Goal: Task Accomplishment & Management: Manage account settings

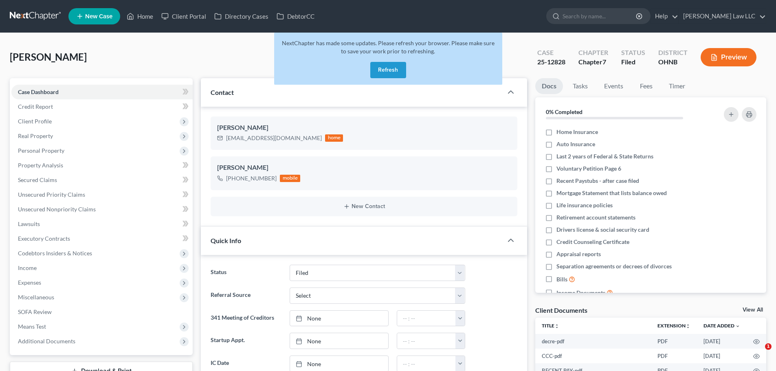
select select "6"
select select "0"
click at [383, 68] on button "Refresh" at bounding box center [388, 70] width 36 height 16
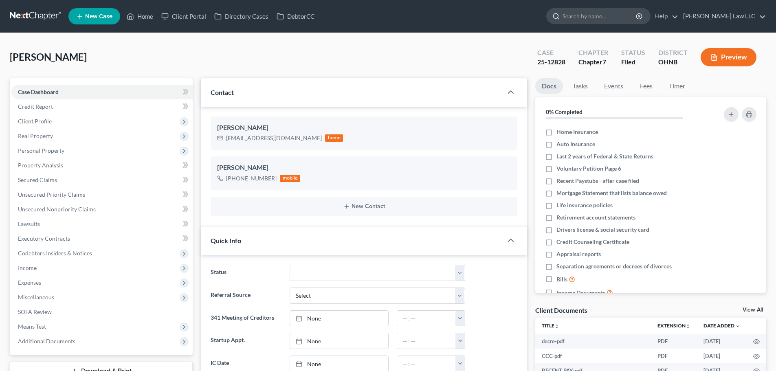
click at [609, 18] on input "search" at bounding box center [599, 16] width 74 height 15
type input "strange"
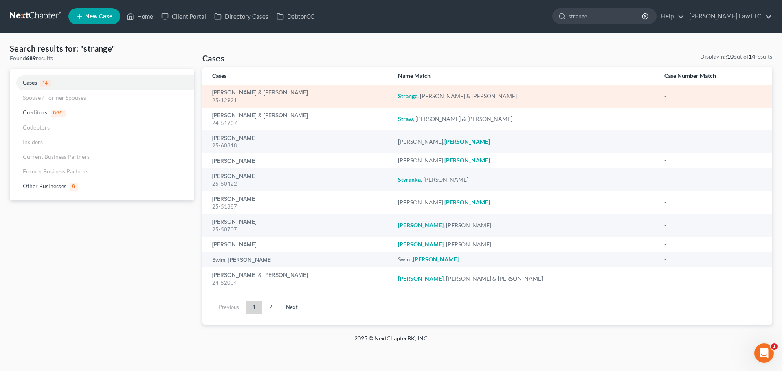
click at [232, 89] on div "Strange, Roy & Pamela 25-12921" at bounding box center [298, 96] width 173 height 16
click at [235, 94] on link "[PERSON_NAME] & [PERSON_NAME]" at bounding box center [260, 93] width 96 height 6
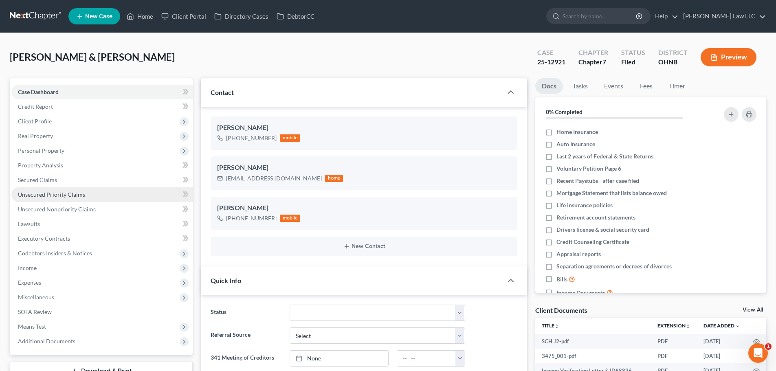
scroll to position [41, 0]
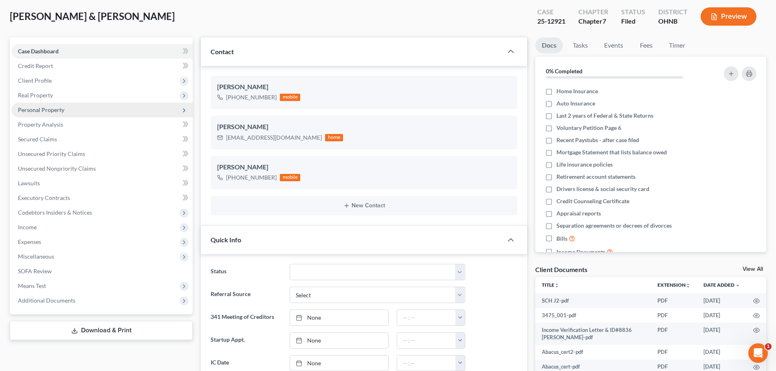
click at [57, 110] on span "Personal Property" at bounding box center [41, 109] width 46 height 7
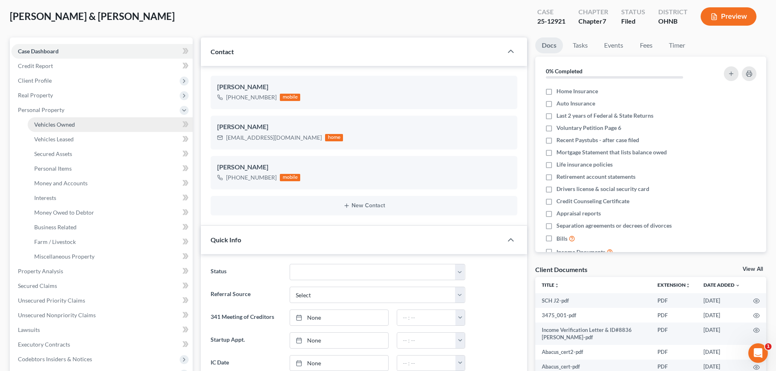
click at [65, 123] on span "Vehicles Owned" at bounding box center [54, 124] width 41 height 7
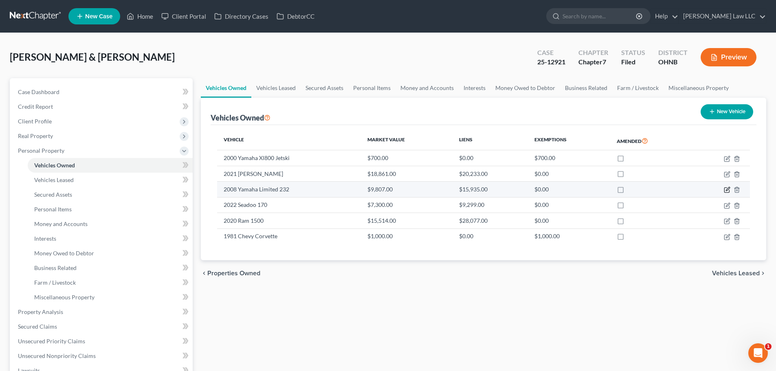
click at [726, 189] on icon "button" at bounding box center [727, 189] width 4 height 4
select select "3"
select select "18"
select select "3"
select select "2"
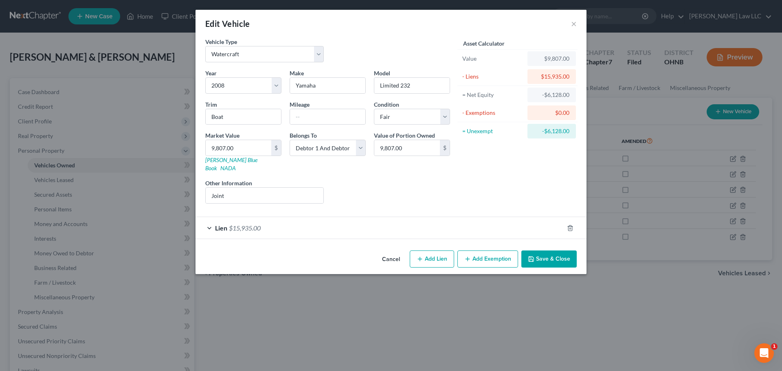
click at [309, 224] on div "Lien $15,935.00" at bounding box center [379, 228] width 368 height 22
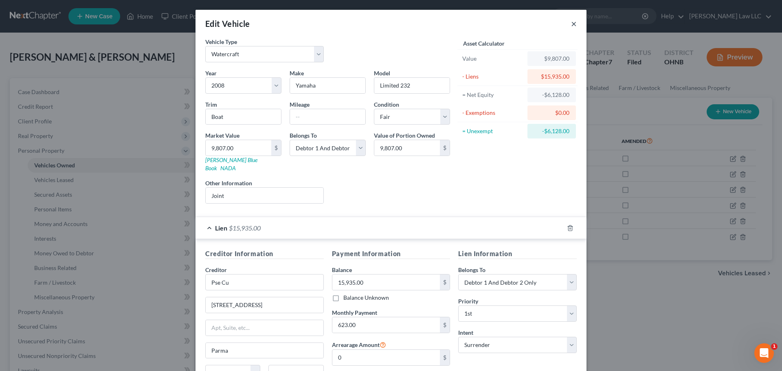
click at [571, 24] on button "×" at bounding box center [574, 24] width 6 height 10
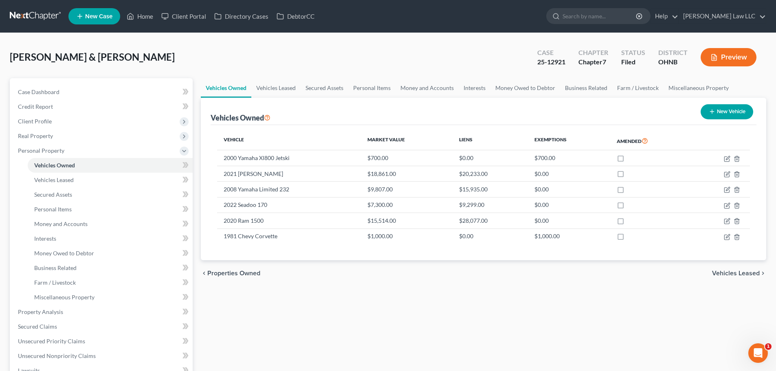
click at [403, 38] on div "Strange, Roy & Pamela Upgraded Case 25-12921 Chapter Chapter 7 Status Filed Dis…" at bounding box center [388, 288] width 776 height 510
click at [134, 20] on icon at bounding box center [130, 16] width 7 height 10
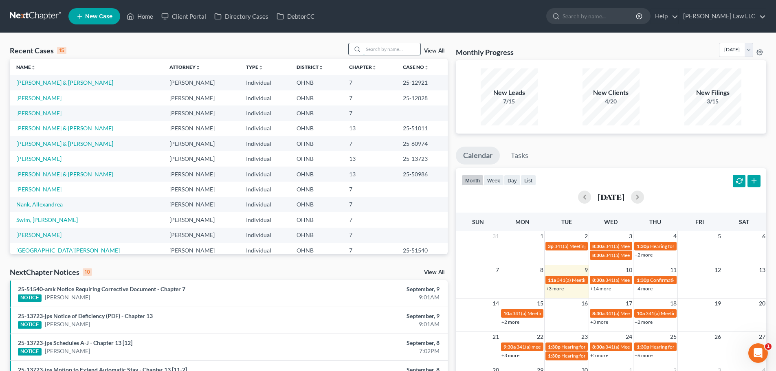
click at [372, 51] on input "search" at bounding box center [391, 49] width 57 height 12
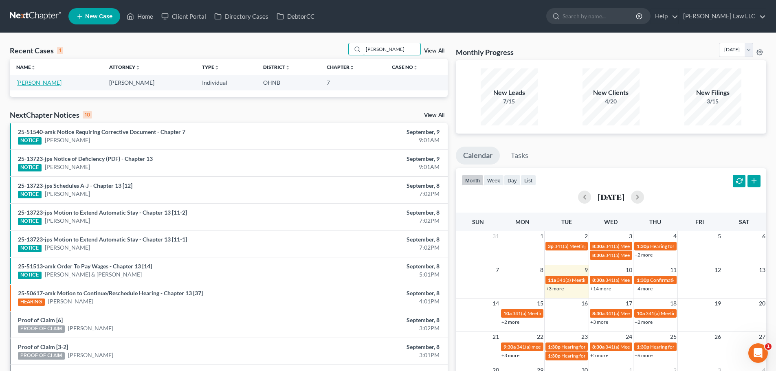
type input "jonas"
click at [42, 81] on link "[PERSON_NAME]" at bounding box center [38, 82] width 45 height 7
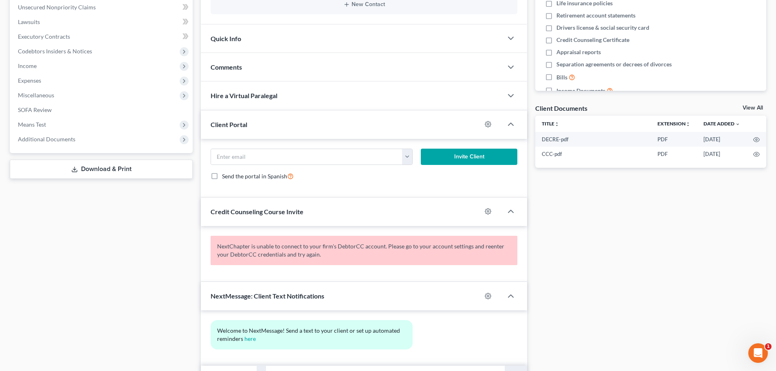
scroll to position [204, 0]
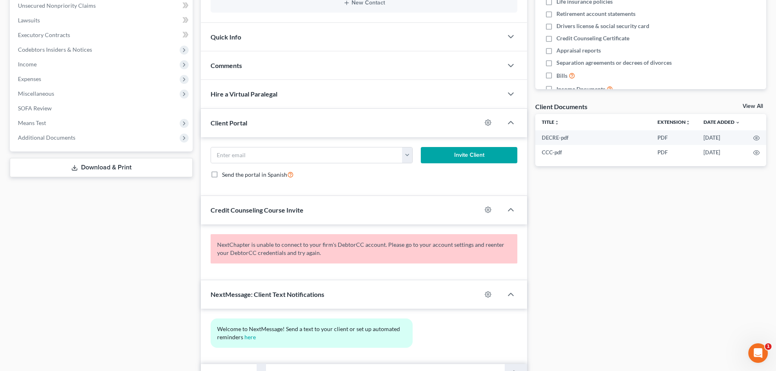
click at [57, 138] on span "Additional Documents" at bounding box center [46, 137] width 57 height 7
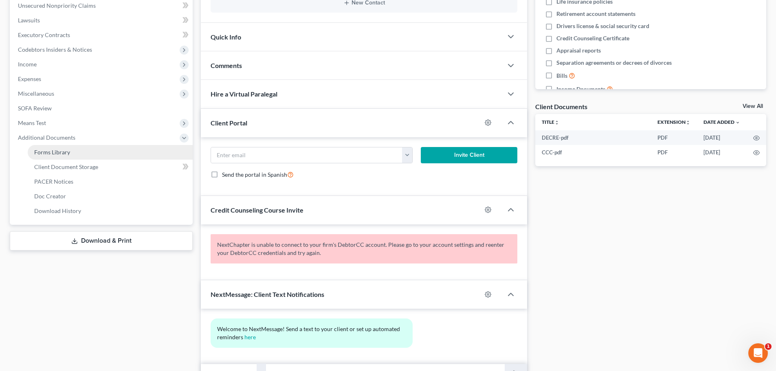
click at [50, 153] on span "Forms Library" at bounding box center [52, 152] width 36 height 7
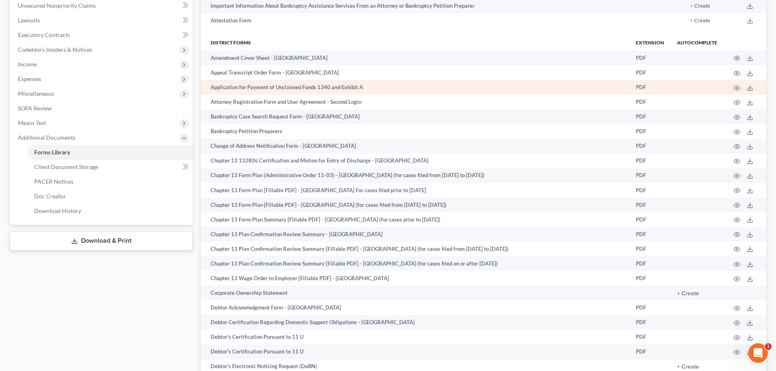
scroll to position [366, 0]
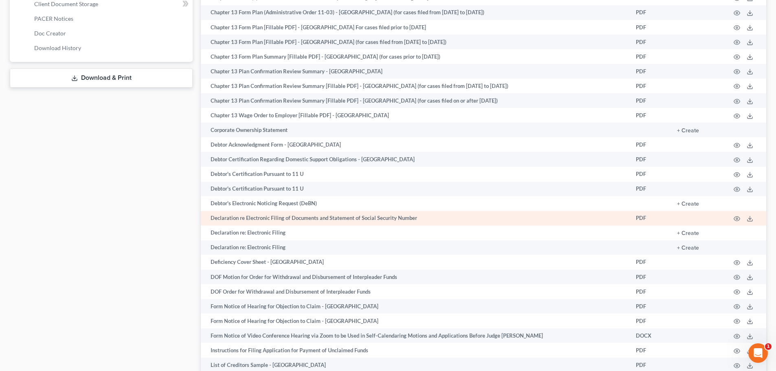
click at [746, 220] on td at bounding box center [744, 218] width 42 height 15
click at [749, 218] on icon at bounding box center [749, 218] width 7 height 7
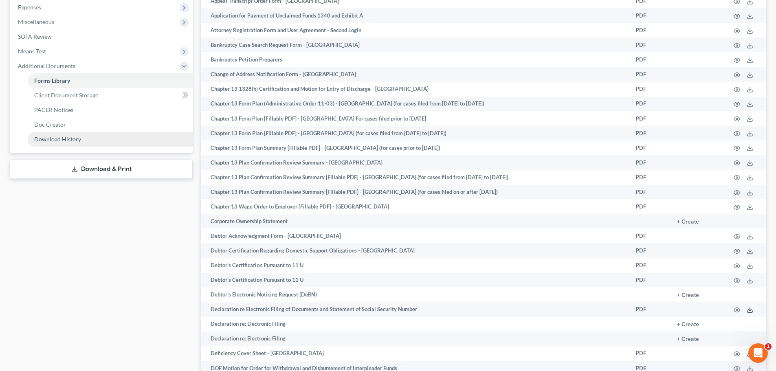
scroll to position [204, 0]
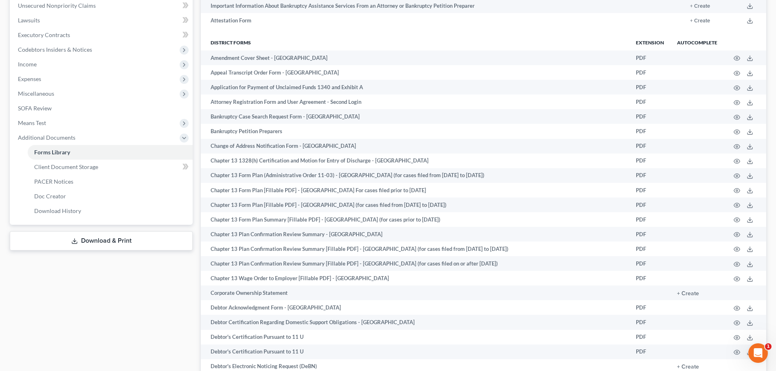
click at [109, 244] on link "Download & Print" at bounding box center [101, 240] width 183 height 19
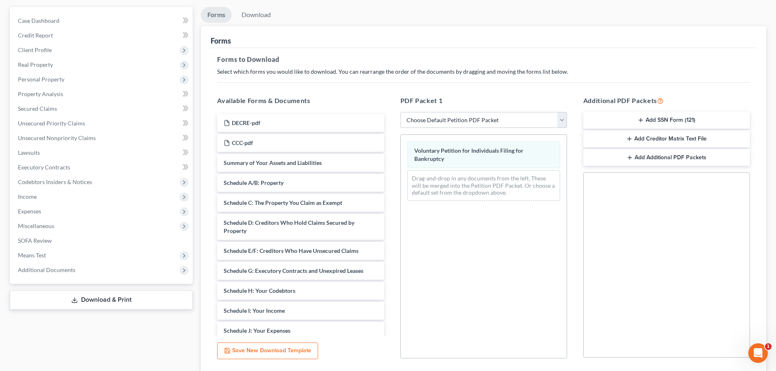
scroll to position [132, 0]
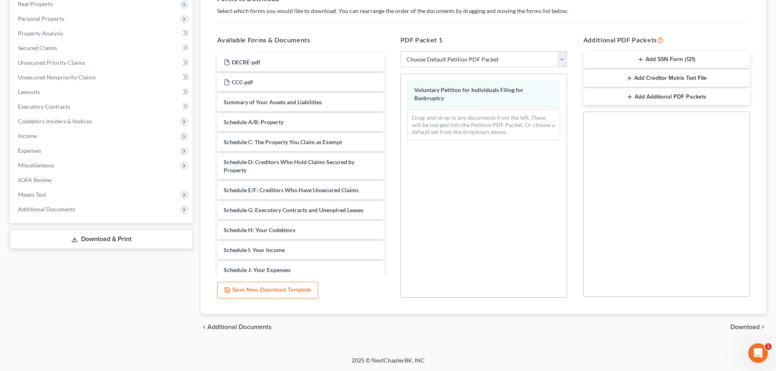
click at [741, 327] on span "Download" at bounding box center [744, 327] width 29 height 7
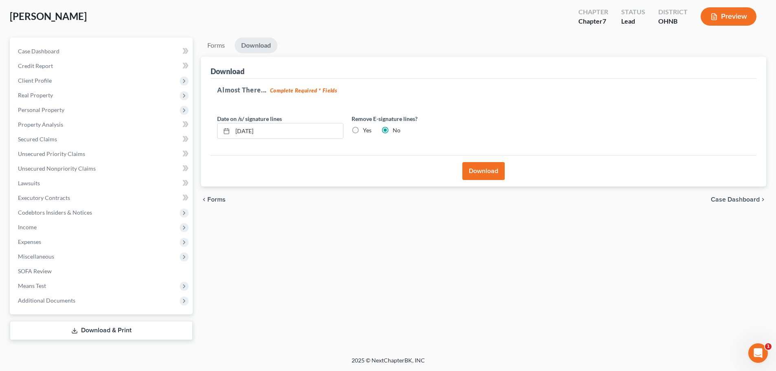
scroll to position [41, 0]
click at [479, 171] on button "Download" at bounding box center [483, 171] width 42 height 18
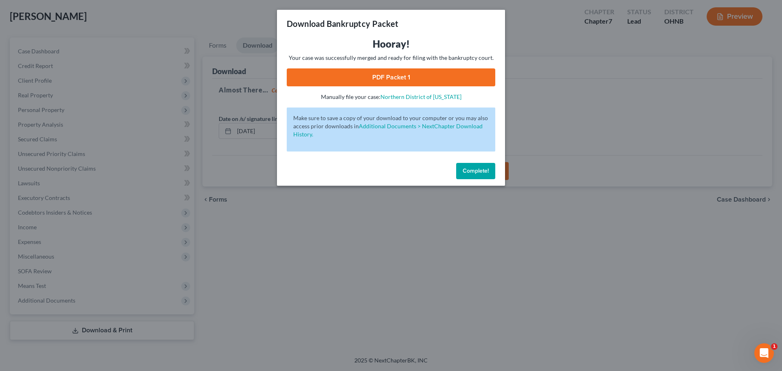
click at [362, 77] on link "PDF Packet 1" at bounding box center [391, 77] width 208 height 18
click at [480, 171] on span "Complete!" at bounding box center [475, 170] width 26 height 7
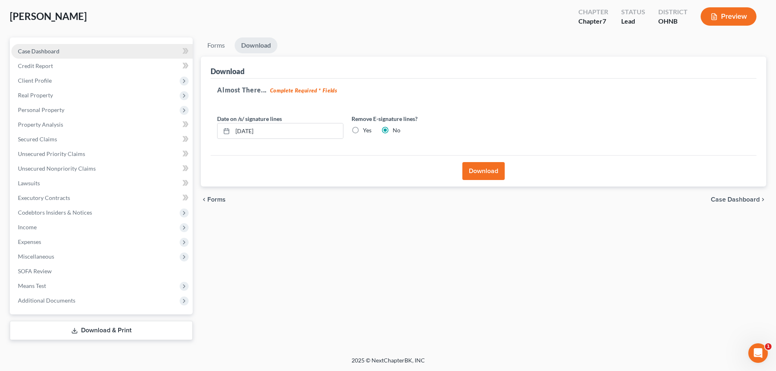
click at [37, 50] on span "Case Dashboard" at bounding box center [39, 51] width 42 height 7
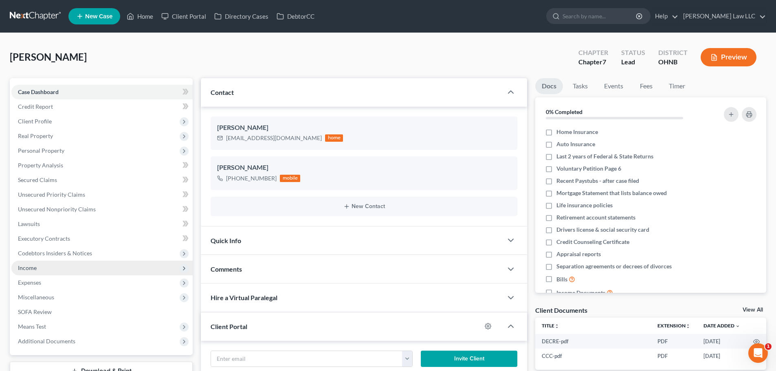
click at [50, 266] on span "Income" at bounding box center [101, 268] width 181 height 15
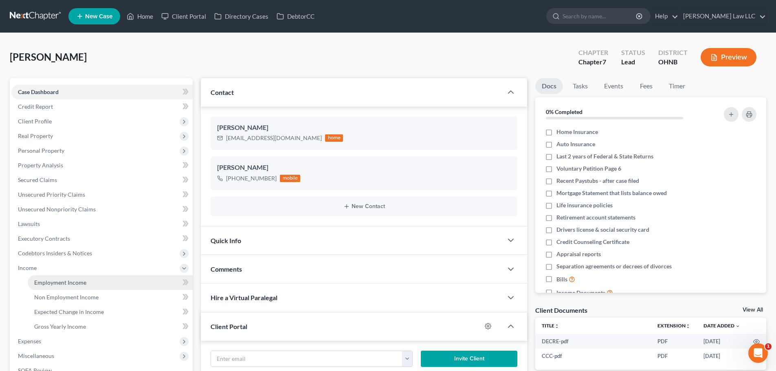
click at [97, 284] on link "Employment Income" at bounding box center [110, 282] width 165 height 15
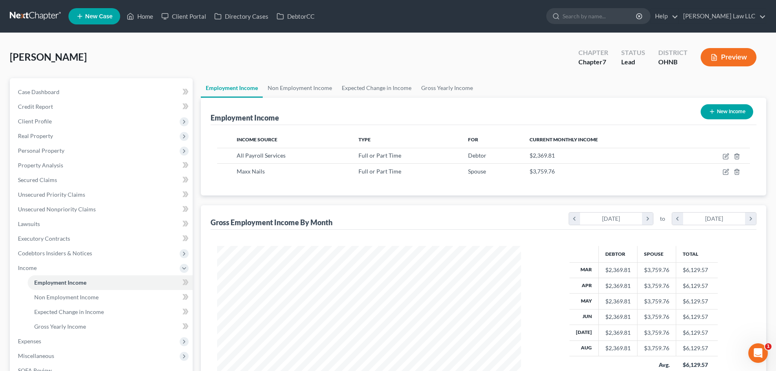
scroll to position [152, 320]
click at [610, 20] on input "search" at bounding box center [599, 16] width 74 height 15
type input "[PERSON_NAME]"
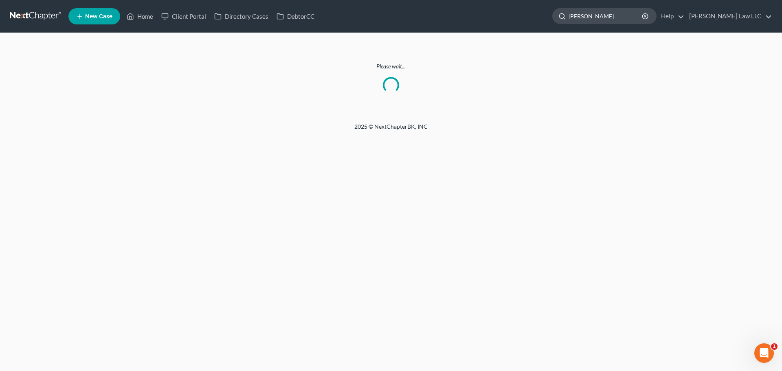
click at [631, 15] on input "[PERSON_NAME]" at bounding box center [605, 16] width 74 height 15
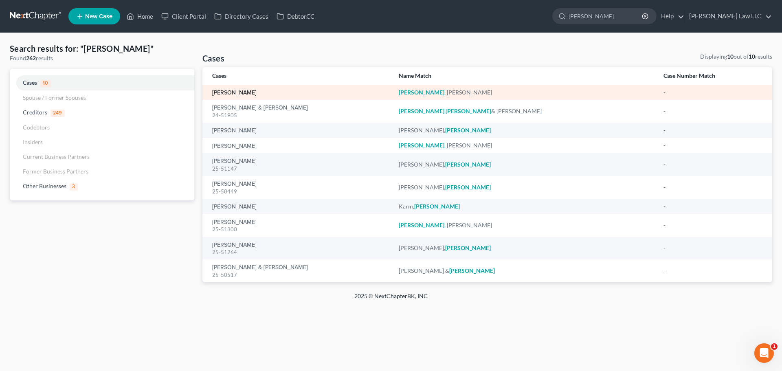
click at [243, 90] on link "[PERSON_NAME]" at bounding box center [234, 93] width 44 height 6
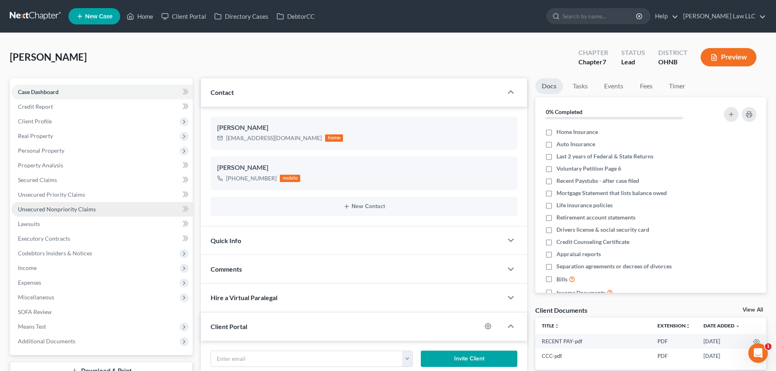
click at [83, 212] on span "Unsecured Nonpriority Claims" at bounding box center [57, 209] width 78 height 7
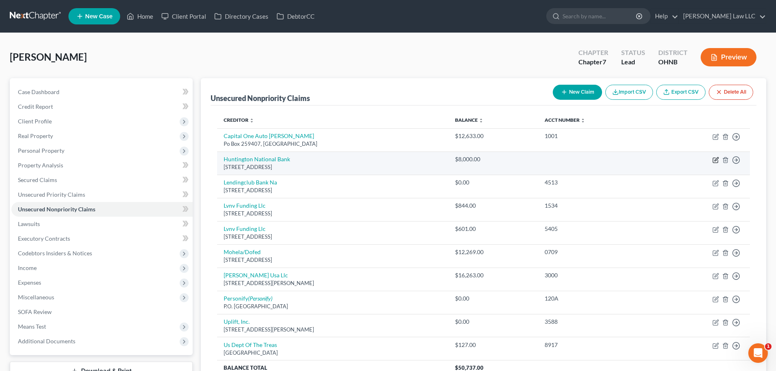
click at [713, 160] on icon "button" at bounding box center [715, 160] width 7 height 7
select select "36"
select select "0"
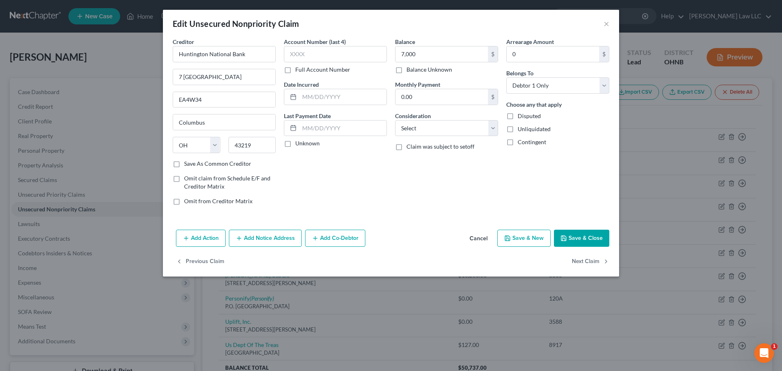
click at [587, 239] on button "Save & Close" at bounding box center [581, 238] width 55 height 17
type input "7,000.00"
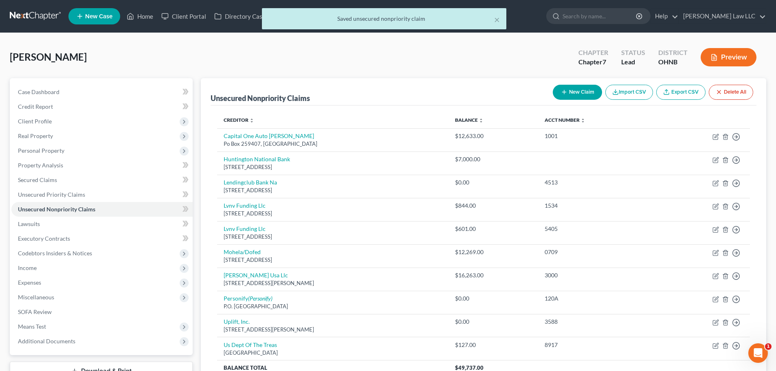
click at [240, 66] on div "Shrader, Thomas Upgraded Chapter Chapter 7 Status Lead District OHNB Preview" at bounding box center [388, 60] width 756 height 35
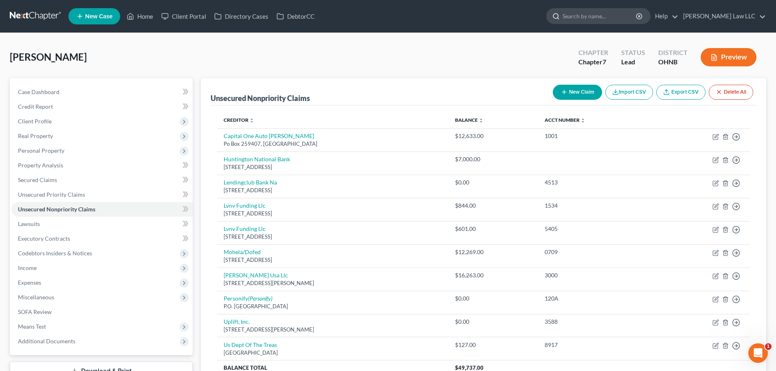
click at [619, 12] on input "search" at bounding box center [599, 16] width 74 height 15
type input "gamiere"
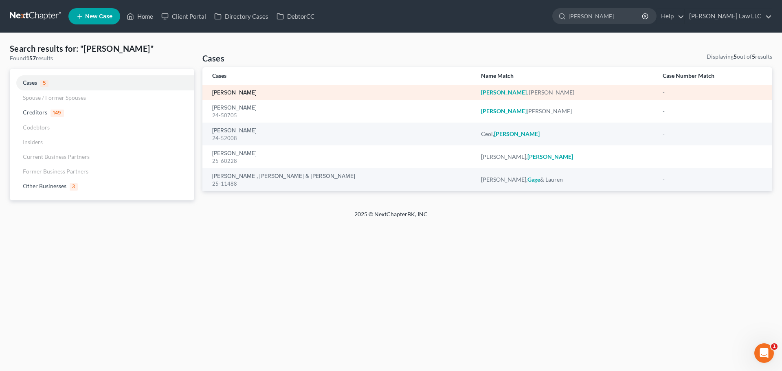
click at [237, 93] on link "[PERSON_NAME]" at bounding box center [234, 93] width 44 height 6
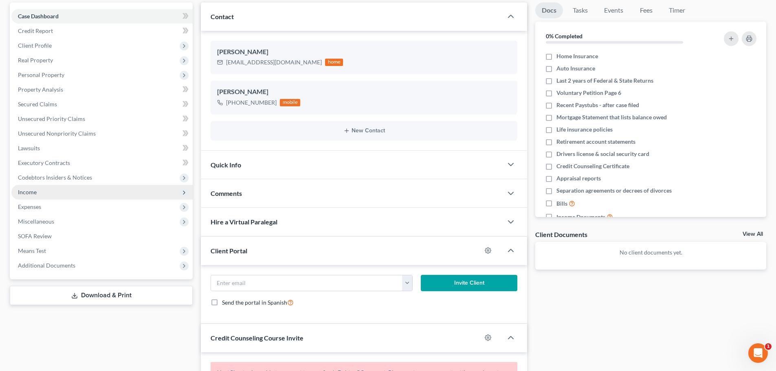
scroll to position [81, 0]
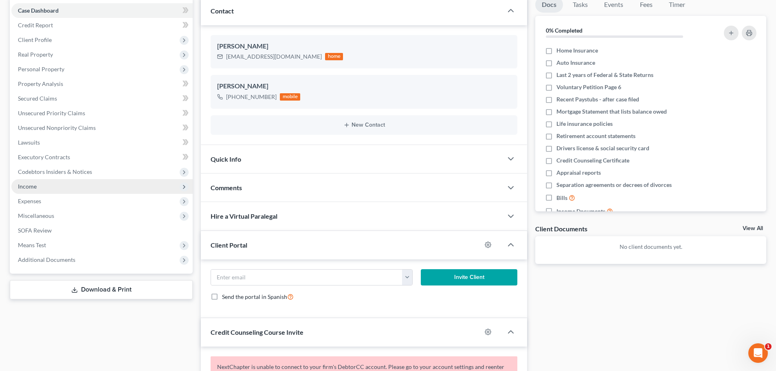
click at [42, 182] on span "Income" at bounding box center [101, 186] width 181 height 15
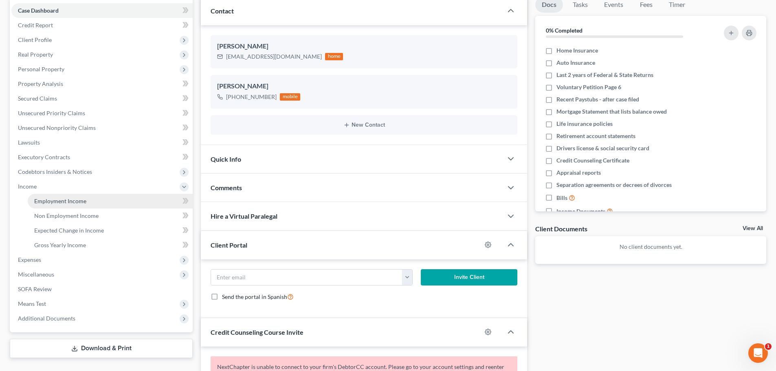
click at [60, 202] on span "Employment Income" at bounding box center [60, 200] width 52 height 7
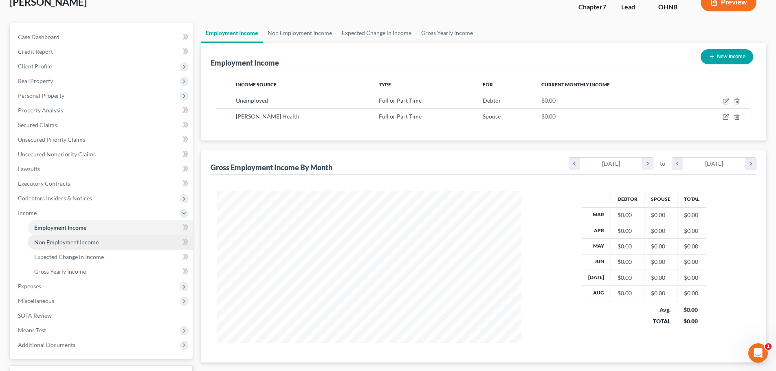
scroll to position [103, 0]
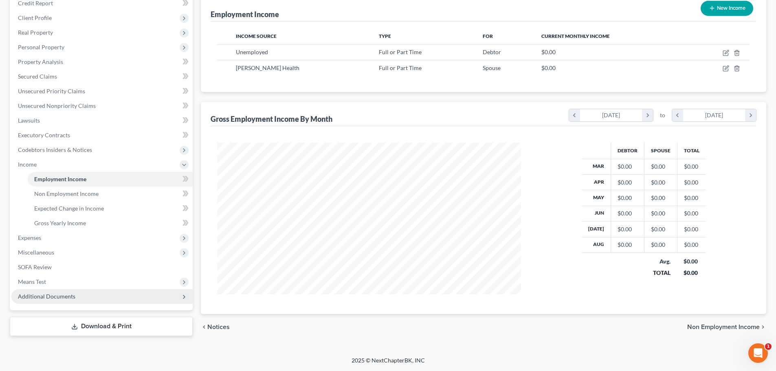
click at [48, 299] on span "Additional Documents" at bounding box center [46, 296] width 57 height 7
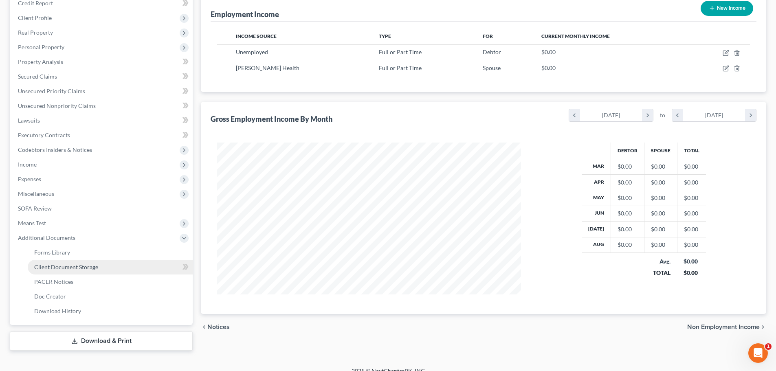
click at [87, 269] on span "Client Document Storage" at bounding box center [66, 266] width 64 height 7
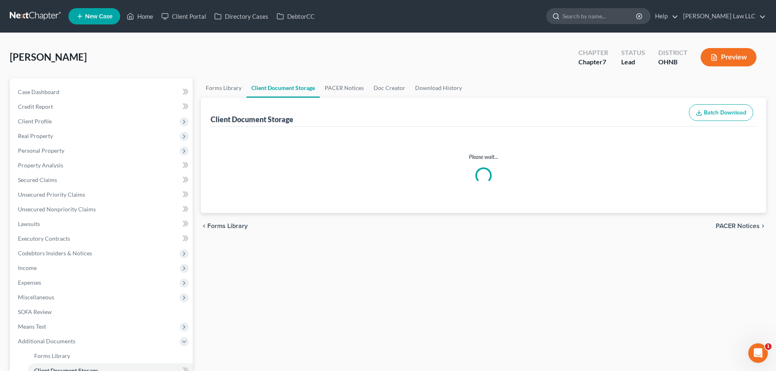
click at [605, 20] on input "search" at bounding box center [599, 16] width 74 height 15
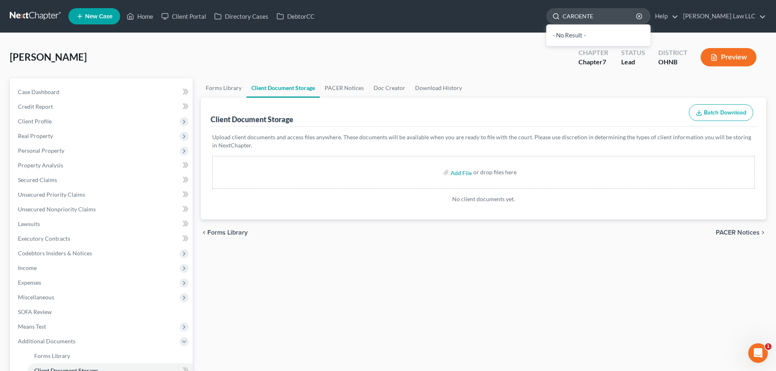
type input "CAROENTER"
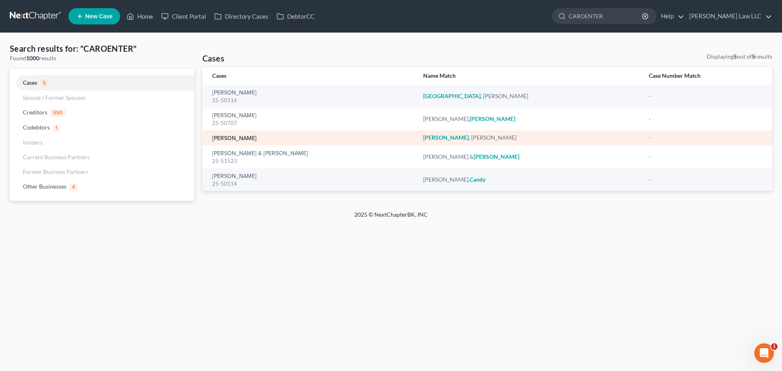
click at [241, 141] on link "[PERSON_NAME]" at bounding box center [234, 139] width 44 height 6
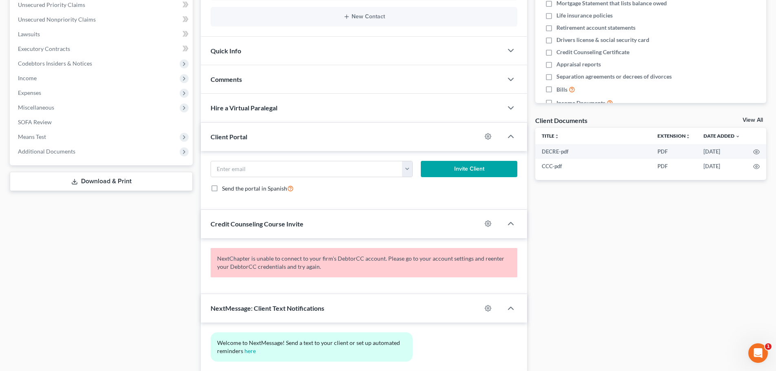
scroll to position [244, 0]
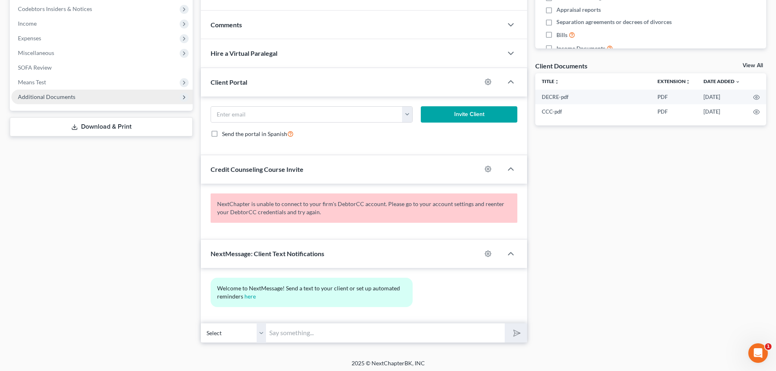
click at [70, 99] on span "Additional Documents" at bounding box center [46, 96] width 57 height 7
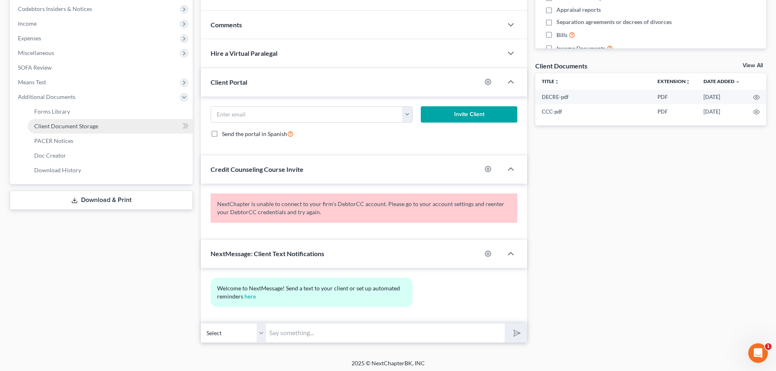
click at [81, 123] on span "Client Document Storage" at bounding box center [66, 126] width 64 height 7
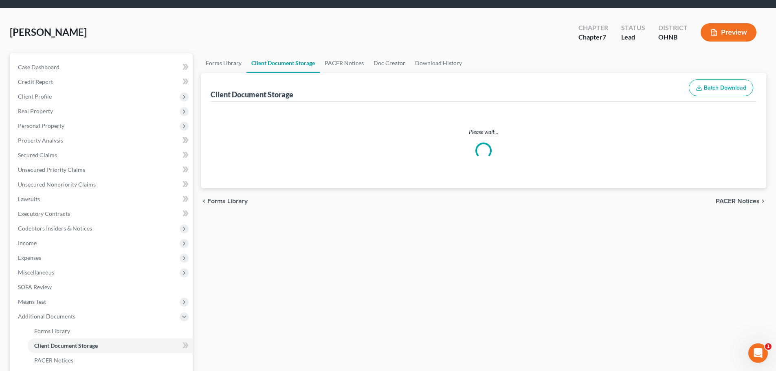
scroll to position [1, 0]
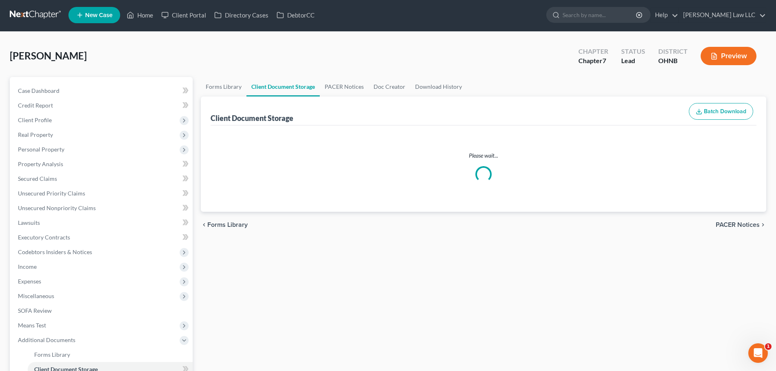
select select "5"
select select "16"
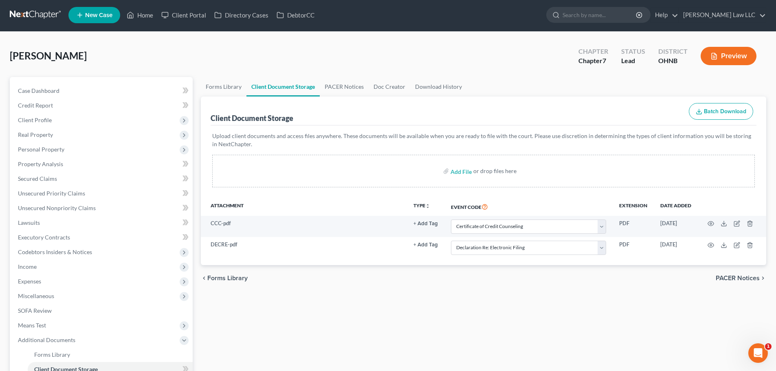
scroll to position [0, 0]
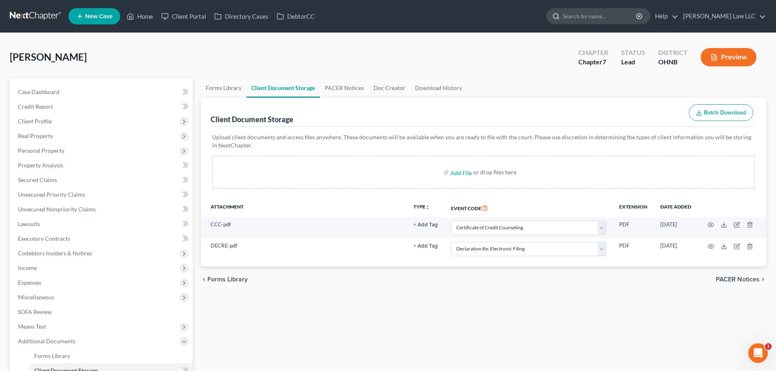
click at [603, 14] on input "search" at bounding box center [599, 16] width 74 height 15
type input "hammel"
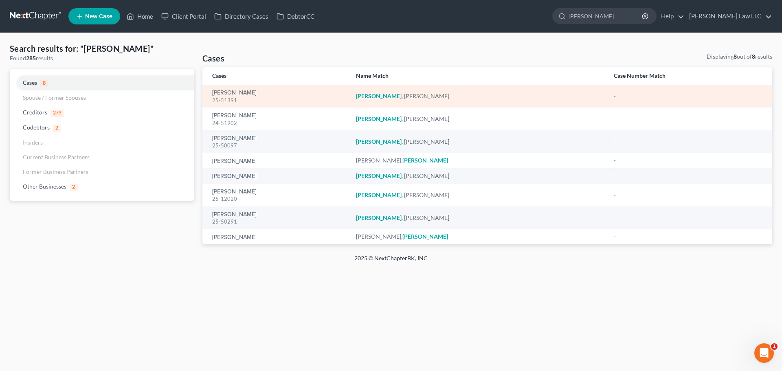
click at [239, 99] on div "25-51391" at bounding box center [277, 100] width 131 height 8
click at [239, 96] on div "25-51391" at bounding box center [277, 100] width 131 height 8
click at [239, 92] on link "[PERSON_NAME]" at bounding box center [234, 93] width 44 height 6
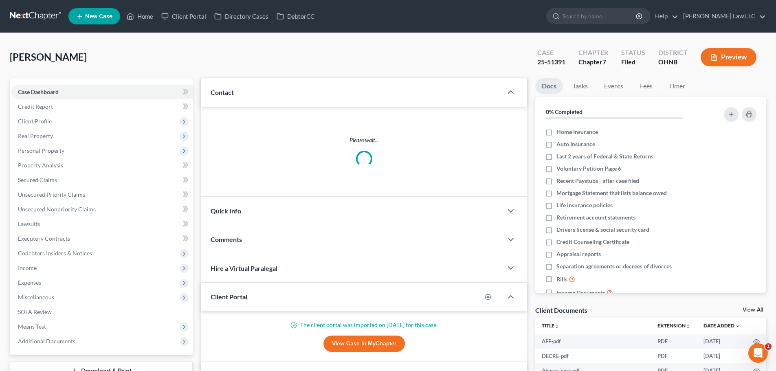
scroll to position [170, 0]
click at [194, 54] on div "Hammel, Jeremy Upgraded Case 25-51391 Chapter Chapter 7 Status Filed District O…" at bounding box center [388, 60] width 756 height 35
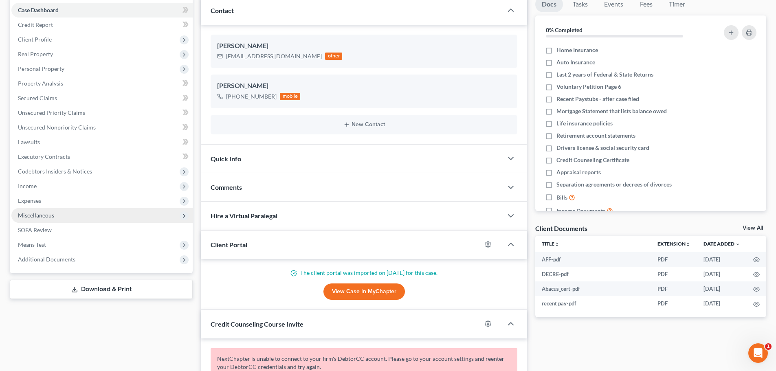
scroll to position [0, 0]
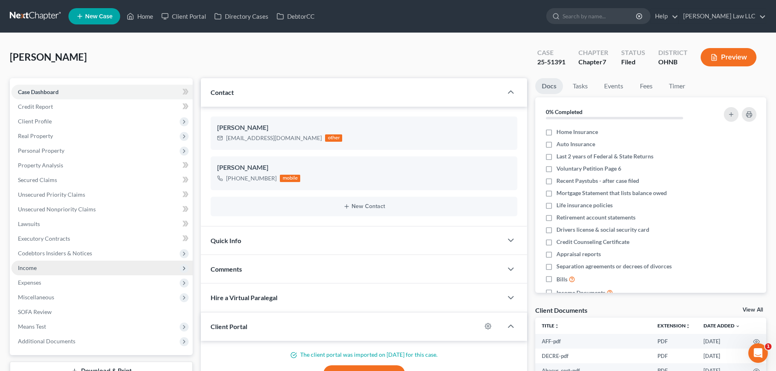
click at [48, 268] on span "Income" at bounding box center [101, 268] width 181 height 15
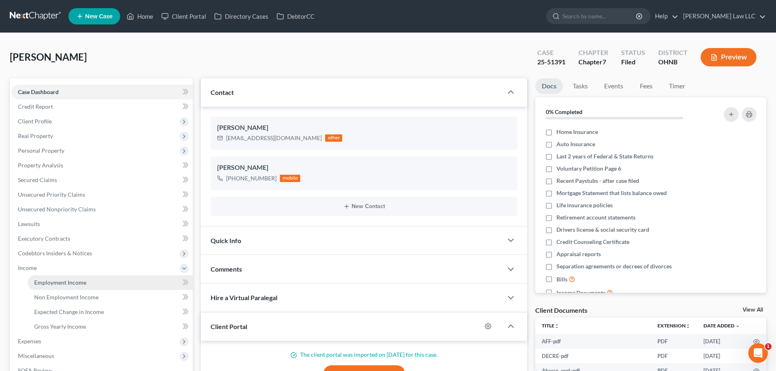
click at [79, 279] on span "Employment Income" at bounding box center [60, 282] width 52 height 7
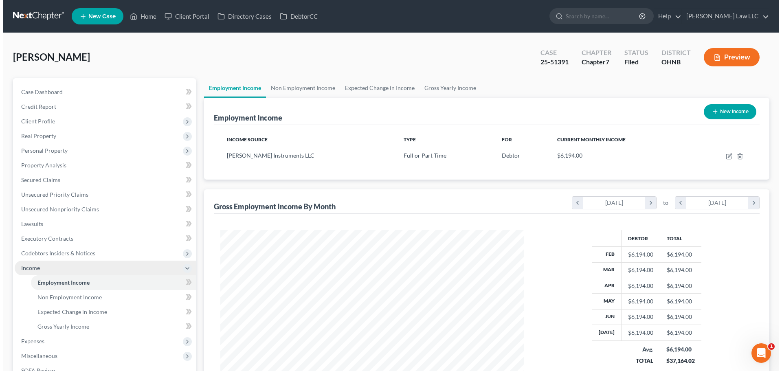
scroll to position [152, 320]
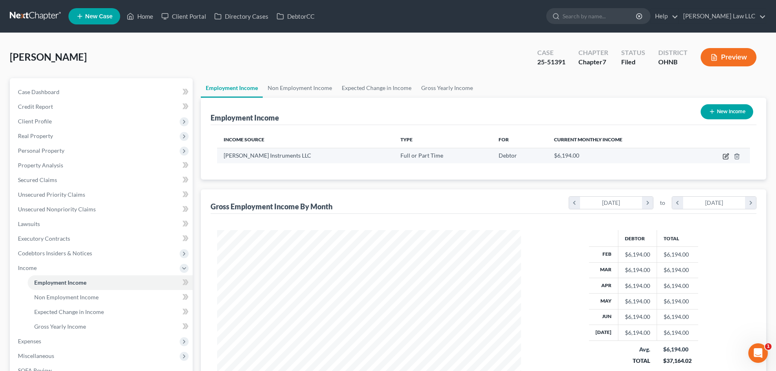
click at [723, 156] on icon "button" at bounding box center [725, 156] width 7 height 7
select select "0"
select select "36"
select select "2"
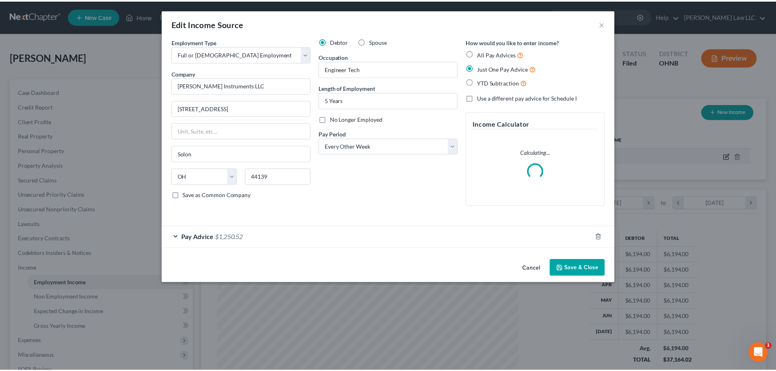
scroll to position [153, 323]
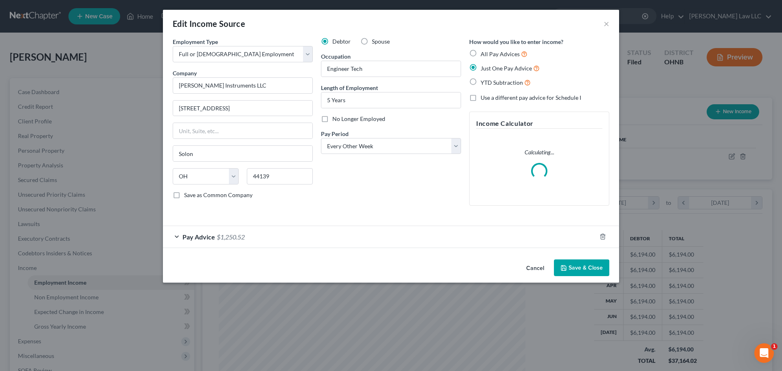
click at [131, 47] on div "Edit Income Source × Employment Type * Select Full or Part Time Employment Self…" at bounding box center [391, 185] width 782 height 371
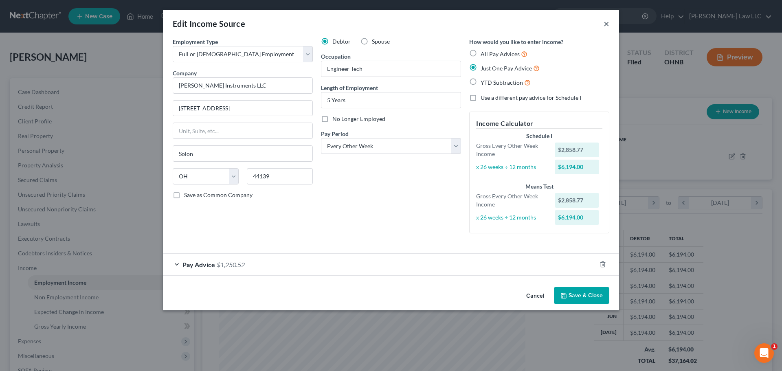
click at [605, 24] on button "×" at bounding box center [606, 24] width 6 height 10
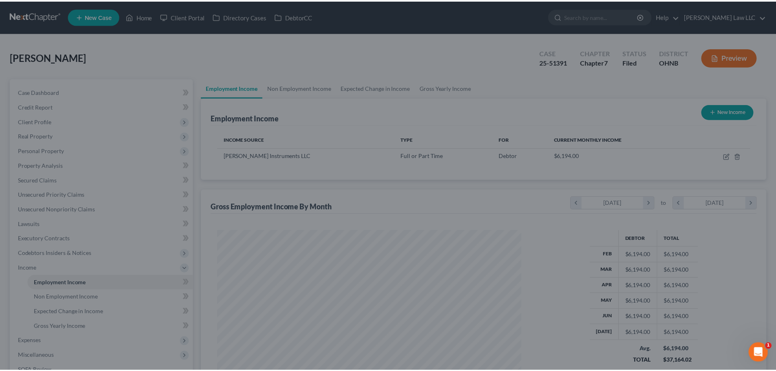
scroll to position [406944, 406776]
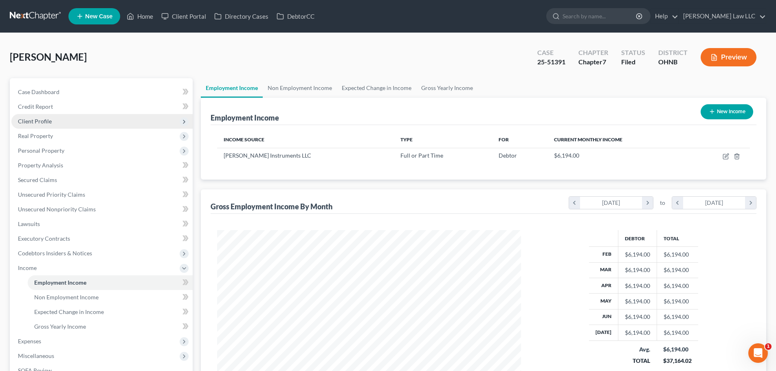
click at [57, 121] on span "Client Profile" at bounding box center [101, 121] width 181 height 15
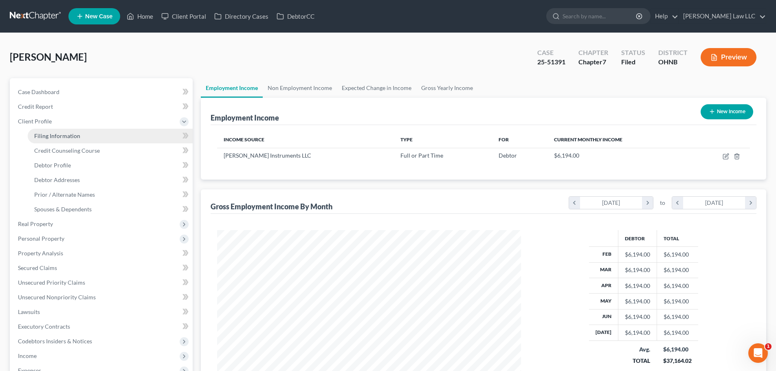
click at [75, 136] on span "Filing Information" at bounding box center [57, 135] width 46 height 7
select select "1"
select select "0"
select select "36"
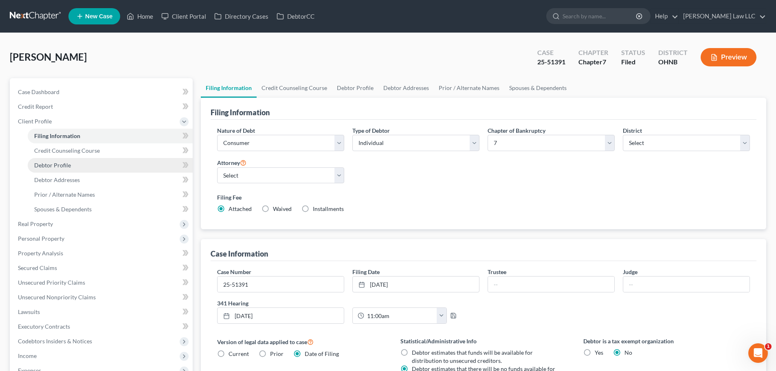
click at [66, 163] on span "Debtor Profile" at bounding box center [52, 165] width 37 height 7
select select "3"
select select "4"
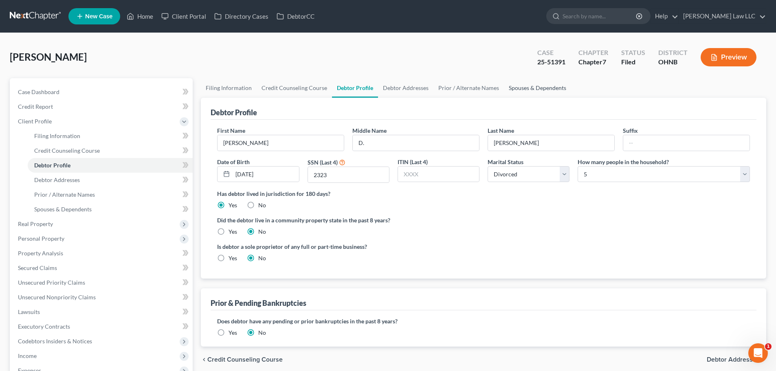
click at [523, 87] on link "Spouses & Dependents" at bounding box center [537, 88] width 67 height 20
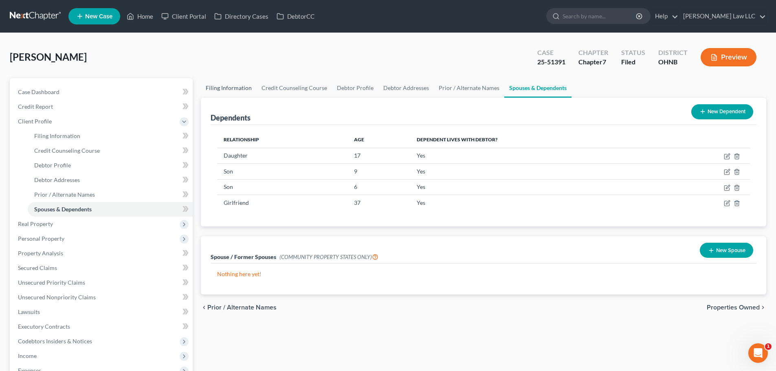
click at [211, 87] on link "Filing Information" at bounding box center [229, 88] width 56 height 20
select select "1"
select select "0"
select select "61"
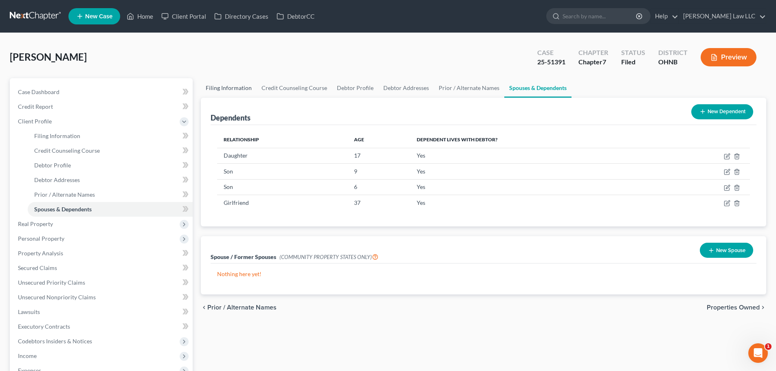
select select "0"
select select "36"
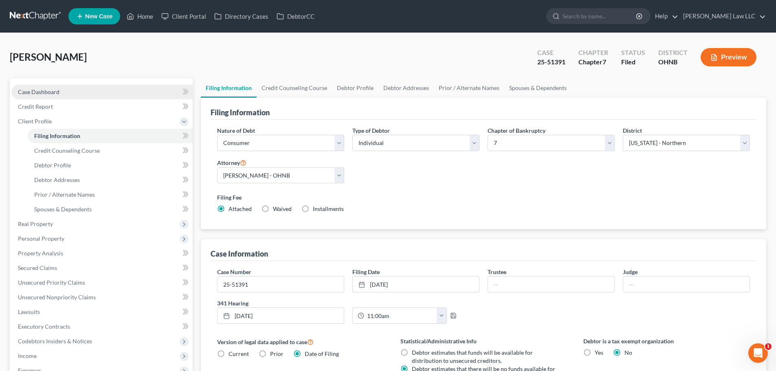
click at [42, 94] on span "Case Dashboard" at bounding box center [39, 91] width 42 height 7
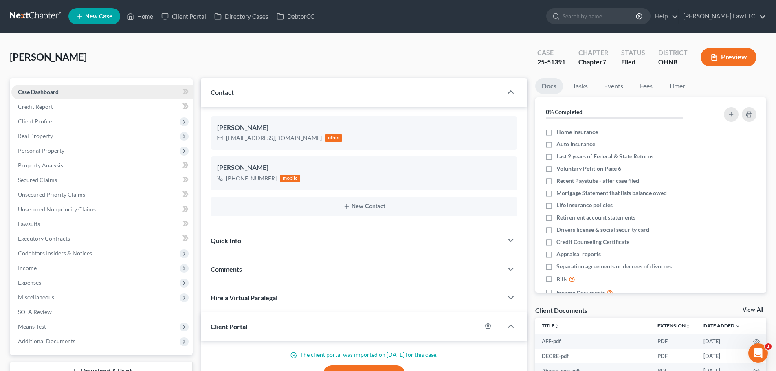
scroll to position [170, 0]
click at [48, 124] on span "Client Profile" at bounding box center [35, 121] width 34 height 7
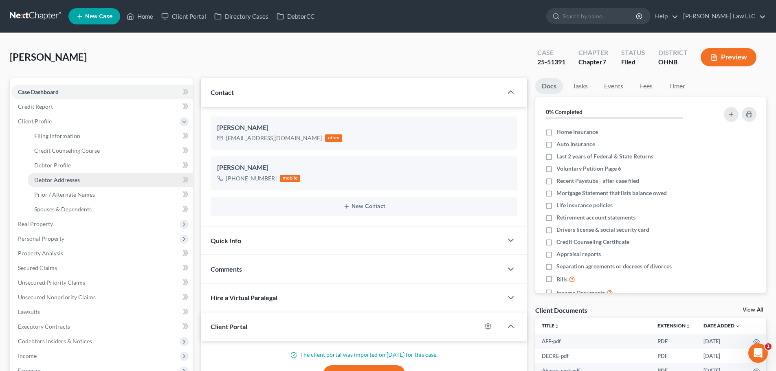
click at [81, 181] on link "Debtor Addresses" at bounding box center [110, 180] width 165 height 15
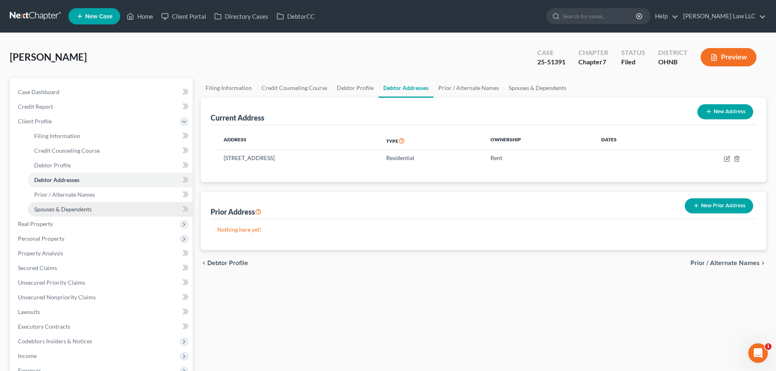
click at [79, 210] on span "Spouses & Dependents" at bounding box center [62, 209] width 57 height 7
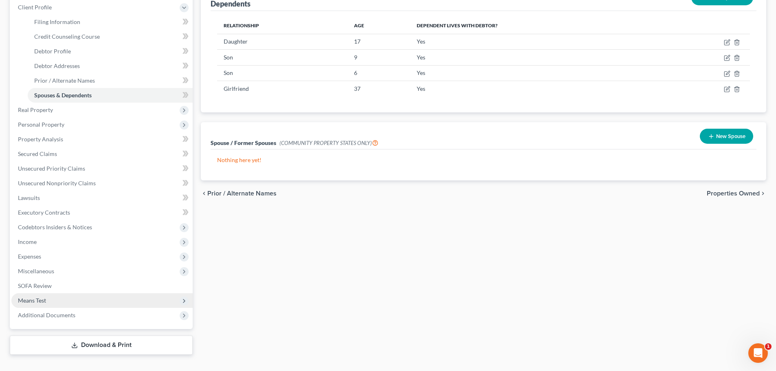
scroll to position [129, 0]
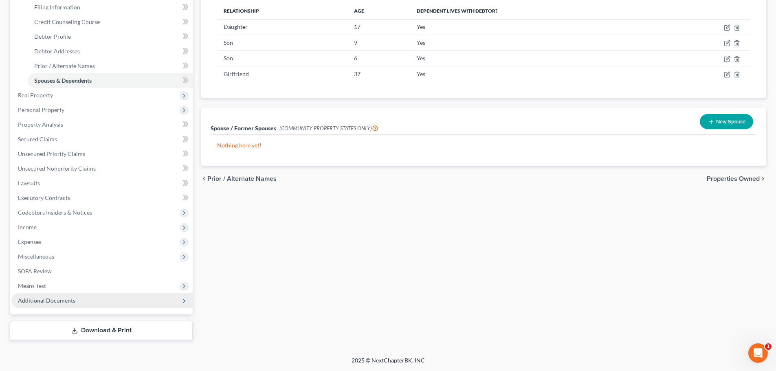
click at [51, 304] on span "Additional Documents" at bounding box center [101, 300] width 181 height 15
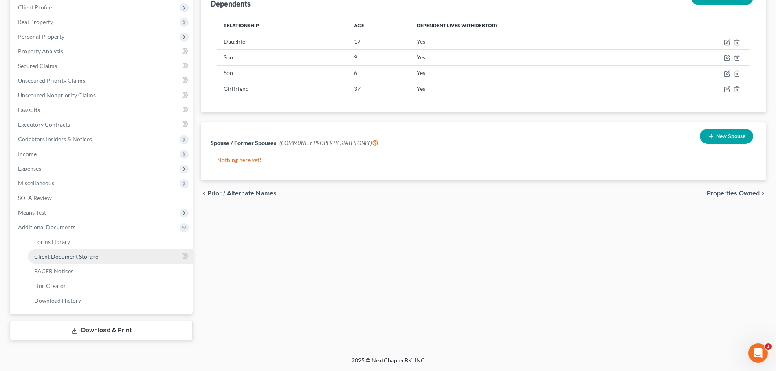
click at [98, 259] on link "Client Document Storage" at bounding box center [110, 256] width 165 height 15
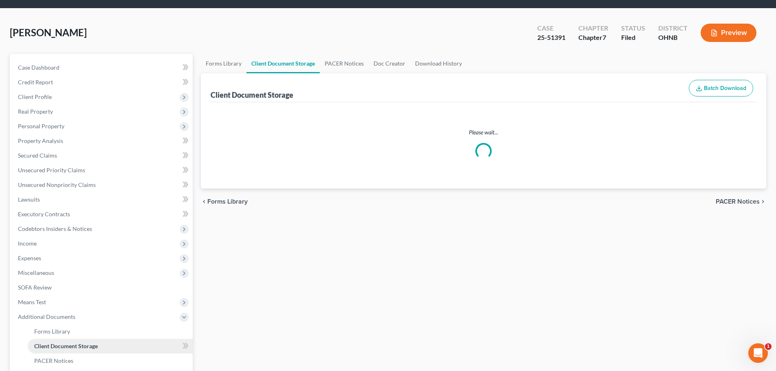
select select "20"
select select "5"
select select "16"
select select "20"
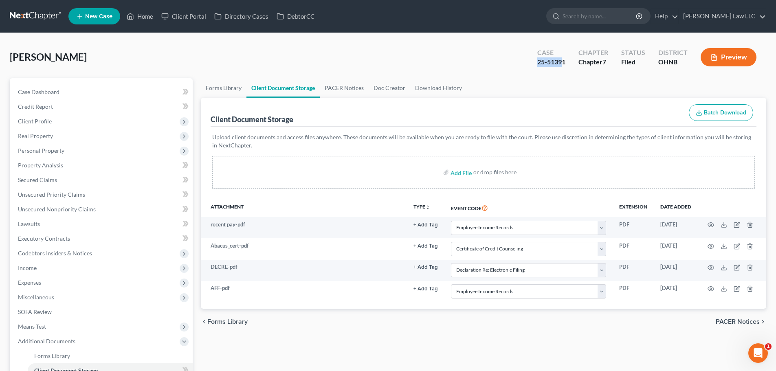
drag, startPoint x: 564, startPoint y: 64, endPoint x: 537, endPoint y: 64, distance: 27.3
click at [537, 64] on div "Case 25-51391" at bounding box center [550, 58] width 41 height 24
click at [557, 60] on div "25-51391" at bounding box center [551, 61] width 28 height 9
drag, startPoint x: 569, startPoint y: 66, endPoint x: 535, endPoint y: 60, distance: 34.7
click at [535, 60] on div "Case 25-51391" at bounding box center [550, 58] width 41 height 24
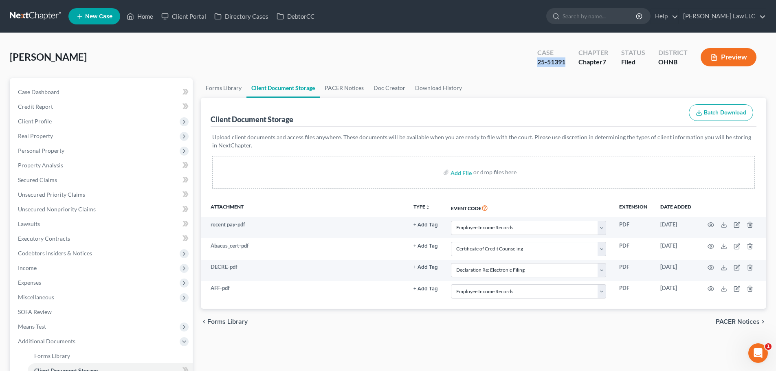
copy div "25-51391"
click at [603, 18] on input "search" at bounding box center [599, 16] width 74 height 15
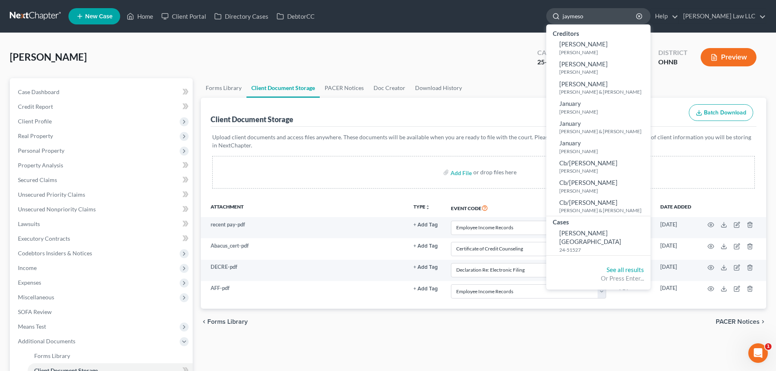
type input "jaymeson"
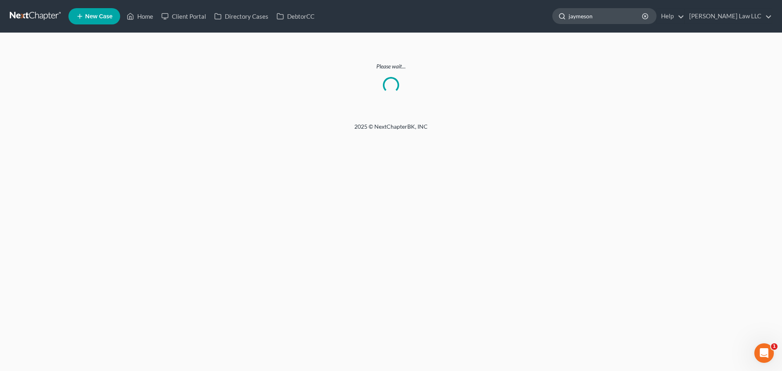
click at [625, 18] on input "jaymeson" at bounding box center [605, 16] width 74 height 15
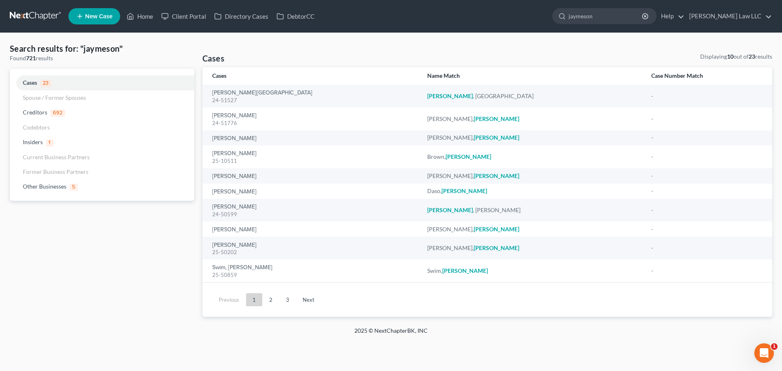
drag, startPoint x: 633, startPoint y: 16, endPoint x: 493, endPoint y: 18, distance: 140.1
click at [493, 18] on ul "New Case Home Client Portal Directory Cases DebtorCC jaymeson - No Result - Cre…" at bounding box center [419, 16] width 703 height 21
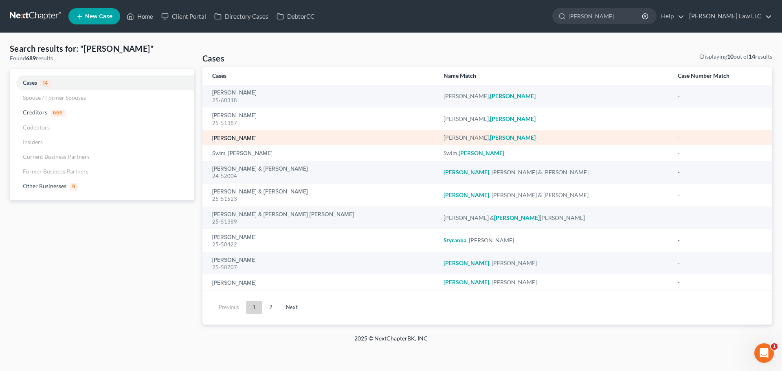
type input "steve"
click at [252, 139] on link "[PERSON_NAME]" at bounding box center [234, 139] width 44 height 6
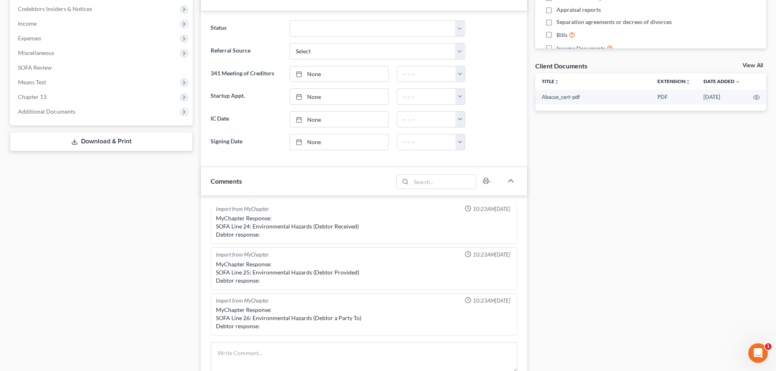
scroll to position [41, 0]
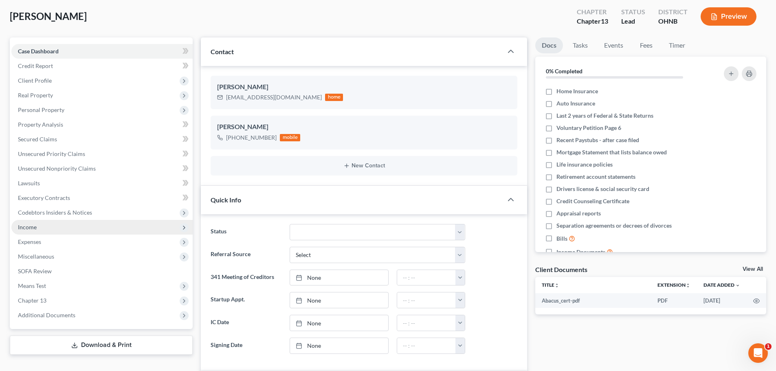
click at [37, 229] on span "Income" at bounding box center [101, 227] width 181 height 15
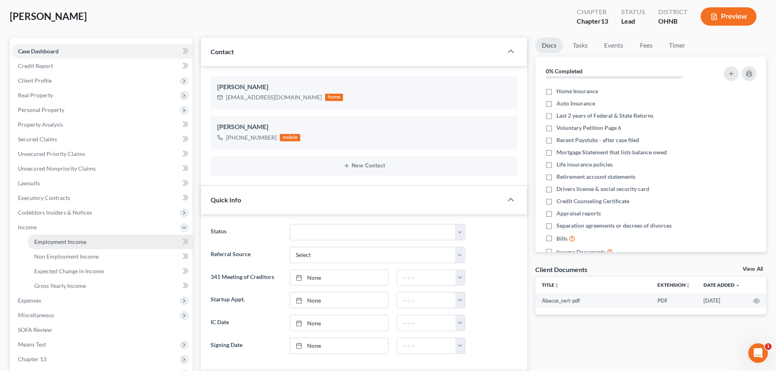
click at [96, 245] on link "Employment Income" at bounding box center [110, 241] width 165 height 15
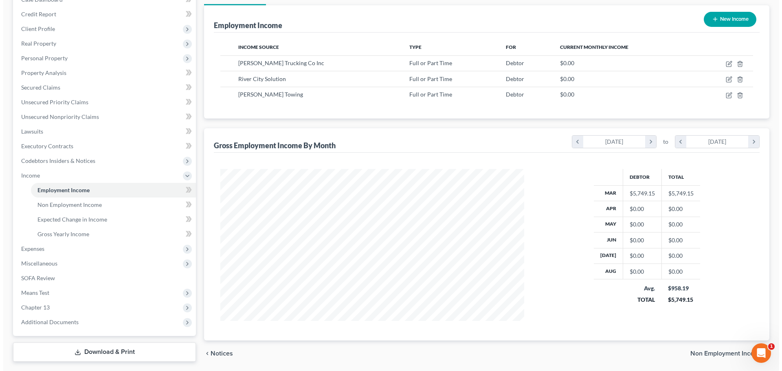
scroll to position [78, 0]
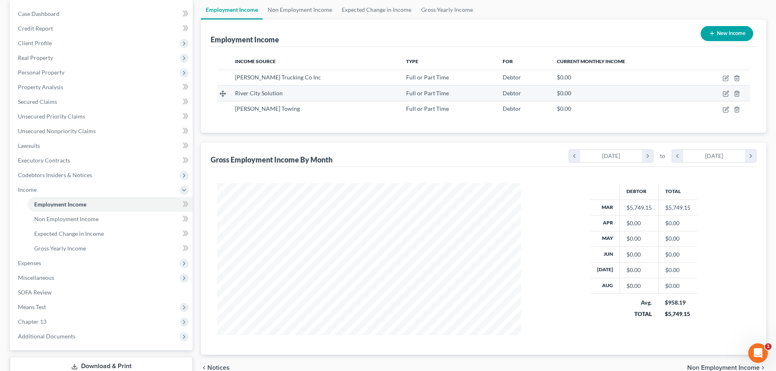
click at [502, 90] on span "Debtor" at bounding box center [511, 93] width 18 height 7
click at [725, 94] on icon "button" at bounding box center [726, 93] width 4 height 4
select select "0"
select select "36"
select select "3"
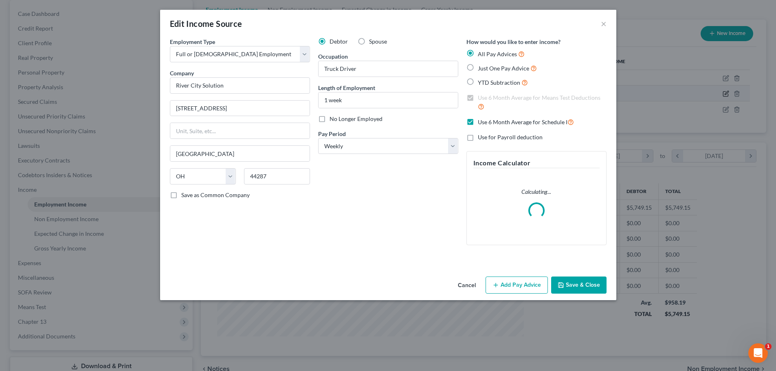
scroll to position [153, 323]
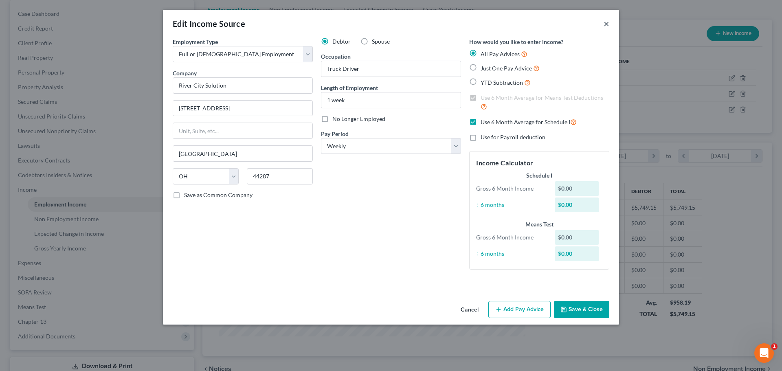
click at [606, 24] on button "×" at bounding box center [606, 24] width 6 height 10
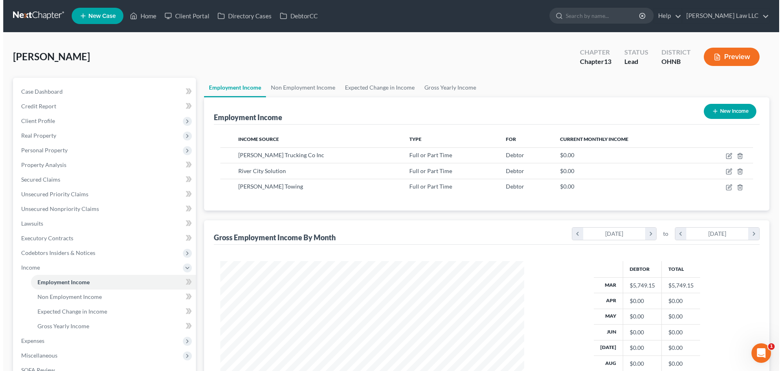
scroll to position [0, 0]
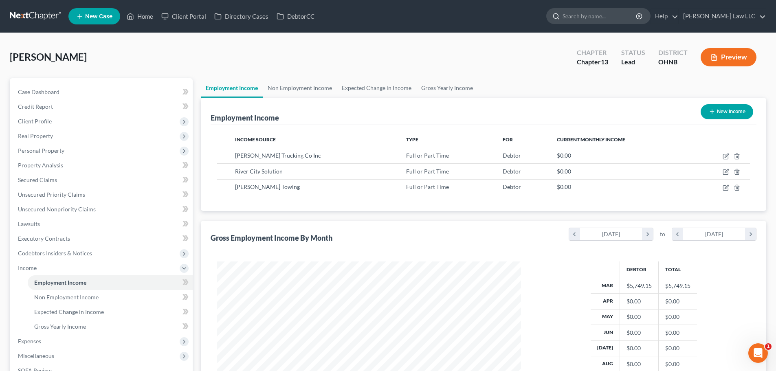
click at [613, 18] on input "search" at bounding box center [599, 16] width 74 height 15
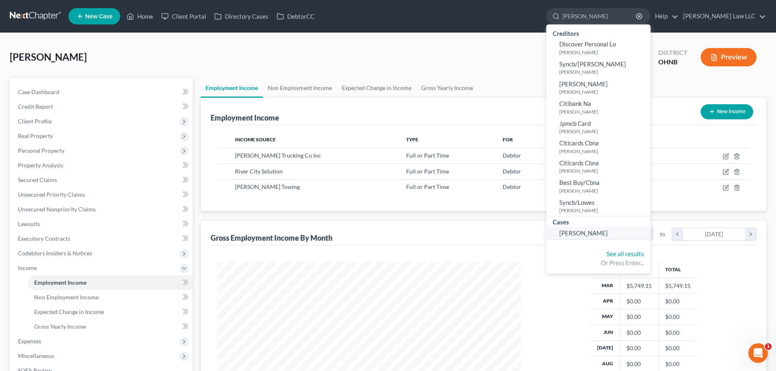
type input "pearce"
click at [607, 232] on span "[PERSON_NAME]" at bounding box center [583, 232] width 48 height 7
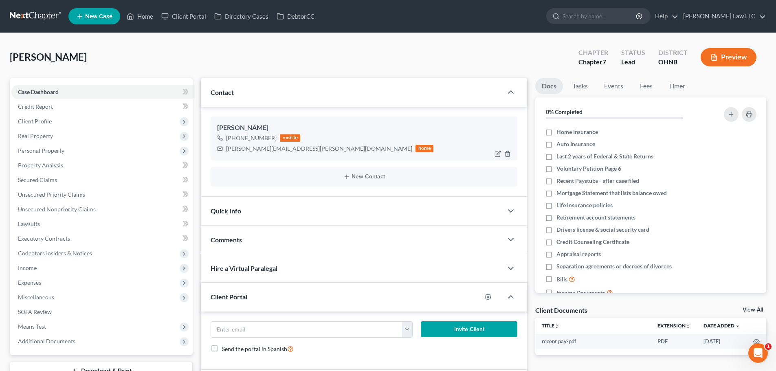
click at [247, 138] on div "+1 (330) 414-3912" at bounding box center [251, 138] width 50 height 8
copy div "+1 (330) 414-3912"
click at [271, 151] on div "darren.t.pearce@gmail.com" at bounding box center [319, 149] width 186 height 8
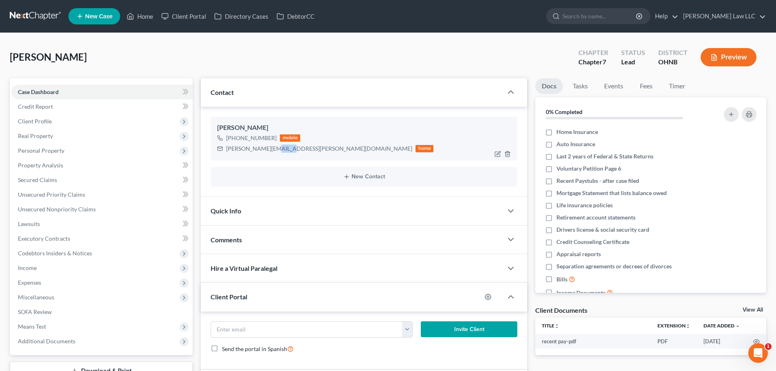
click at [271, 151] on div "darren.t.pearce@gmail.com" at bounding box center [319, 149] width 186 height 8
copy div "darren.t.pearce@gmail.com"
click at [45, 114] on span "Client Profile" at bounding box center [101, 121] width 181 height 15
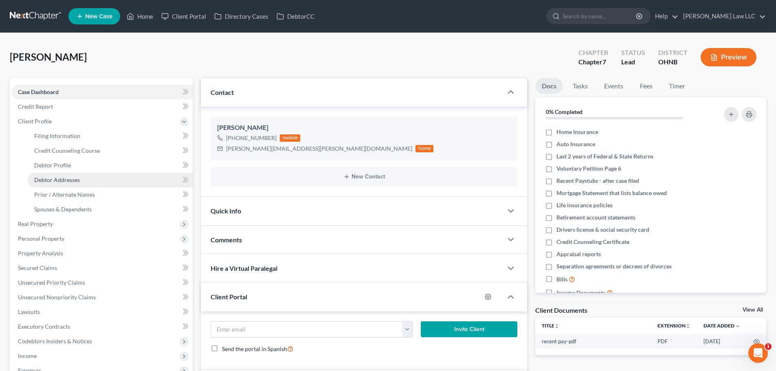
click at [59, 180] on span "Debtor Addresses" at bounding box center [57, 179] width 46 height 7
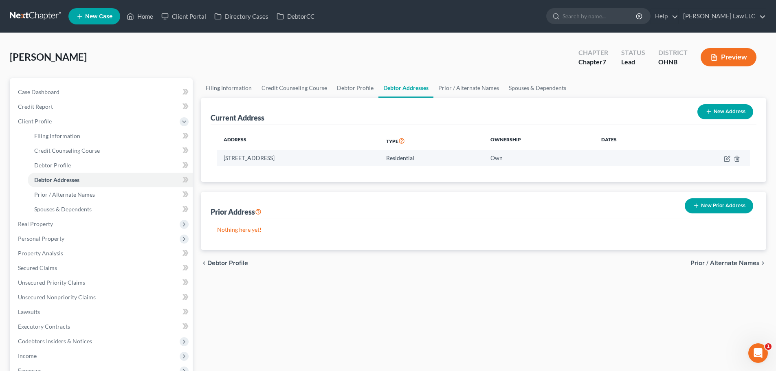
click at [274, 157] on td "598 Bobwhite Trail, Akron, OH 44319" at bounding box center [298, 157] width 162 height 15
copy td "598 Bobwhite Trail, Akron, OH 44319"
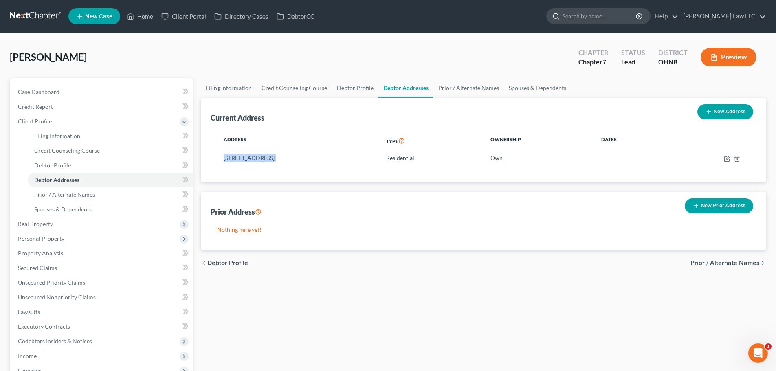
click at [592, 18] on input "search" at bounding box center [599, 16] width 74 height 15
type input "[PERSON_NAME]"
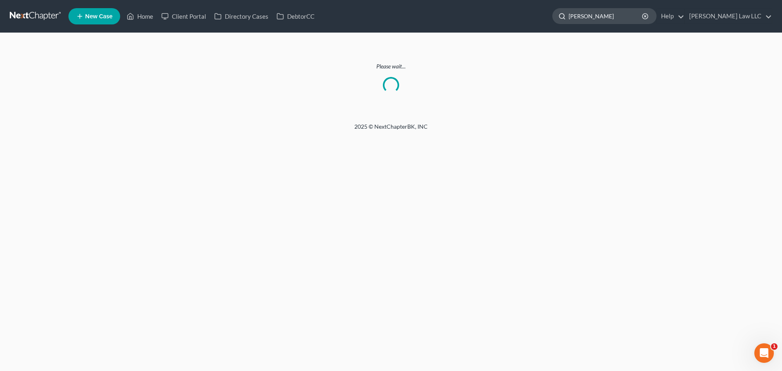
click at [626, 18] on input "[PERSON_NAME]" at bounding box center [605, 16] width 74 height 15
click at [12, 19] on link at bounding box center [36, 16] width 52 height 15
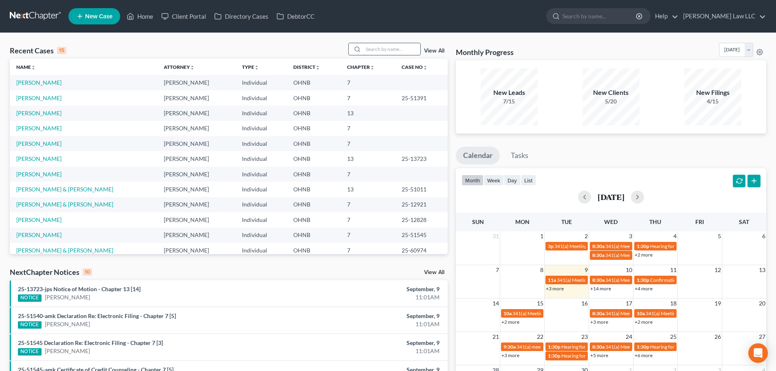
click at [372, 50] on input "search" at bounding box center [391, 49] width 57 height 12
type input "[PERSON_NAME]"
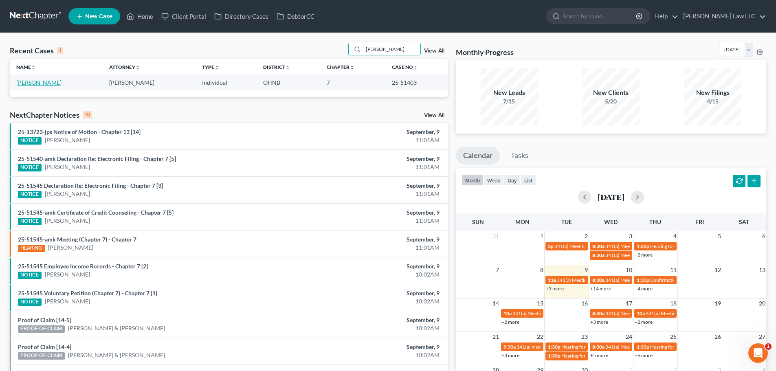
click at [31, 81] on link "[PERSON_NAME]" at bounding box center [38, 82] width 45 height 7
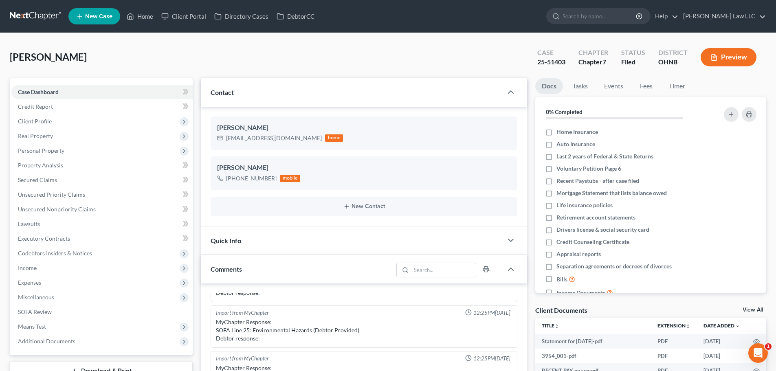
scroll to position [111, 0]
click at [44, 60] on span "[PERSON_NAME]" at bounding box center [48, 57] width 77 height 12
copy div "[PERSON_NAME] Upgraded"
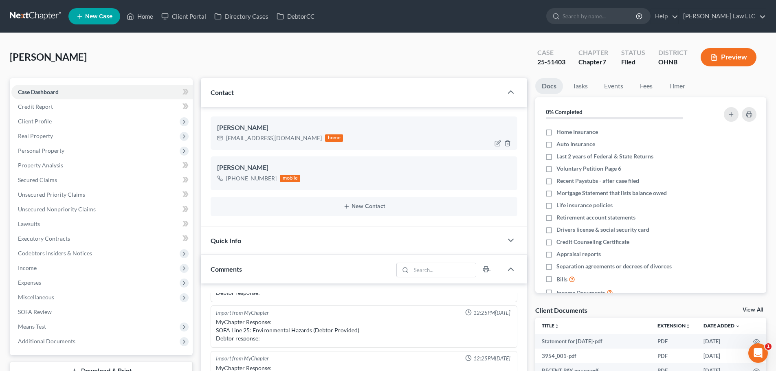
click at [262, 134] on div "[EMAIL_ADDRESS][DOMAIN_NAME]" at bounding box center [274, 138] width 96 height 8
click at [262, 138] on div "[EMAIL_ADDRESS][DOMAIN_NAME]" at bounding box center [274, 138] width 96 height 8
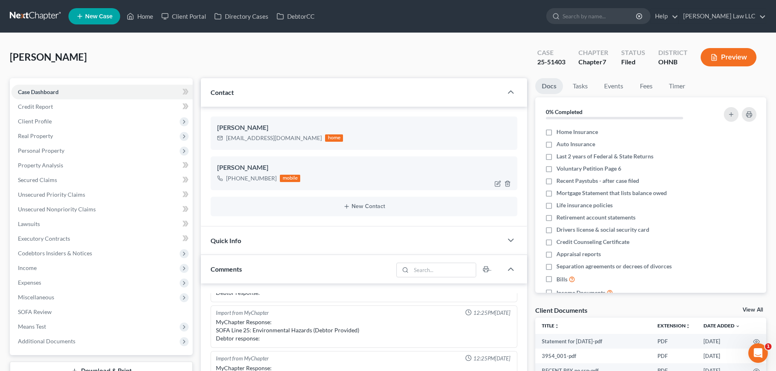
click at [268, 178] on div "[PHONE_NUMBER]" at bounding box center [251, 178] width 50 height 8
click at [260, 178] on div "[PHONE_NUMBER]" at bounding box center [251, 178] width 50 height 8
copy div "[PHONE_NUMBER]"
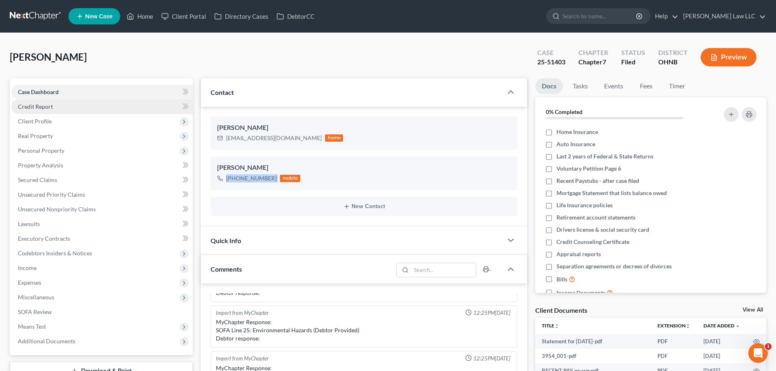
click at [53, 110] on link "Credit Report" at bounding box center [101, 106] width 181 height 15
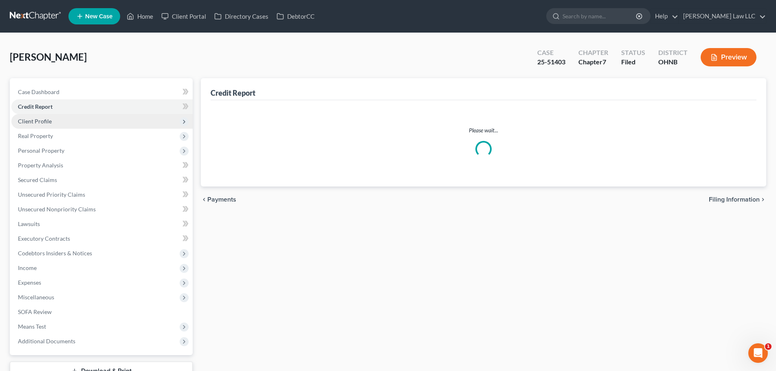
click at [53, 121] on span "Client Profile" at bounding box center [101, 121] width 181 height 15
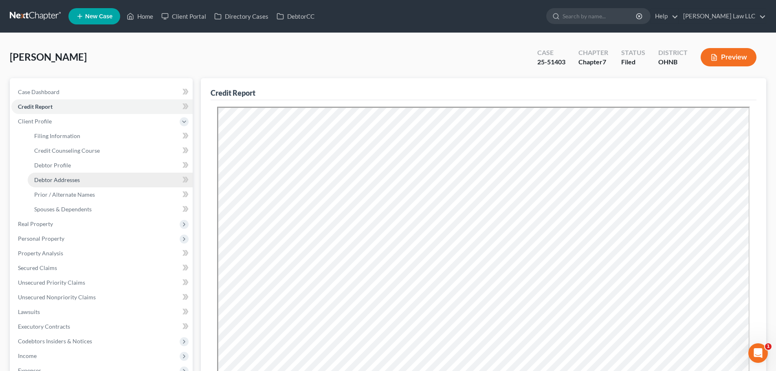
click at [69, 179] on span "Debtor Addresses" at bounding box center [57, 179] width 46 height 7
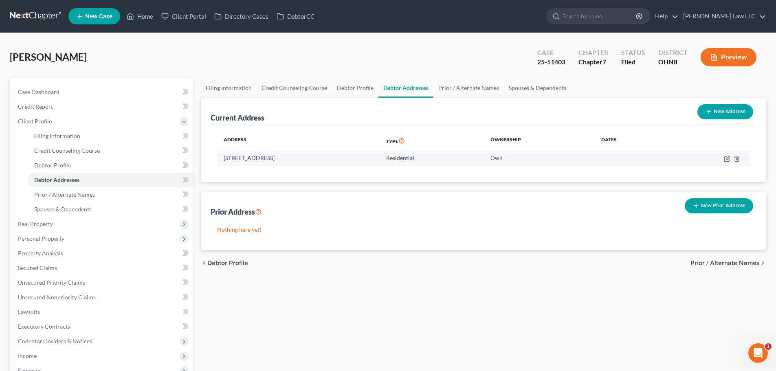
drag, startPoint x: 333, startPoint y: 158, endPoint x: 223, endPoint y: 163, distance: 109.6
click at [223, 163] on td "[STREET_ADDRESS]" at bounding box center [298, 157] width 162 height 15
copy td "[STREET_ADDRESS]"
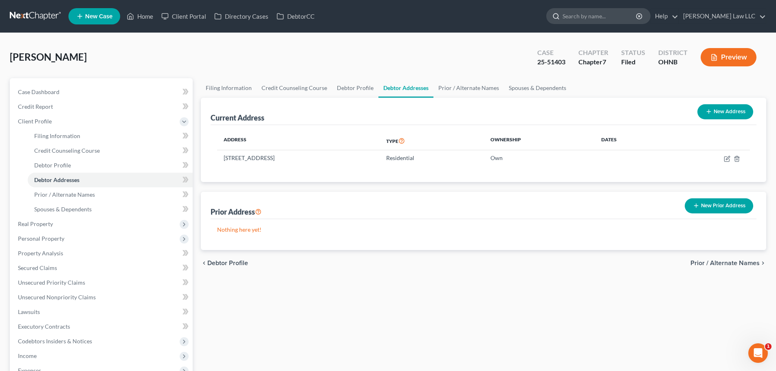
click at [615, 19] on input "search" at bounding box center [599, 16] width 74 height 15
type input "nigley"
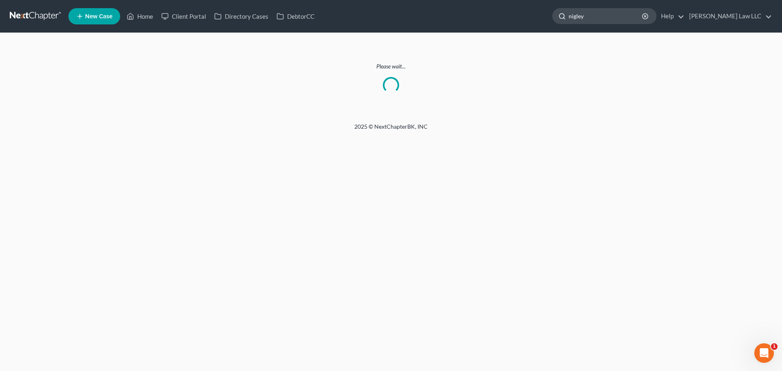
click at [579, 15] on div "nigley" at bounding box center [604, 16] width 104 height 16
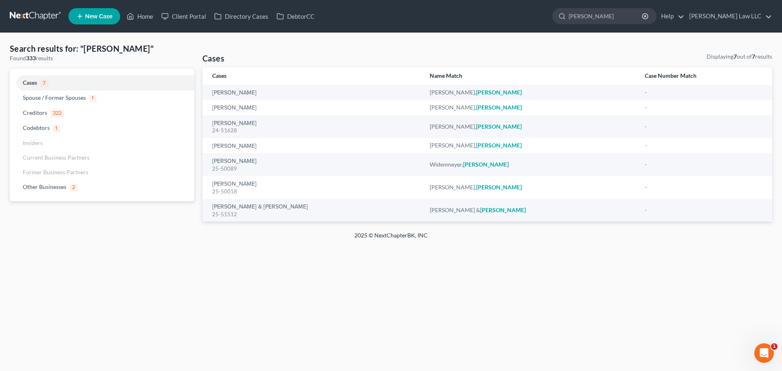
drag, startPoint x: 608, startPoint y: 15, endPoint x: 515, endPoint y: 2, distance: 93.3
click at [517, 4] on nav "Home New Case Client Portal Directory Cases DebtorCC [PERSON_NAME] Law LLC [PER…" at bounding box center [391, 16] width 782 height 33
type input "[PERSON_NAME]"
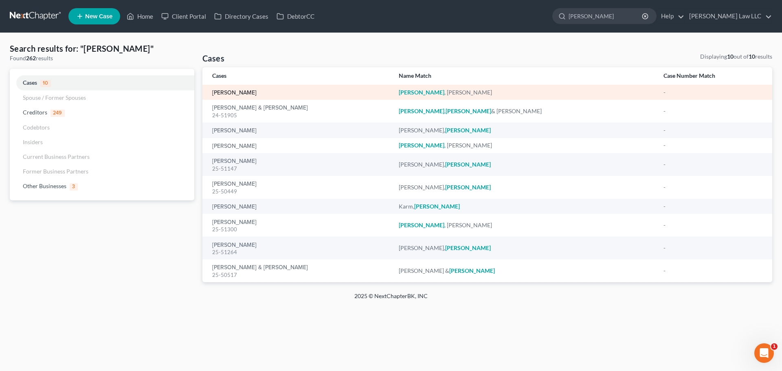
click at [247, 93] on link "[PERSON_NAME]" at bounding box center [234, 93] width 44 height 6
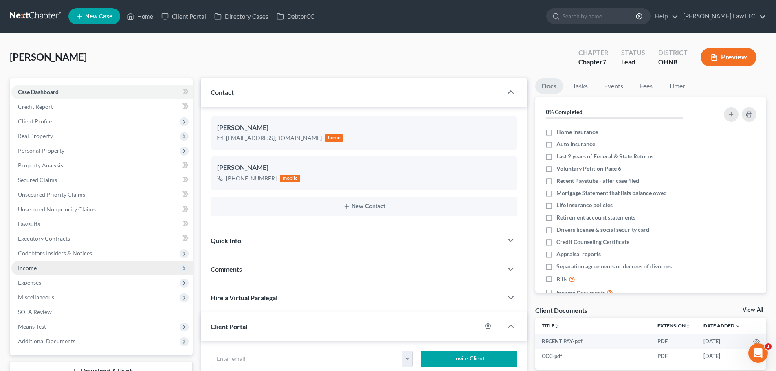
click at [41, 266] on span "Income" at bounding box center [101, 268] width 181 height 15
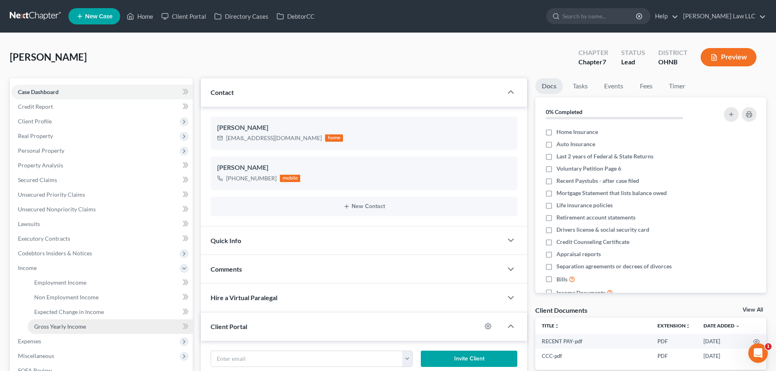
click at [88, 329] on link "Gross Yearly Income" at bounding box center [110, 326] width 165 height 15
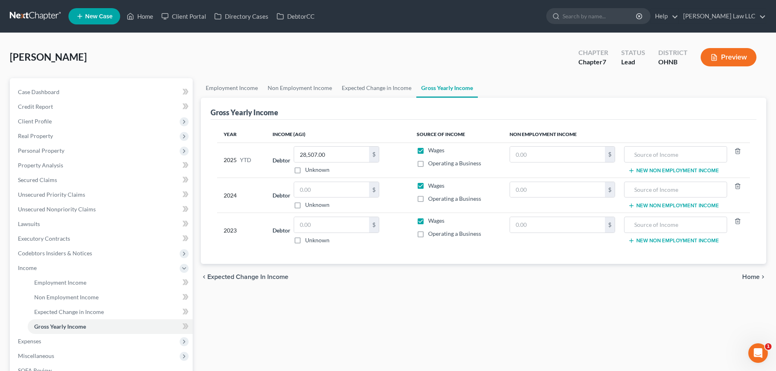
click at [322, 309] on div "Employment Income Non Employment Income Expected Change in Income Gross Yearly …" at bounding box center [483, 258] width 573 height 361
click at [324, 186] on input "text" at bounding box center [331, 189] width 75 height 15
type input "42,439"
click at [338, 317] on div "Employment Income Non Employment Income Expected Change in Income Gross Yearly …" at bounding box center [483, 258] width 573 height 361
click at [439, 329] on div "Employment Income Non Employment Income Expected Change in Income Gross Yearly …" at bounding box center [483, 258] width 573 height 361
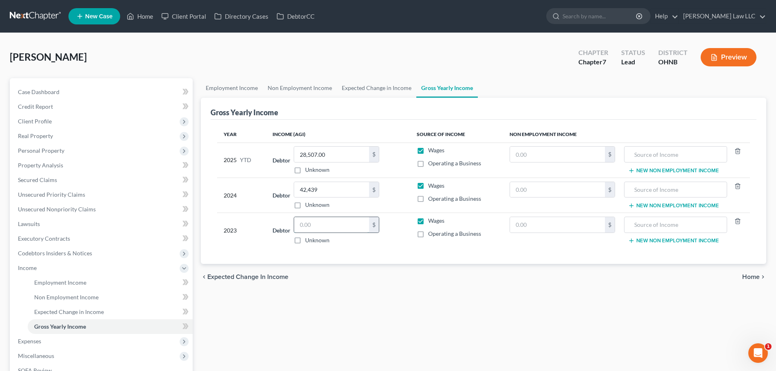
click at [327, 232] on input "text" at bounding box center [331, 224] width 75 height 15
type input "39,257"
click at [431, 325] on div "Employment Income Non Employment Income Expected Change in Income Gross Yearly …" at bounding box center [483, 258] width 573 height 361
click at [392, 90] on link "Expected Change in Income" at bounding box center [376, 88] width 79 height 20
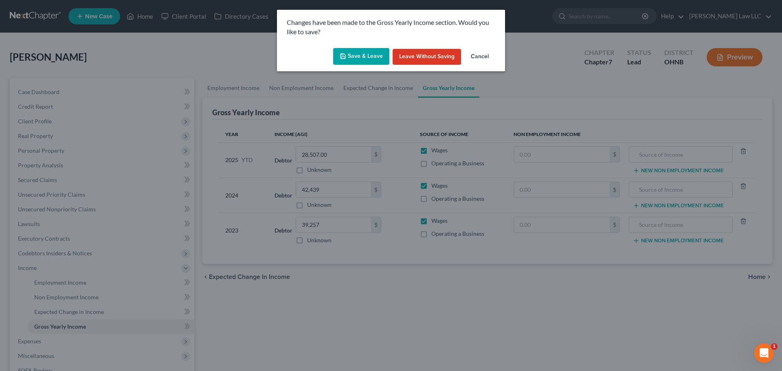
click at [357, 51] on button "Save & Leave" at bounding box center [361, 56] width 56 height 17
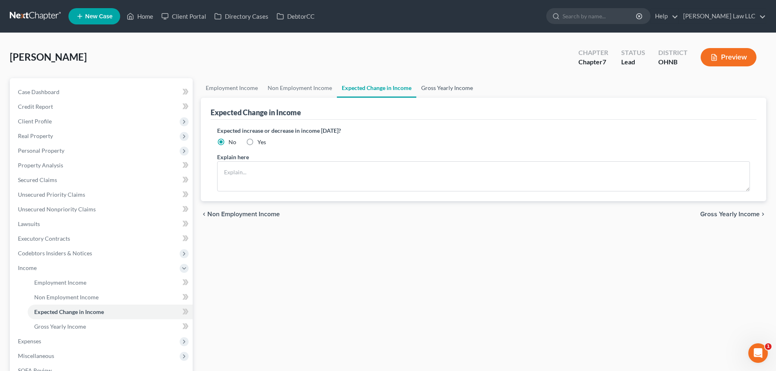
click at [441, 88] on link "Gross Yearly Income" at bounding box center [446, 88] width 61 height 20
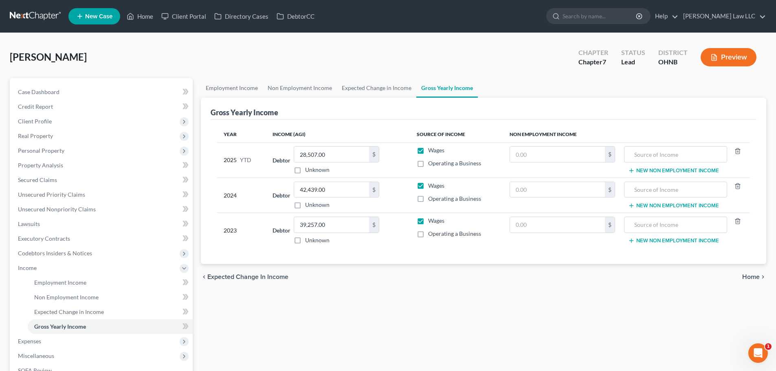
drag, startPoint x: 48, startPoint y: 57, endPoint x: 2, endPoint y: 54, distance: 46.1
click at [2, 54] on div "[PERSON_NAME] Upgraded Chapter Chapter 7 Status Lead District [GEOGRAPHIC_DATA]…" at bounding box center [388, 244] width 776 height 423
copy span "[PERSON_NAME]"
drag, startPoint x: 44, startPoint y: 90, endPoint x: 46, endPoint y: 102, distance: 12.0
click at [44, 90] on span "Case Dashboard" at bounding box center [39, 91] width 42 height 7
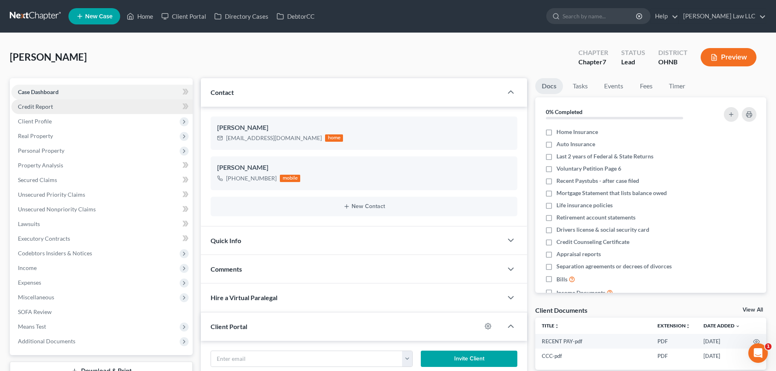
click at [46, 106] on span "Credit Report" at bounding box center [35, 106] width 35 height 7
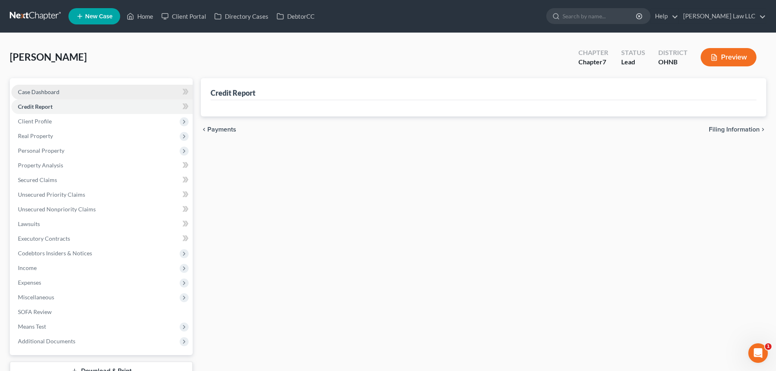
click at [47, 91] on span "Case Dashboard" at bounding box center [39, 91] width 42 height 7
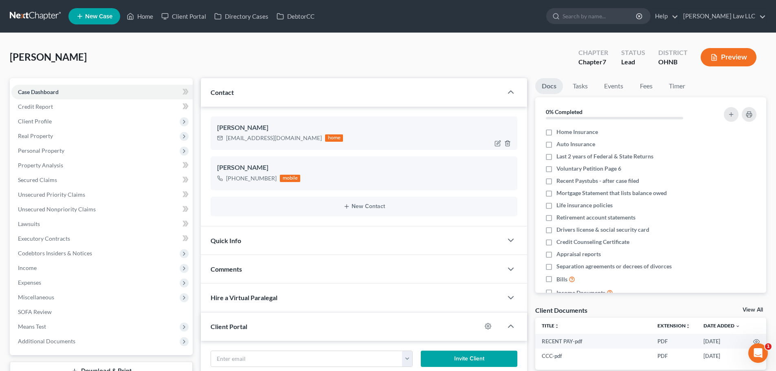
click at [252, 136] on div "[EMAIL_ADDRESS][DOMAIN_NAME]" at bounding box center [274, 138] width 96 height 8
copy div "[EMAIL_ADDRESS][DOMAIN_NAME]"
click at [234, 176] on div "[PHONE_NUMBER]" at bounding box center [251, 178] width 50 height 8
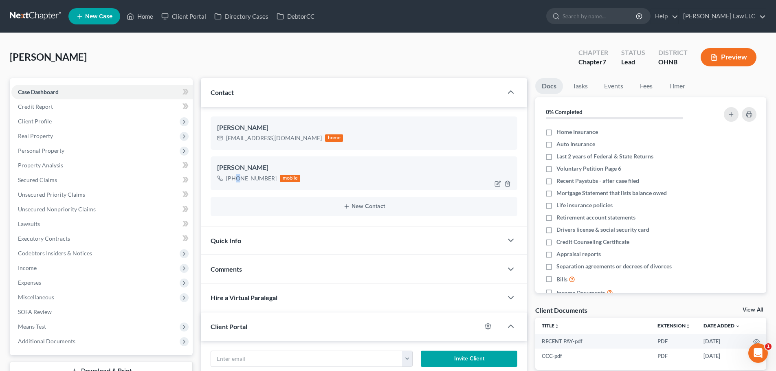
click at [234, 176] on div "[PHONE_NUMBER]" at bounding box center [251, 178] width 50 height 8
copy div "[PHONE_NUMBER]"
click at [614, 22] on input "search" at bounding box center [599, 16] width 74 height 15
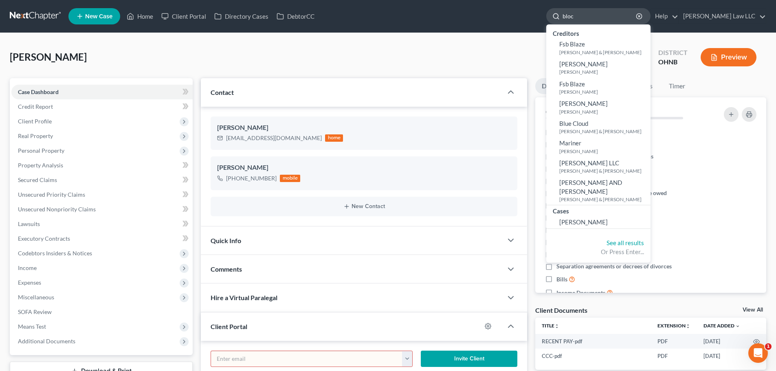
type input "[PERSON_NAME]"
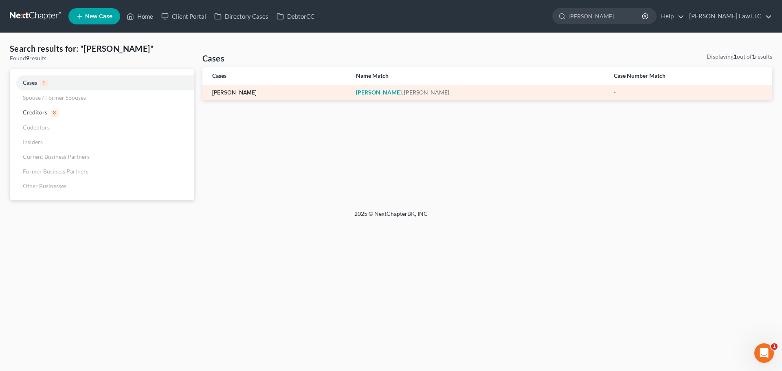
click at [233, 94] on link "[PERSON_NAME]" at bounding box center [234, 93] width 44 height 6
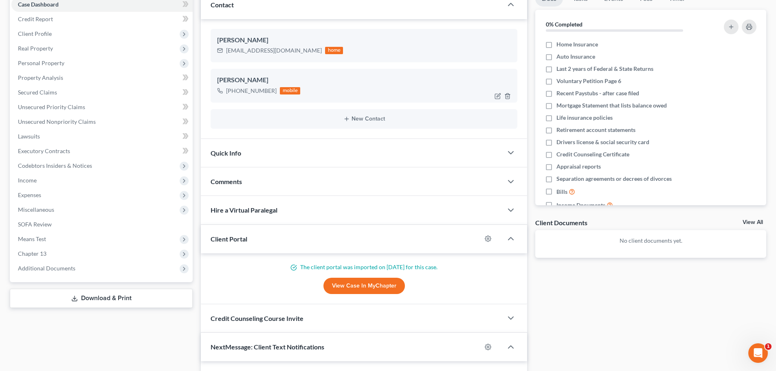
scroll to position [122, 0]
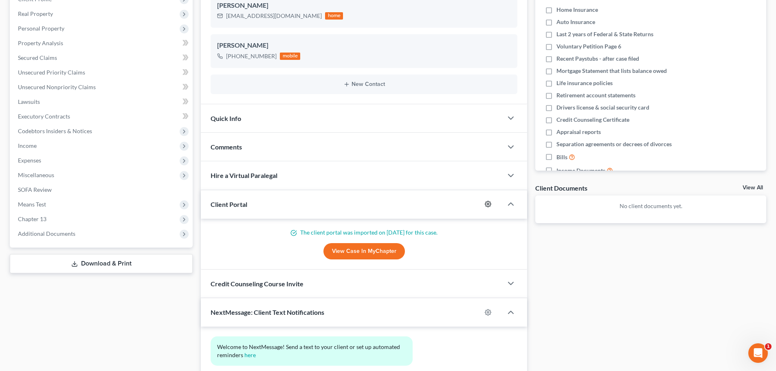
click at [487, 206] on icon "button" at bounding box center [488, 204] width 6 height 6
select select "0"
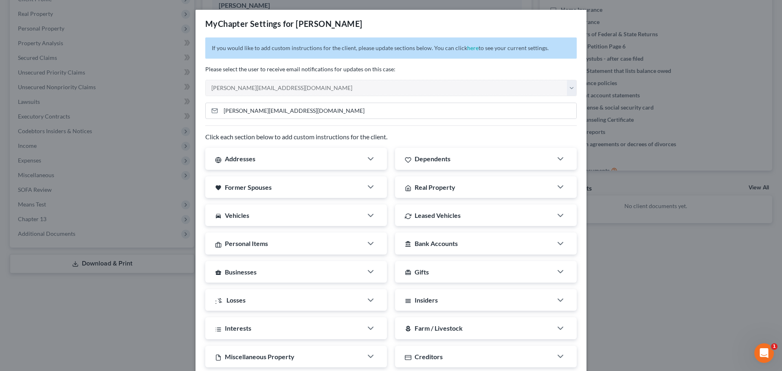
click at [611, 240] on div "MyChapter Settings for [PERSON_NAME] If you would like to add custom instructio…" at bounding box center [391, 185] width 782 height 371
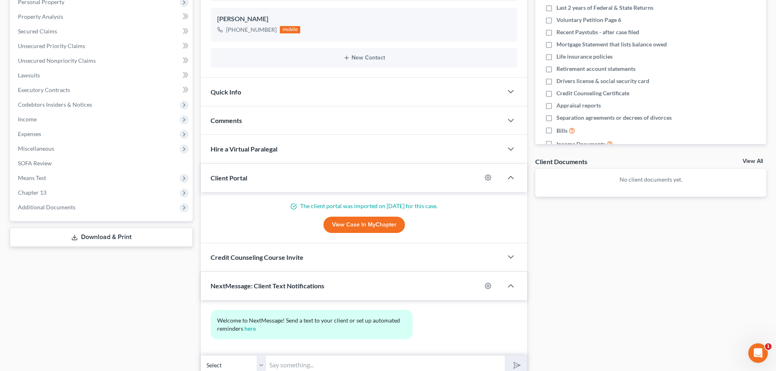
scroll to position [163, 0]
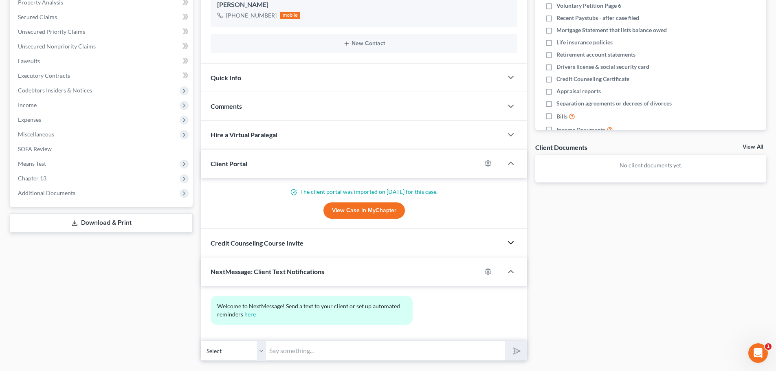
click at [512, 243] on polyline "button" at bounding box center [510, 242] width 5 height 2
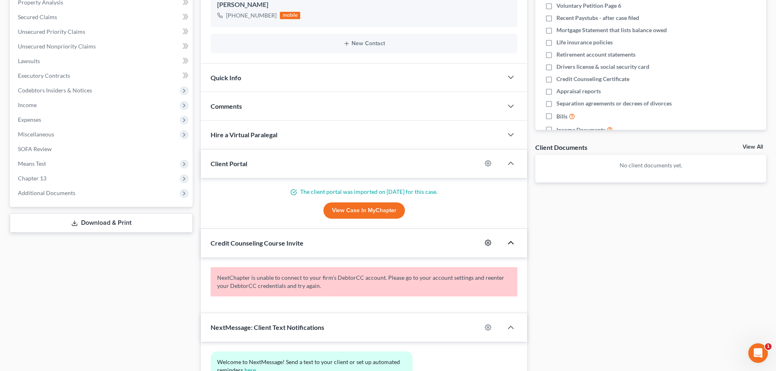
click at [486, 243] on icon "button" at bounding box center [488, 243] width 6 height 6
select select "0"
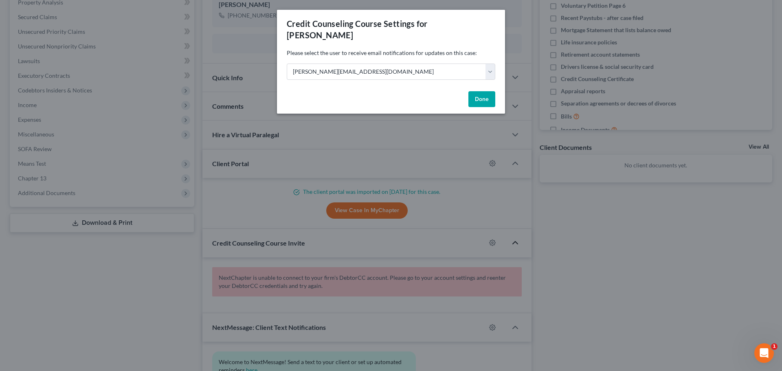
click at [551, 237] on div "Credit Counseling Course Settings for [PERSON_NAME] Please select the user to r…" at bounding box center [391, 185] width 782 height 371
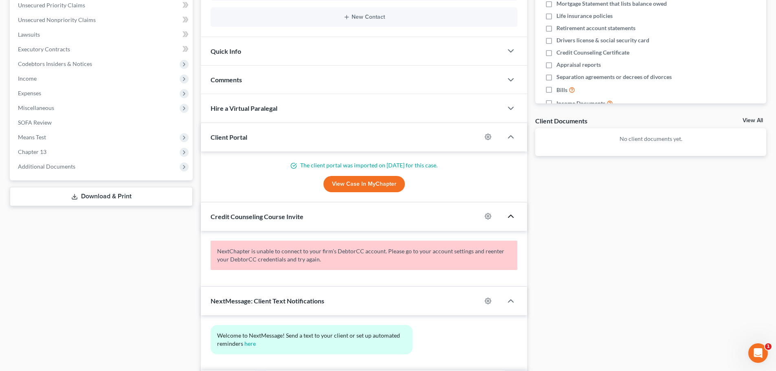
scroll to position [204, 0]
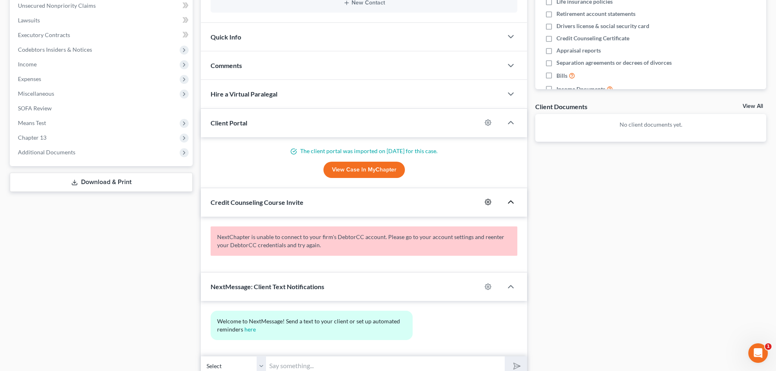
click at [488, 201] on circle "button" at bounding box center [488, 202] width 2 height 2
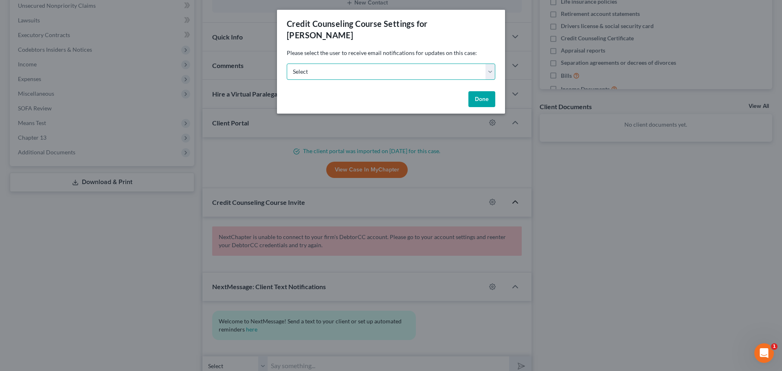
click at [428, 66] on select "Select [PERSON_NAME][EMAIL_ADDRESS][DOMAIN_NAME] [PERSON_NAME][EMAIL_ADDRESS][D…" at bounding box center [391, 72] width 208 height 16
select select "0"
click at [287, 64] on select "Select [PERSON_NAME][EMAIL_ADDRESS][DOMAIN_NAME] [PERSON_NAME][EMAIL_ADDRESS][D…" at bounding box center [391, 72] width 208 height 16
click at [478, 92] on button "Done" at bounding box center [481, 99] width 27 height 16
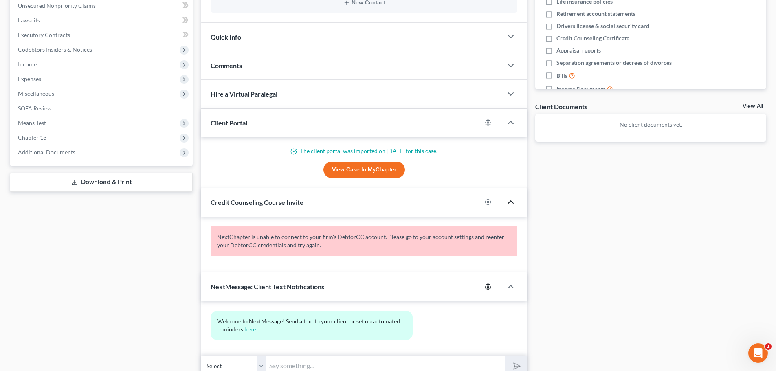
click at [489, 286] on circle "button" at bounding box center [488, 287] width 2 height 2
select select "0"
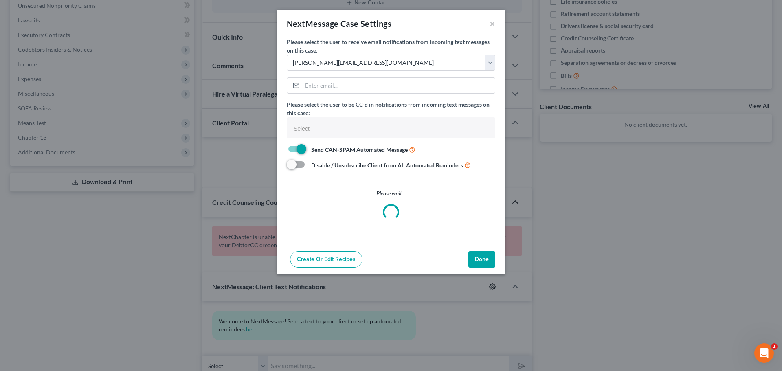
select select
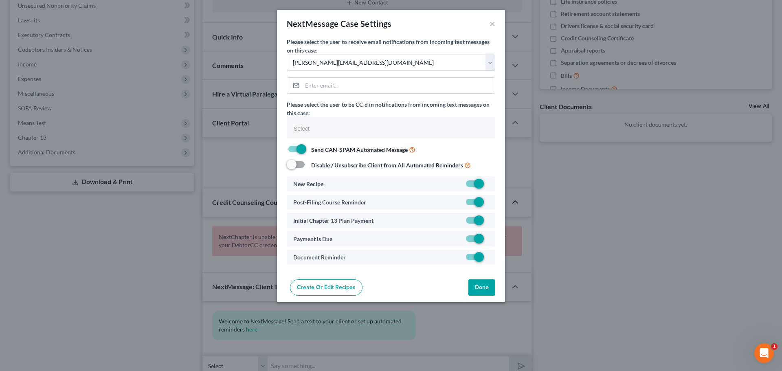
click at [489, 186] on label at bounding box center [489, 186] width 0 height 0
click at [492, 181] on input "checkbox" at bounding box center [494, 182] width 5 height 5
checkbox input "false"
click at [489, 241] on label at bounding box center [489, 241] width 0 height 0
click at [492, 240] on input "checkbox" at bounding box center [494, 236] width 5 height 5
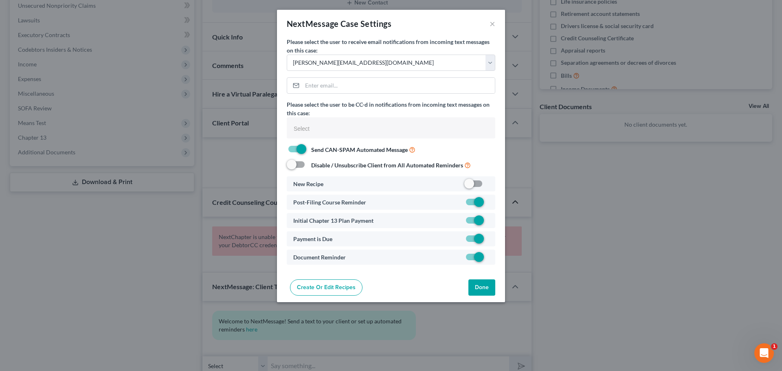
checkbox input "false"
click at [483, 285] on button "Done" at bounding box center [481, 287] width 27 height 16
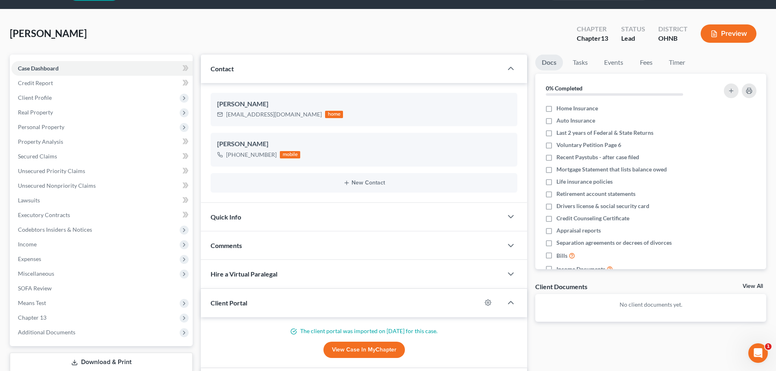
scroll to position [0, 0]
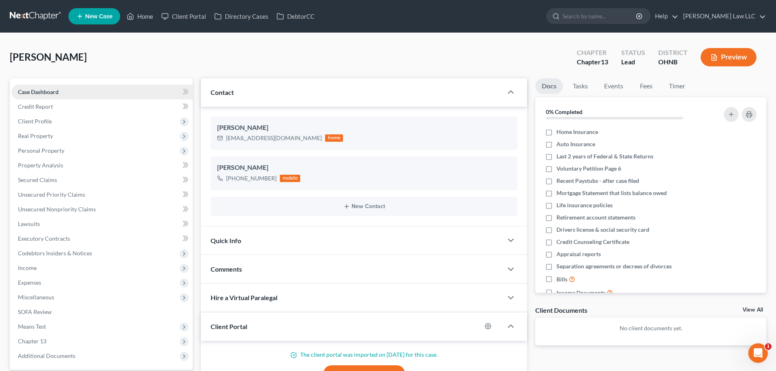
click at [43, 94] on span "Case Dashboard" at bounding box center [38, 91] width 41 height 7
click at [36, 92] on span "Case Dashboard" at bounding box center [38, 91] width 41 height 7
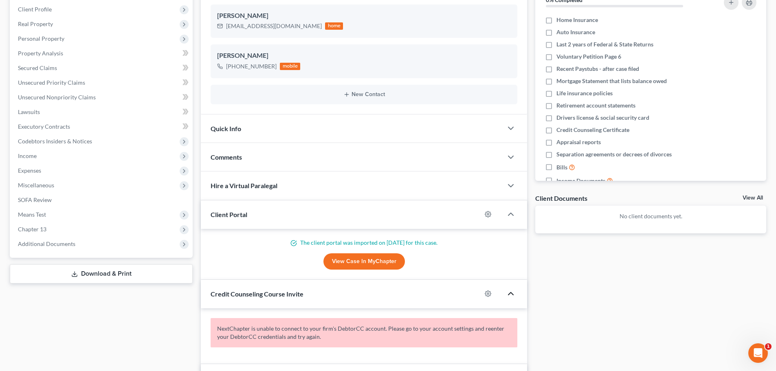
scroll to position [122, 0]
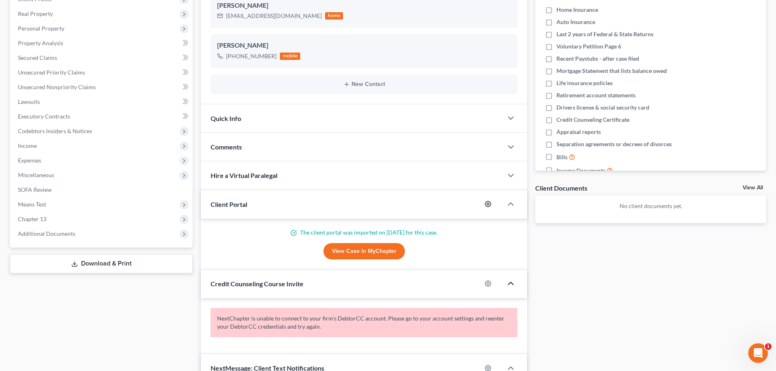
click at [487, 203] on icon "button" at bounding box center [487, 204] width 7 height 7
select select "0"
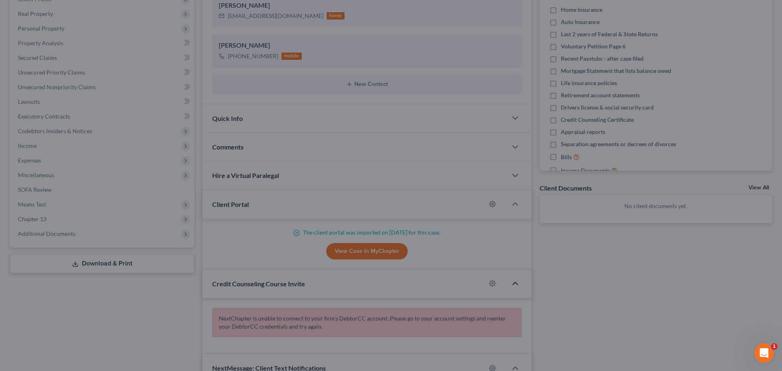
click at [692, 282] on div "MyChapter Settings for [PERSON_NAME] If you would like to add custom instructio…" at bounding box center [391, 185] width 782 height 371
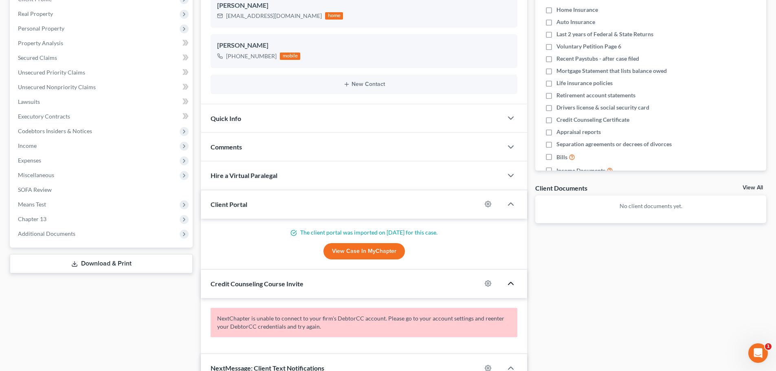
scroll to position [163, 0]
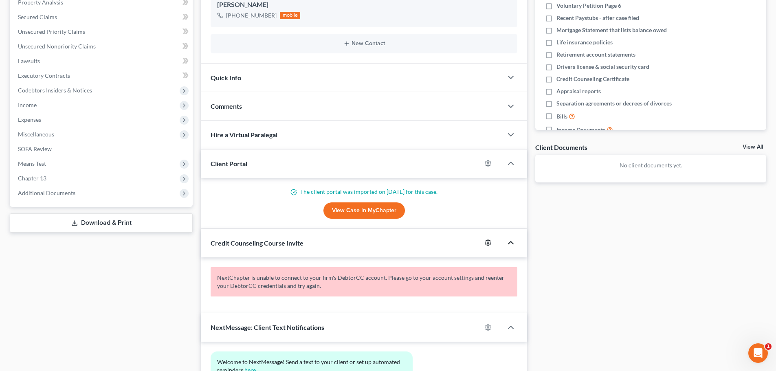
click at [488, 244] on icon "button" at bounding box center [487, 242] width 7 height 7
select select "0"
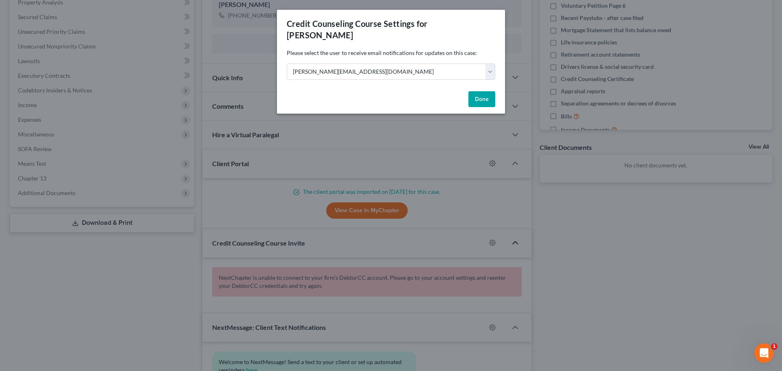
drag, startPoint x: 567, startPoint y: 230, endPoint x: 493, endPoint y: 243, distance: 75.2
click at [567, 230] on div "Credit Counseling Course Settings for [PERSON_NAME] Please select the user to r…" at bounding box center [391, 185] width 782 height 371
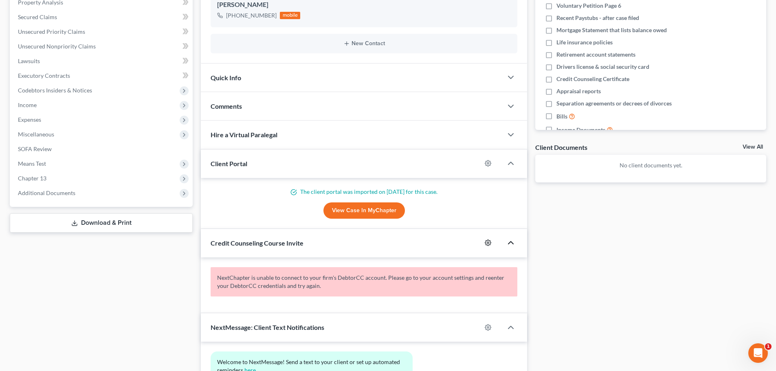
click at [488, 244] on icon "button" at bounding box center [487, 242] width 7 height 7
select select "0"
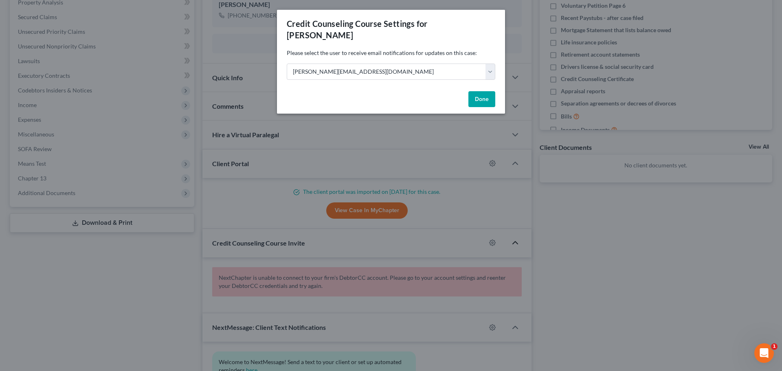
click at [604, 243] on div "Credit Counseling Course Settings for [PERSON_NAME] Please select the user to r…" at bounding box center [391, 185] width 782 height 371
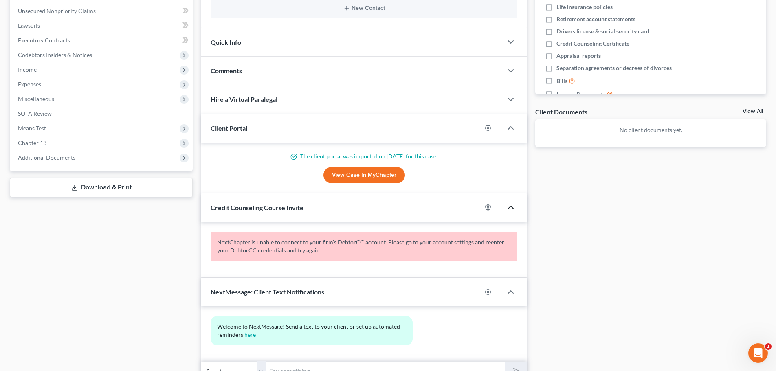
scroll to position [239, 0]
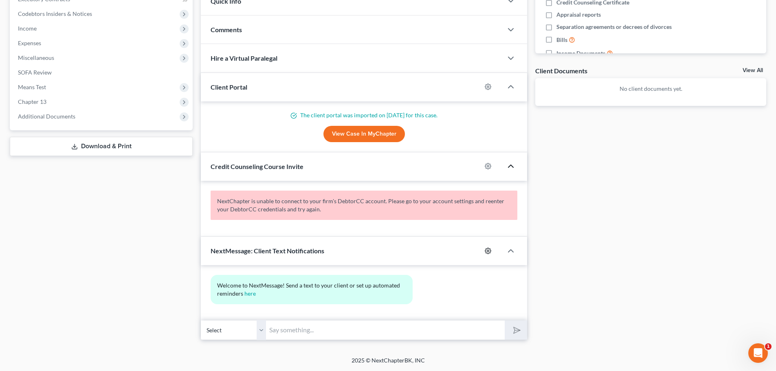
click at [486, 251] on icon "button" at bounding box center [487, 251] width 7 height 7
select select "0"
select select
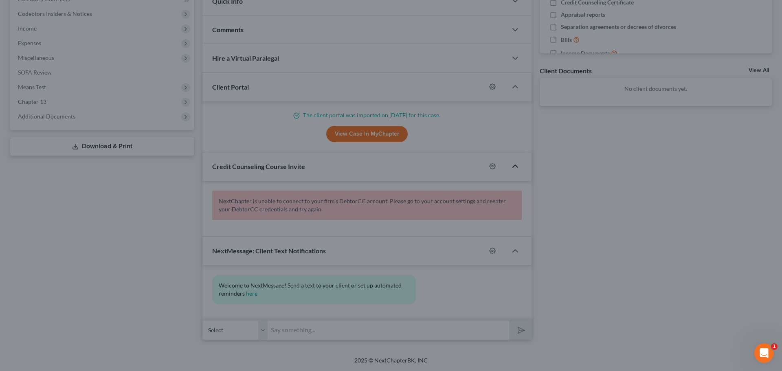
click at [611, 204] on div "NextMessage Case Settings × Please select the user to receive email notificatio…" at bounding box center [391, 185] width 782 height 371
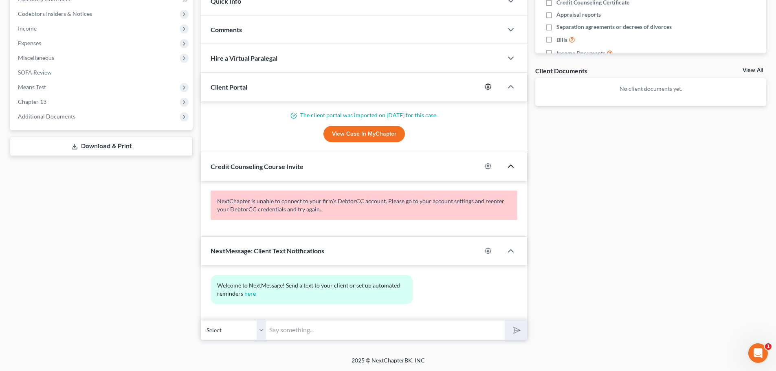
click at [487, 89] on icon "button" at bounding box center [488, 87] width 6 height 6
select select "0"
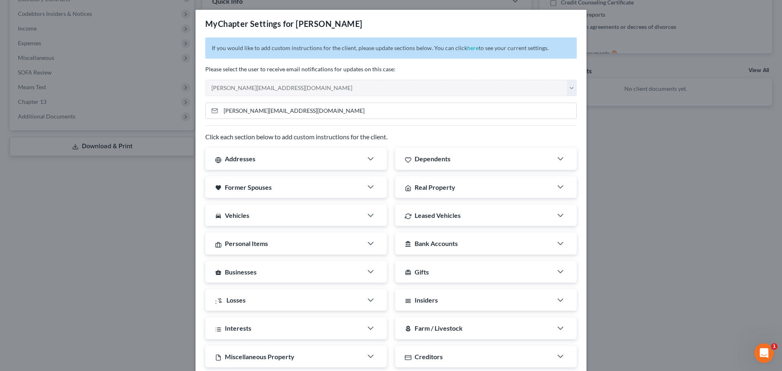
click at [658, 183] on div "MyChapter Settings for [PERSON_NAME] If you would like to add custom instructio…" at bounding box center [391, 185] width 782 height 371
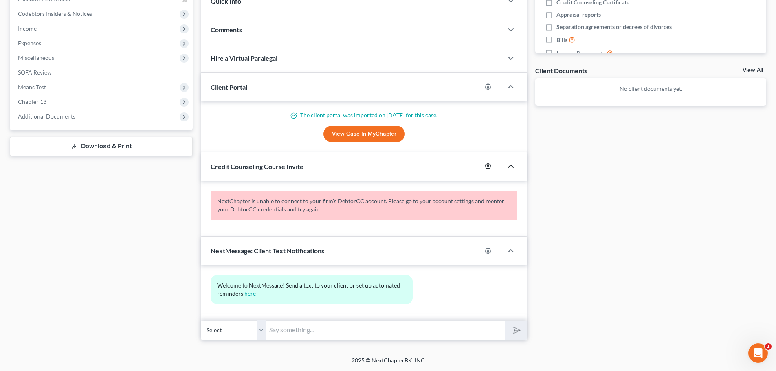
click at [485, 163] on icon "button" at bounding box center [487, 166] width 7 height 7
select select "0"
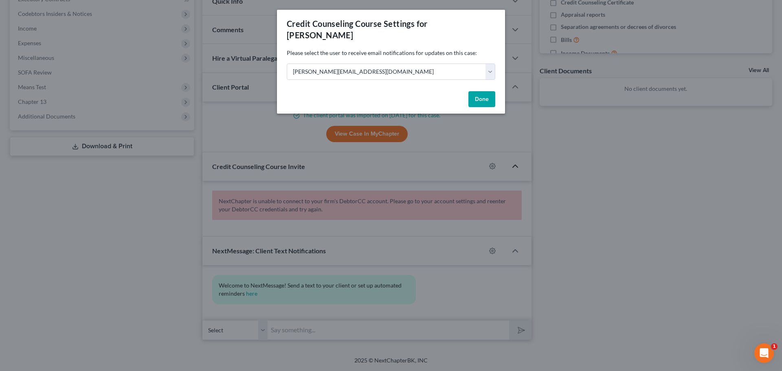
click at [634, 217] on div "Credit Counseling Course Settings for [PERSON_NAME] Please select the user to r…" at bounding box center [391, 185] width 782 height 371
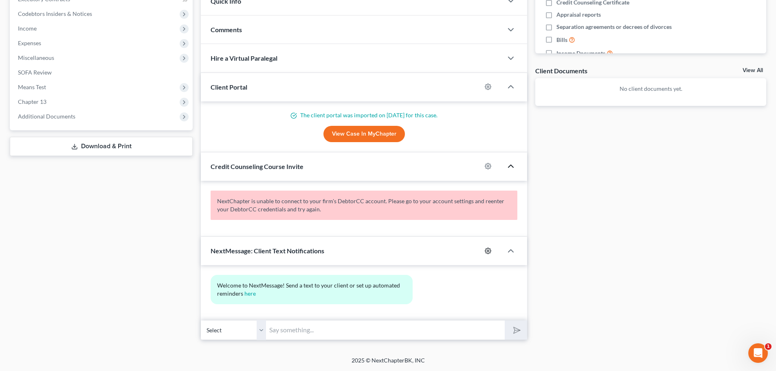
click at [485, 251] on icon "button" at bounding box center [488, 251] width 6 height 6
select select "0"
select select
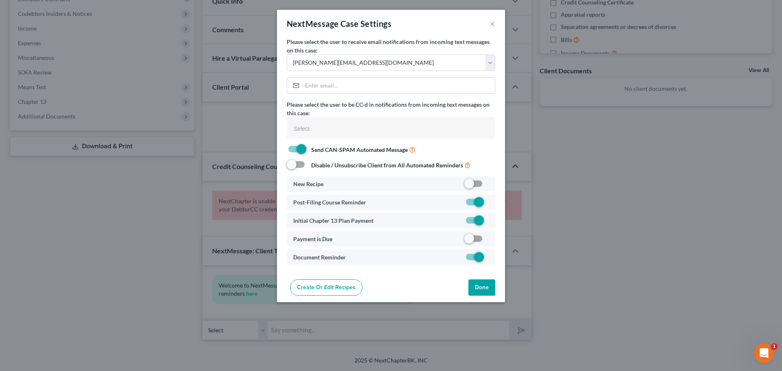
click at [609, 243] on div "NextMessage Case Settings × Please select the user to receive email notificatio…" at bounding box center [391, 185] width 782 height 371
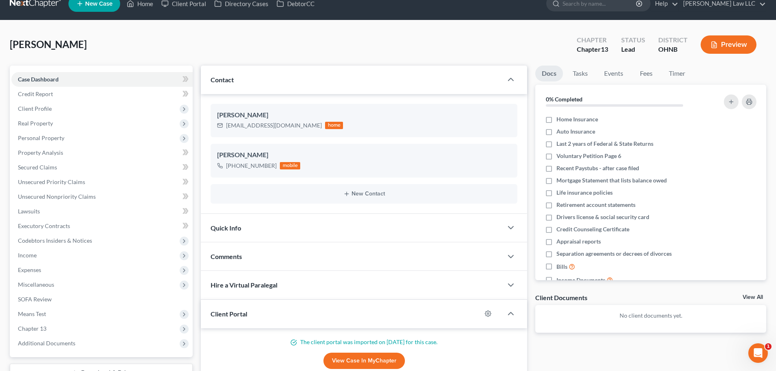
scroll to position [0, 0]
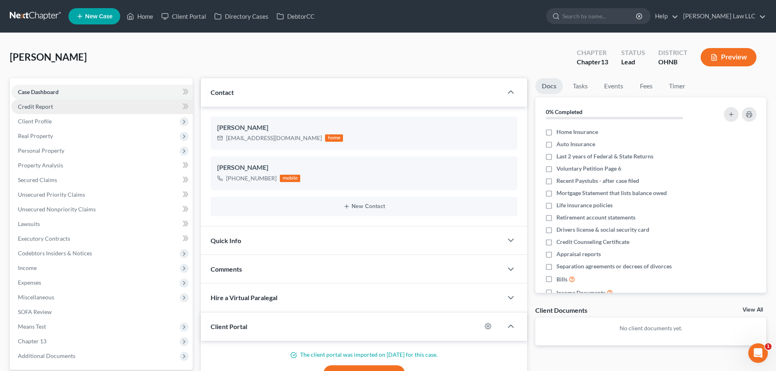
click at [56, 108] on link "Credit Report" at bounding box center [101, 106] width 181 height 15
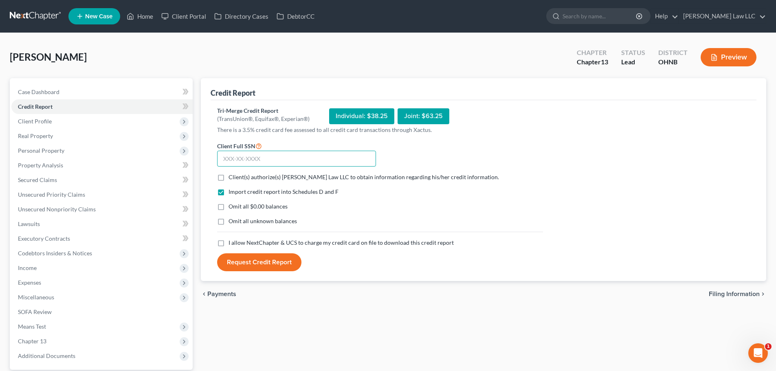
click at [251, 159] on input "text" at bounding box center [296, 159] width 159 height 16
click at [253, 161] on input "text" at bounding box center [296, 159] width 159 height 16
type input "281-98-0062"
click at [453, 156] on form "Client Full SSN * 281-98-0062 Client(s) authorize(s) [PERSON_NAME] Law LLC to o…" at bounding box center [380, 206] width 334 height 131
click at [86, 96] on link "Case Dashboard" at bounding box center [101, 92] width 181 height 15
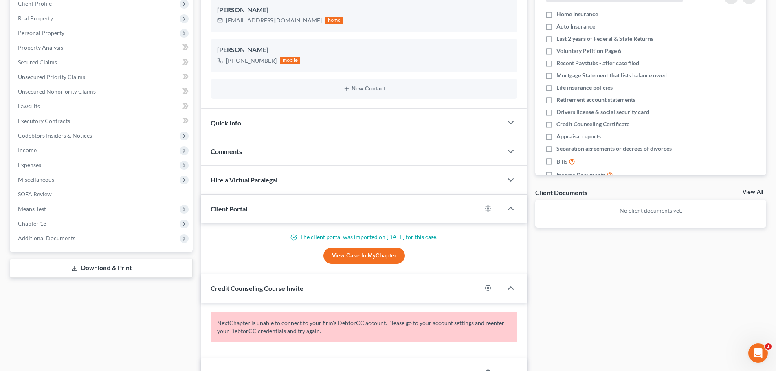
scroll to position [122, 0]
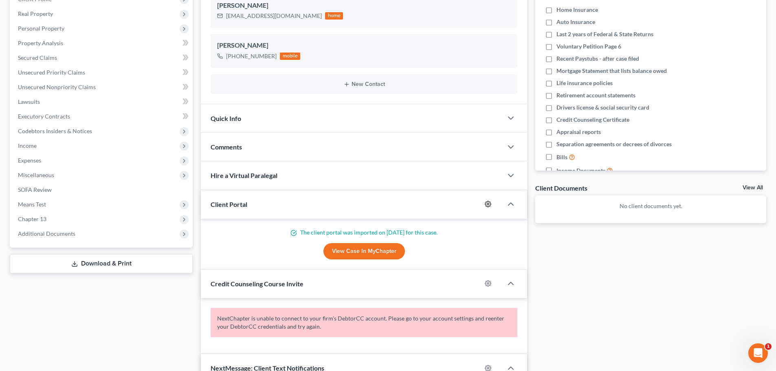
click at [486, 206] on icon "button" at bounding box center [488, 204] width 6 height 6
select select "0"
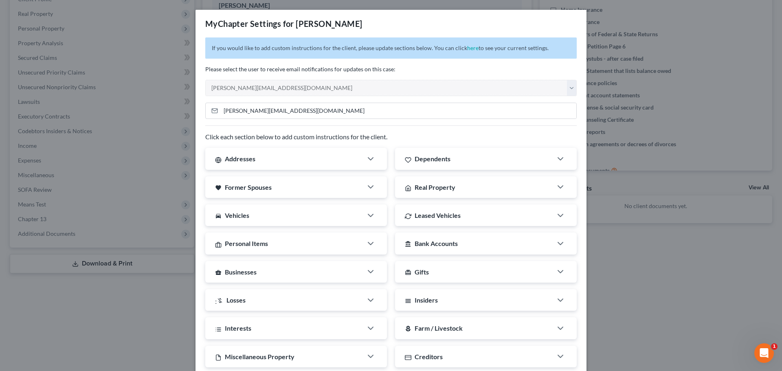
click at [649, 285] on div "MyChapter Settings for [PERSON_NAME] If you would like to add custom instructio…" at bounding box center [391, 185] width 782 height 371
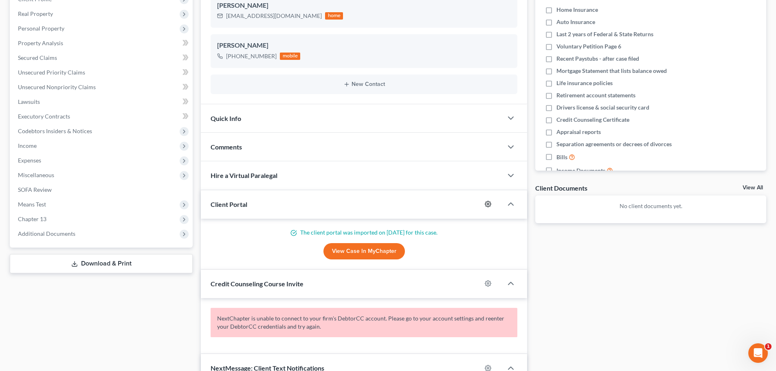
click at [487, 206] on icon "button" at bounding box center [488, 204] width 6 height 6
select select "0"
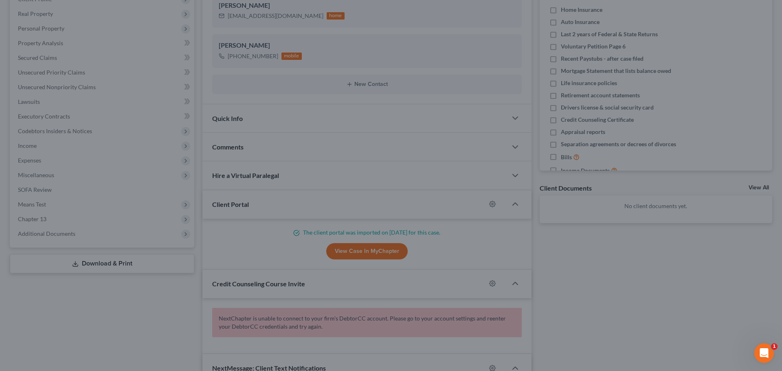
click at [637, 250] on div "MyChapter Settings for [PERSON_NAME] If you would like to add custom instructio…" at bounding box center [391, 185] width 782 height 371
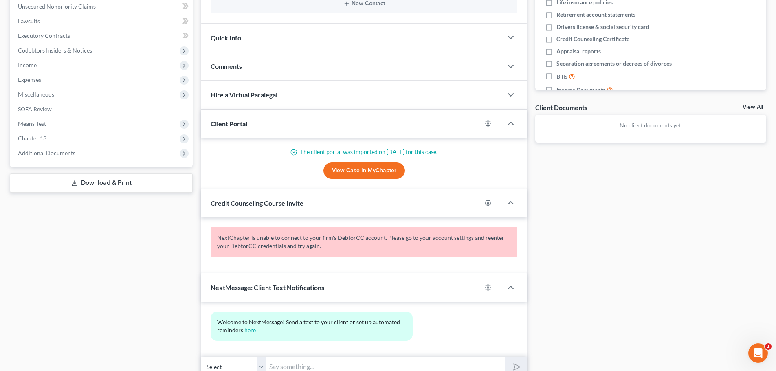
scroll to position [204, 0]
click at [488, 202] on icon "button" at bounding box center [487, 202] width 7 height 7
select select "0"
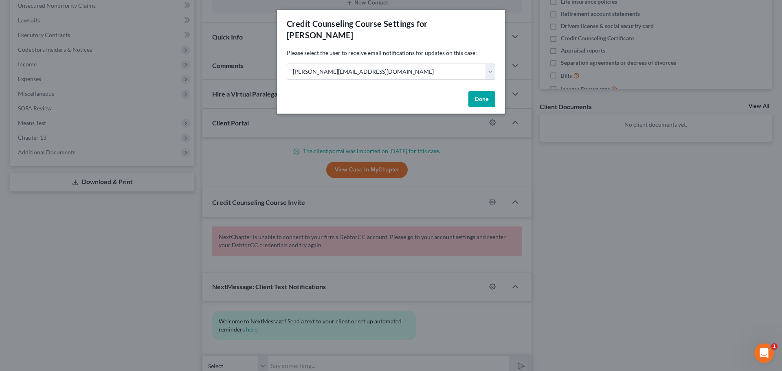
click at [589, 193] on div "Credit Counseling Course Settings for [PERSON_NAME] Please select the user to r…" at bounding box center [391, 185] width 782 height 371
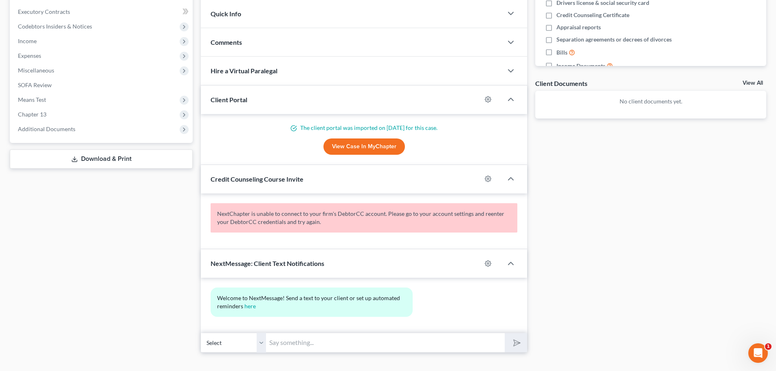
scroll to position [239, 0]
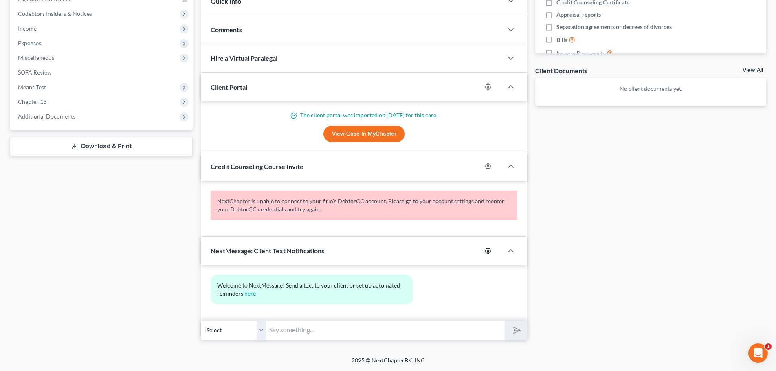
click at [491, 250] on icon "button" at bounding box center [488, 251] width 6 height 6
select select "0"
select select
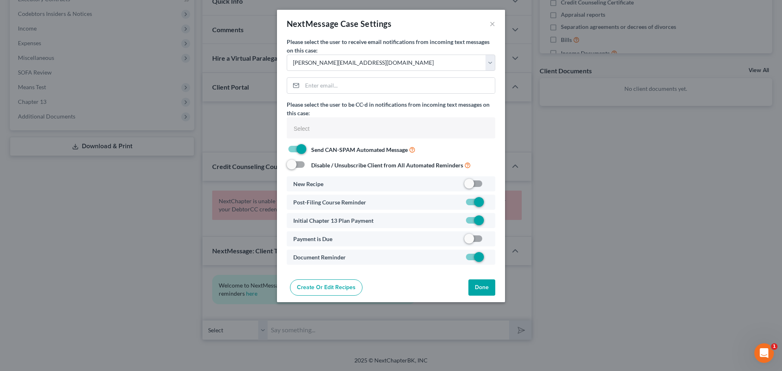
drag, startPoint x: 631, startPoint y: 220, endPoint x: 628, endPoint y: 223, distance: 4.6
click at [628, 223] on div "NextMessage Case Settings × Please select the user to receive email notificatio…" at bounding box center [391, 185] width 782 height 371
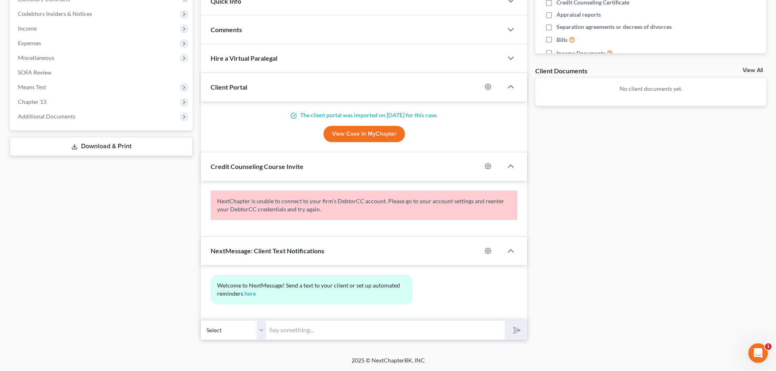
scroll to position [0, 0]
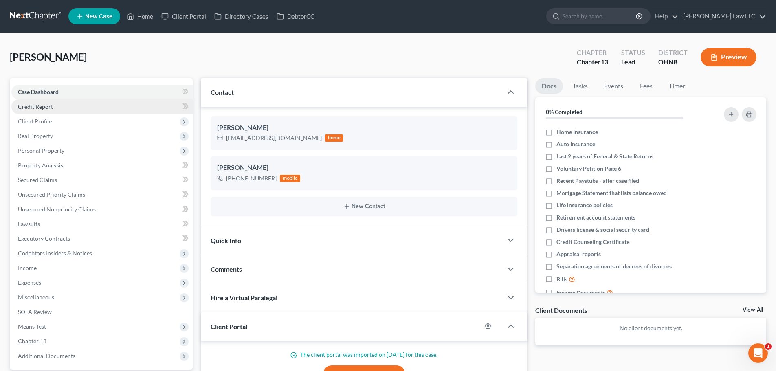
click at [42, 107] on span "Credit Report" at bounding box center [35, 106] width 35 height 7
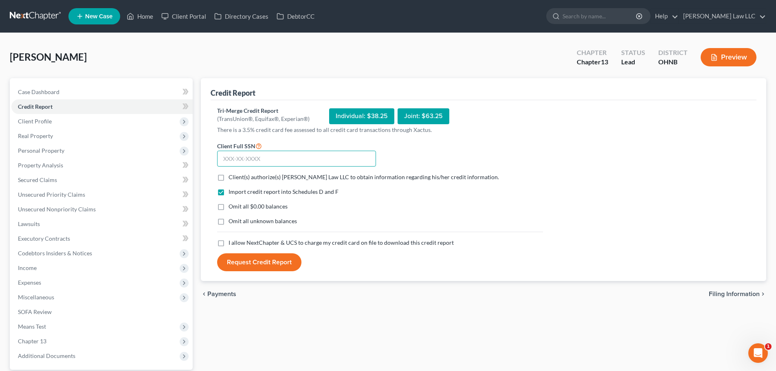
click at [293, 162] on input "text" at bounding box center [296, 159] width 159 height 16
type input "281-98-0062"
click at [285, 177] on span "Client(s) authorize(s) [PERSON_NAME] Law LLC to obtain information regarding hi…" at bounding box center [363, 176] width 270 height 7
click at [237, 177] on input "Client(s) authorize(s) [PERSON_NAME] Law LLC to obtain information regarding hi…" at bounding box center [234, 175] width 5 height 5
checkbox input "true"
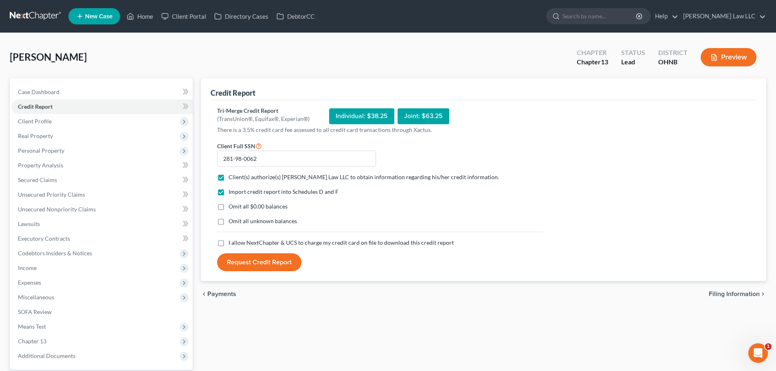
click at [283, 208] on span "Omit all $0.00 balances" at bounding box center [257, 206] width 59 height 7
click at [237, 208] on input "Omit all $0.00 balances" at bounding box center [234, 204] width 5 height 5
checkbox input "true"
click at [285, 221] on span "Omit all unknown balances" at bounding box center [262, 220] width 68 height 7
click at [237, 221] on input "Omit all unknown balances" at bounding box center [234, 219] width 5 height 5
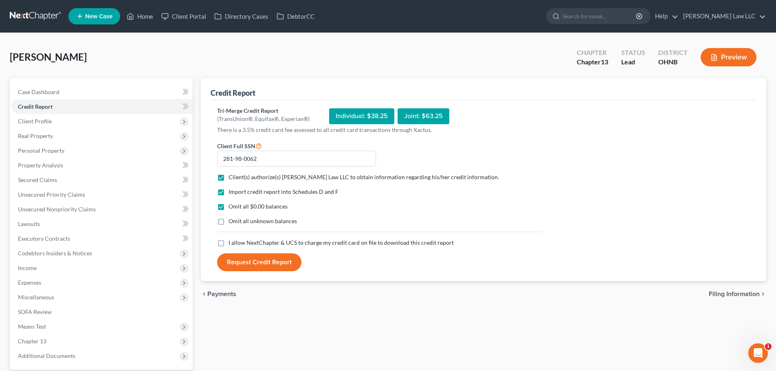
checkbox input "true"
click at [300, 243] on span "I allow NextChapter & UCS to charge my credit card on file to download this cre…" at bounding box center [340, 242] width 225 height 7
click at [237, 243] on input "I allow NextChapter & UCS to charge my credit card on file to download this cre…" at bounding box center [234, 241] width 5 height 5
checkbox input "true"
click at [273, 261] on button "Request Credit Report" at bounding box center [259, 262] width 84 height 18
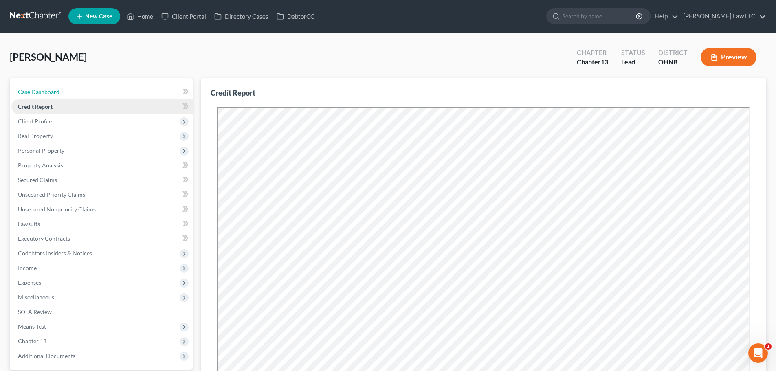
drag, startPoint x: 44, startPoint y: 94, endPoint x: 48, endPoint y: 105, distance: 12.1
click at [44, 94] on span "Case Dashboard" at bounding box center [39, 91] width 42 height 7
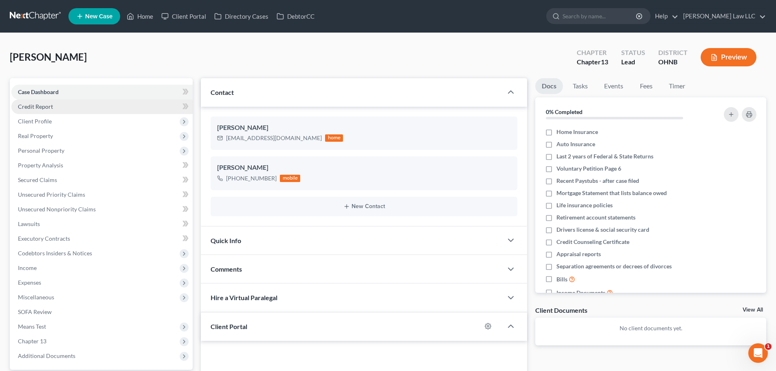
click at [48, 105] on span "Credit Report" at bounding box center [35, 106] width 35 height 7
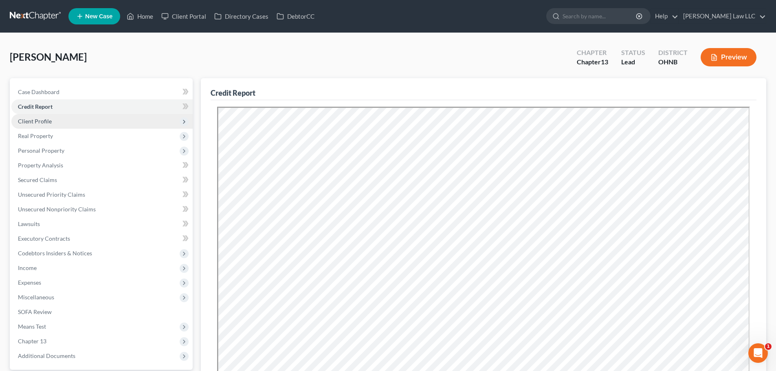
click at [66, 122] on span "Client Profile" at bounding box center [101, 121] width 181 height 15
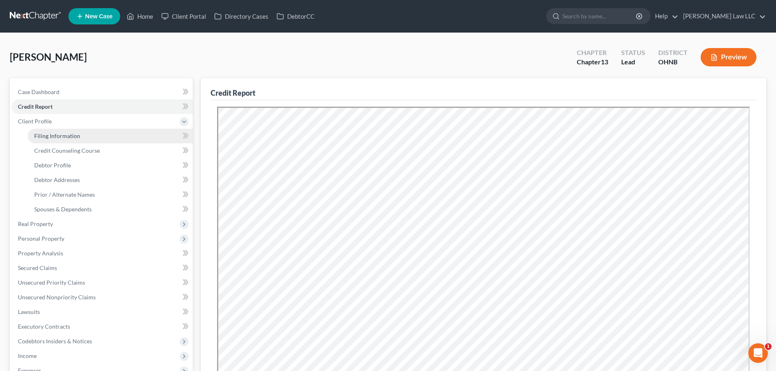
click at [79, 135] on link "Filing Information" at bounding box center [110, 136] width 165 height 15
select select "1"
select select "0"
select select "3"
select select "36"
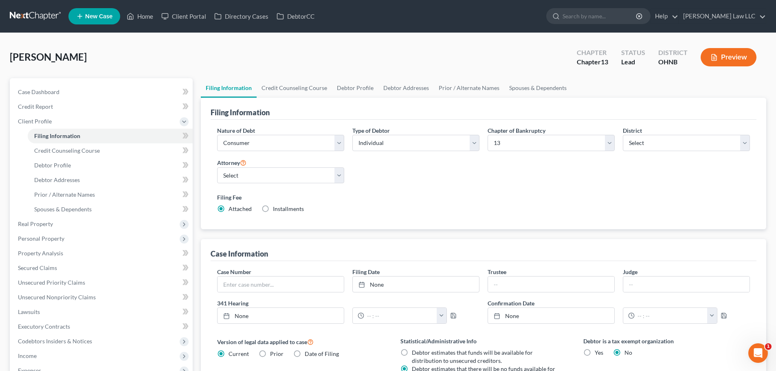
click at [506, 175] on div "Nature of Debt Select Business Consumer Other Nature of Business Select Clearin…" at bounding box center [483, 173] width 541 height 94
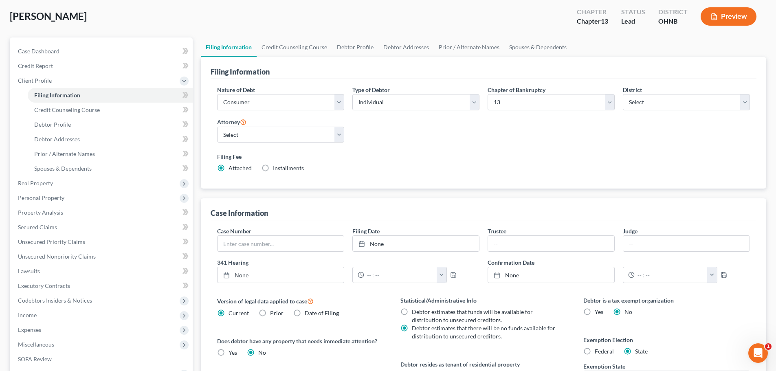
click at [476, 124] on div "Nature of Debt Select Business Consumer Other Nature of Business Select Clearin…" at bounding box center [483, 132] width 541 height 94
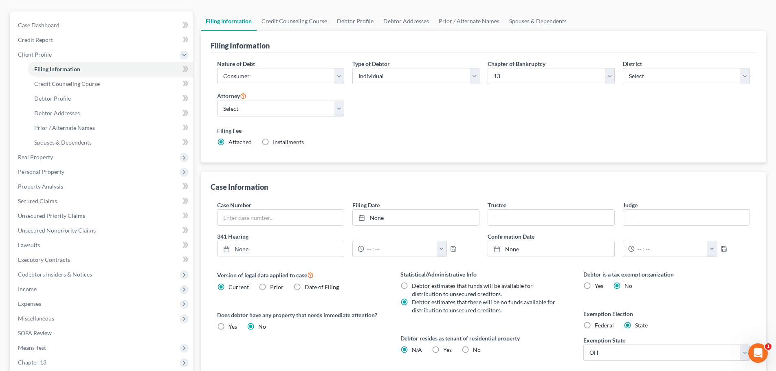
scroll to position [81, 0]
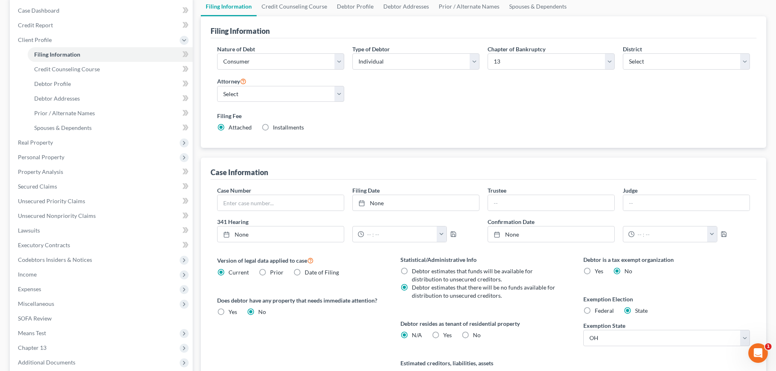
click at [311, 330] on div "Version of legal data applied to case Current Prior Date of Filing Legal data v…" at bounding box center [300, 326] width 183 height 143
click at [412, 272] on label "Debtor estimates that funds will be available for distribution to unsecured cre…" at bounding box center [484, 275] width 145 height 16
click at [415, 272] on input "Debtor estimates that funds will be available for distribution to unsecured cre…" at bounding box center [417, 269] width 5 height 5
radio input "true"
radio input "false"
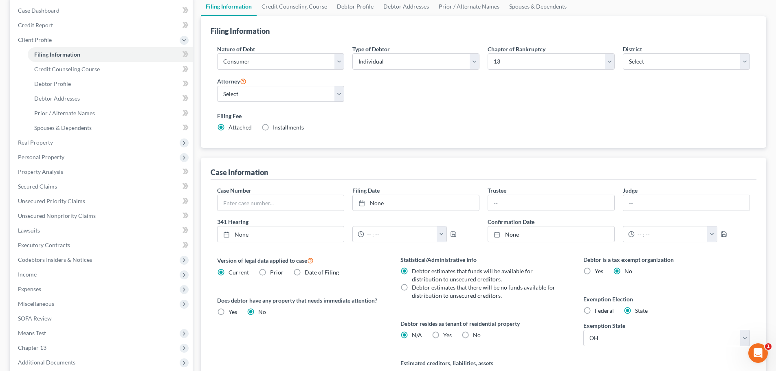
click at [365, 285] on div "Version of legal data applied to case Current Prior Date of Filing Legal data v…" at bounding box center [300, 326] width 183 height 143
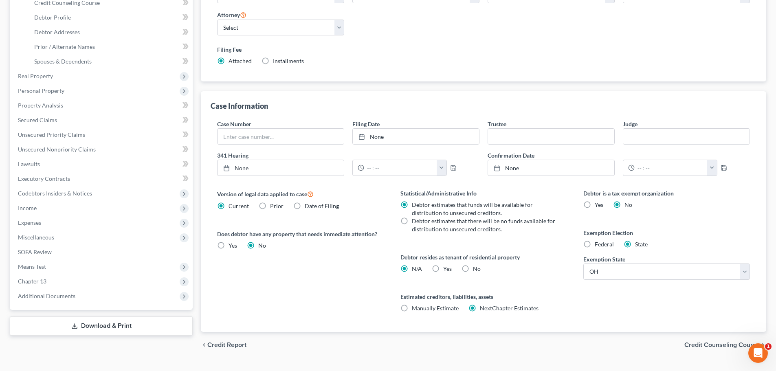
scroll to position [163, 0]
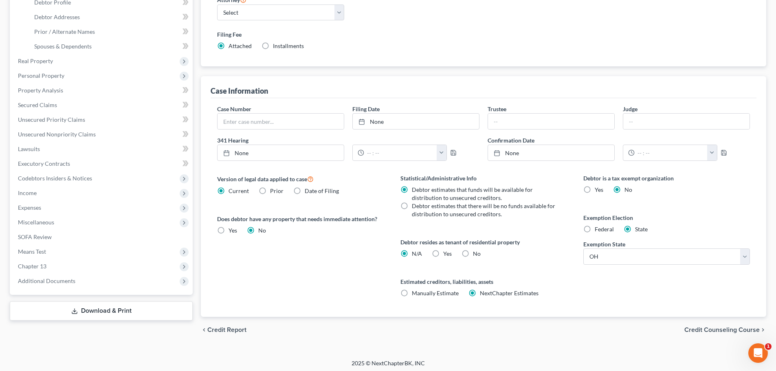
click at [695, 212] on div "Debtor is a tax exempt organization Yes No Exemption Election Federal State Exe…" at bounding box center [666, 245] width 183 height 143
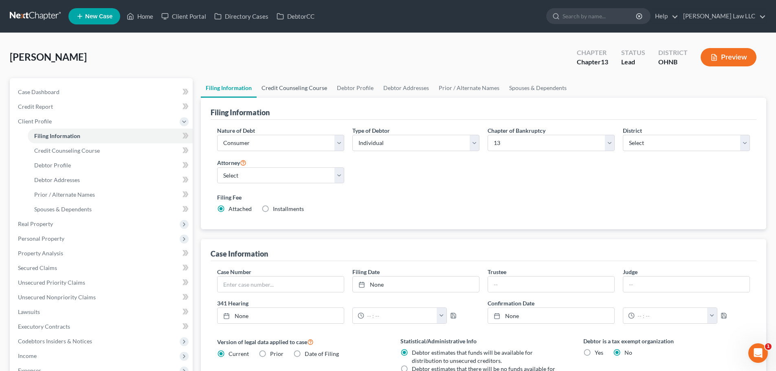
click at [278, 89] on link "Credit Counseling Course" at bounding box center [293, 88] width 75 height 20
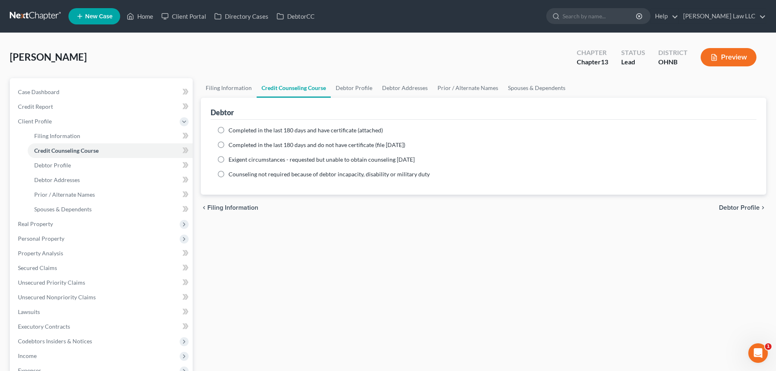
click at [285, 131] on span "Completed in the last 180 days and have certificate (attached)" at bounding box center [305, 130] width 154 height 7
click at [237, 131] on input "Completed in the last 180 days and have certificate (attached)" at bounding box center [234, 128] width 5 height 5
radio input "true"
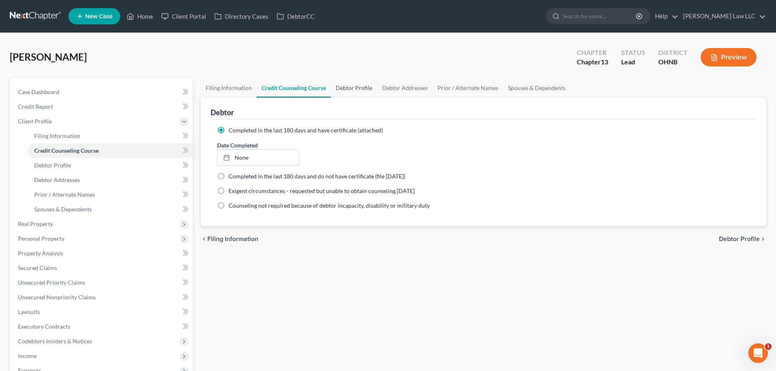
click at [346, 88] on link "Debtor Profile" at bounding box center [354, 88] width 46 height 20
select select "0"
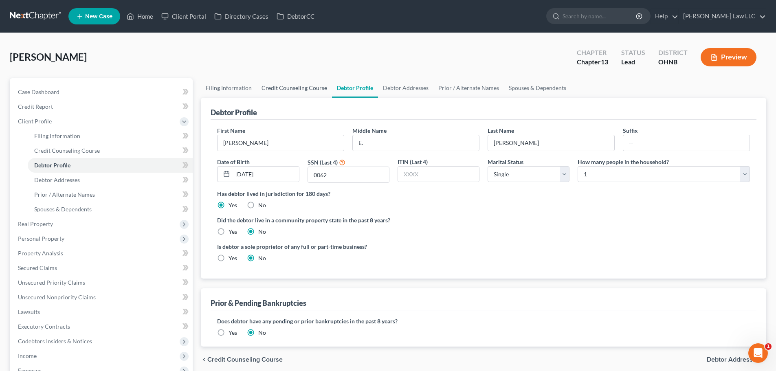
click at [294, 88] on link "Credit Counseling Course" at bounding box center [293, 88] width 75 height 20
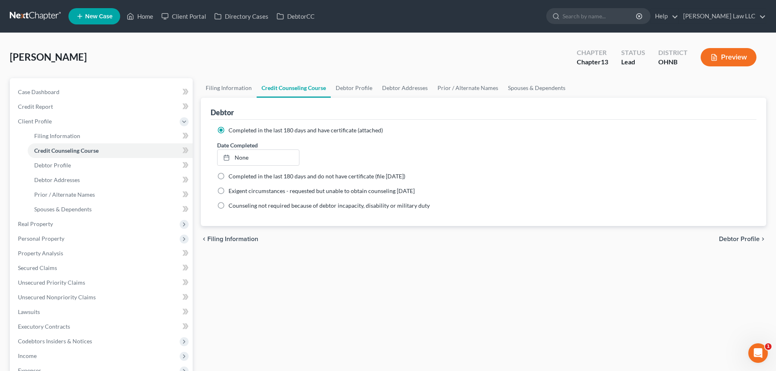
click at [463, 134] on ng-include "Completed in the last 180 days and have certificate (attached) Date Completed N…" at bounding box center [483, 167] width 532 height 83
click at [347, 88] on link "Debtor Profile" at bounding box center [354, 88] width 46 height 20
select select "0"
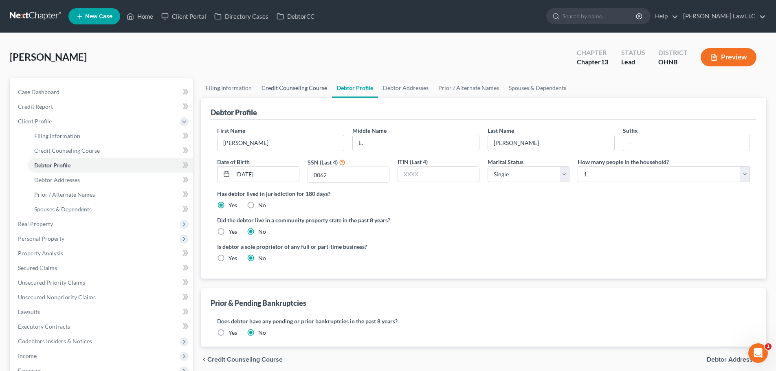
click at [291, 86] on link "Credit Counseling Course" at bounding box center [293, 88] width 75 height 20
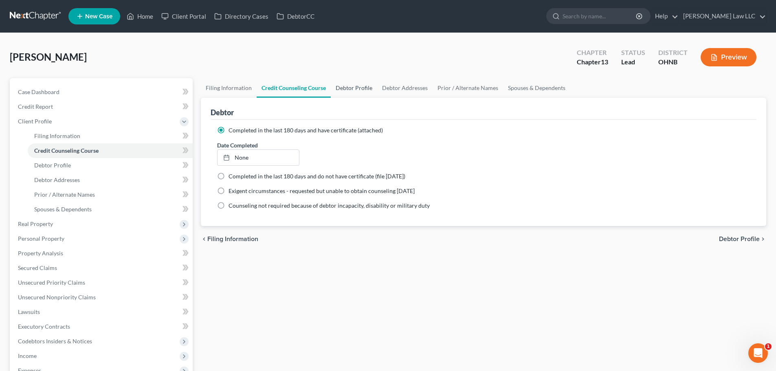
click at [368, 94] on link "Debtor Profile" at bounding box center [354, 88] width 46 height 20
select select "0"
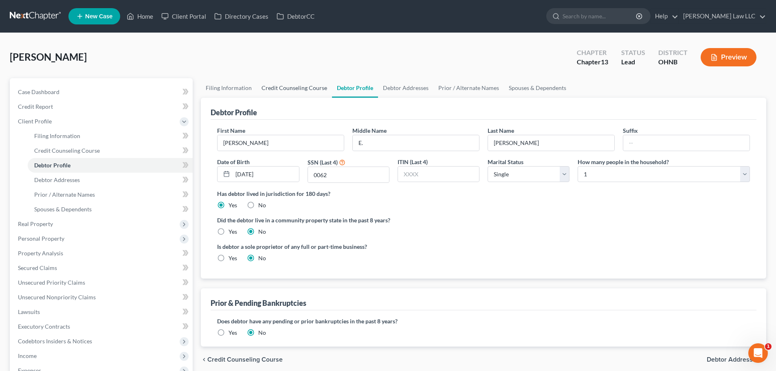
click at [302, 86] on link "Credit Counseling Course" at bounding box center [293, 88] width 75 height 20
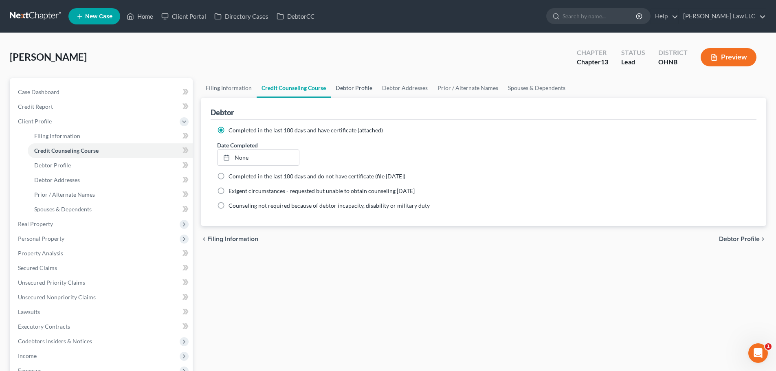
click at [343, 86] on link "Debtor Profile" at bounding box center [354, 88] width 46 height 20
select select "0"
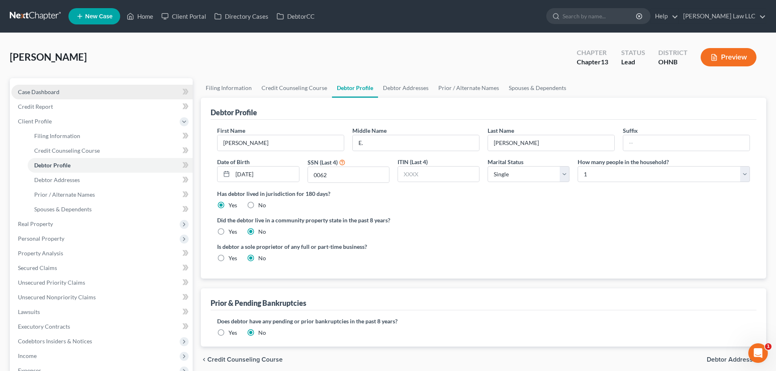
click at [92, 94] on link "Case Dashboard" at bounding box center [101, 92] width 181 height 15
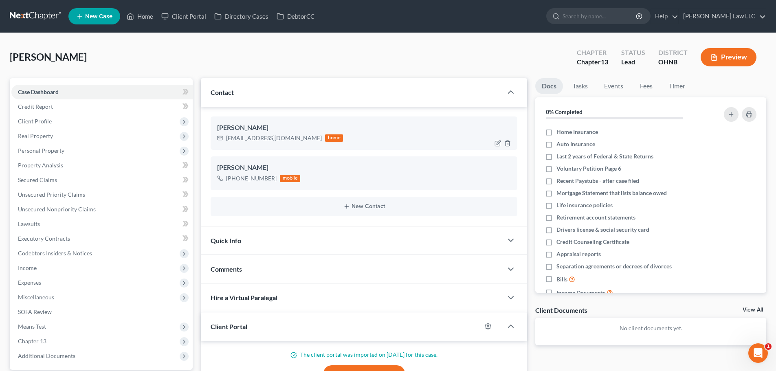
click at [256, 137] on div "[EMAIL_ADDRESS][DOMAIN_NAME]" at bounding box center [274, 138] width 96 height 8
copy div "[EMAIL_ADDRESS][DOMAIN_NAME]"
click at [55, 123] on span "Client Profile" at bounding box center [101, 121] width 181 height 15
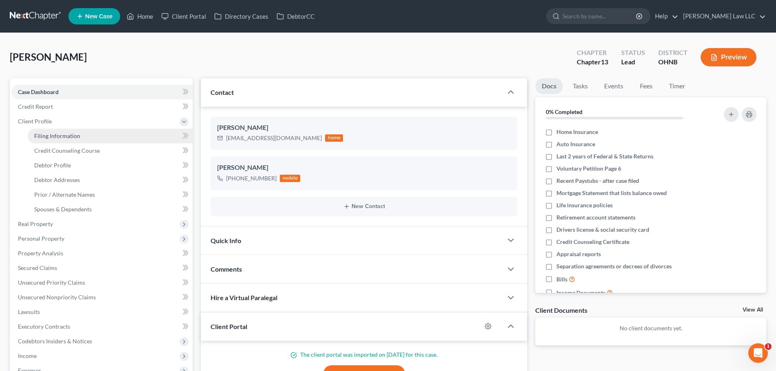
click at [64, 140] on link "Filing Information" at bounding box center [110, 136] width 165 height 15
select select "1"
select select "0"
select select "3"
select select "61"
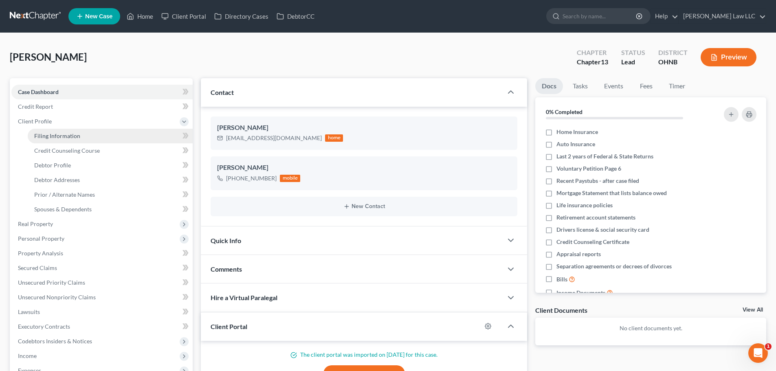
select select "0"
select select "36"
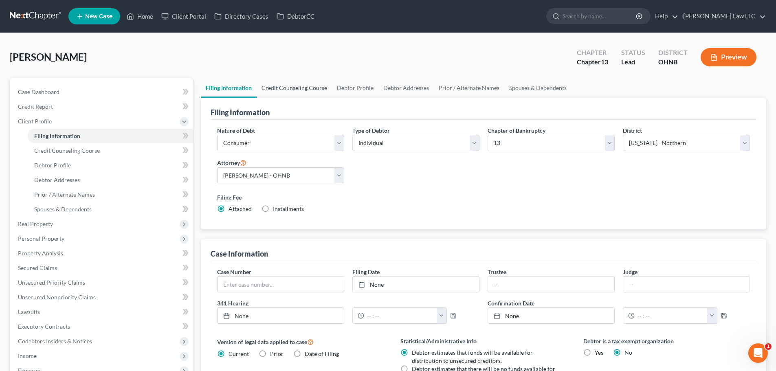
click at [283, 86] on link "Credit Counseling Course" at bounding box center [293, 88] width 75 height 20
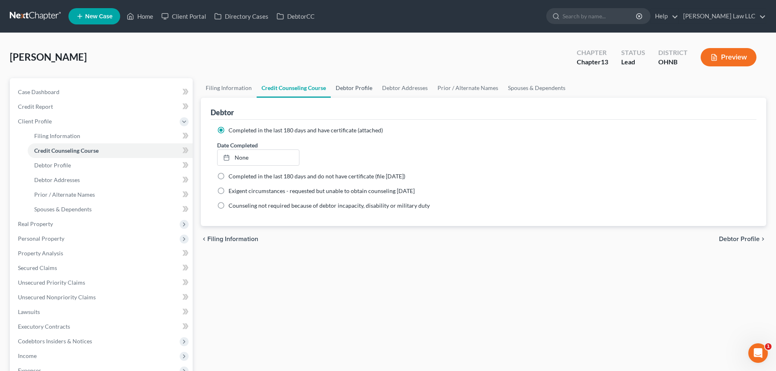
click at [352, 85] on link "Debtor Profile" at bounding box center [354, 88] width 46 height 20
select select "0"
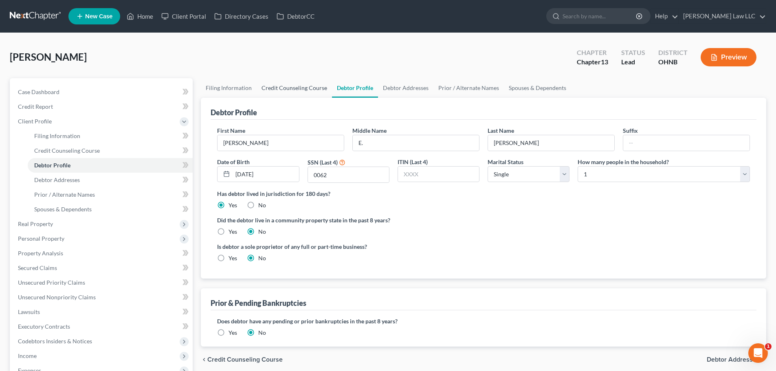
click at [290, 85] on link "Credit Counseling Course" at bounding box center [293, 88] width 75 height 20
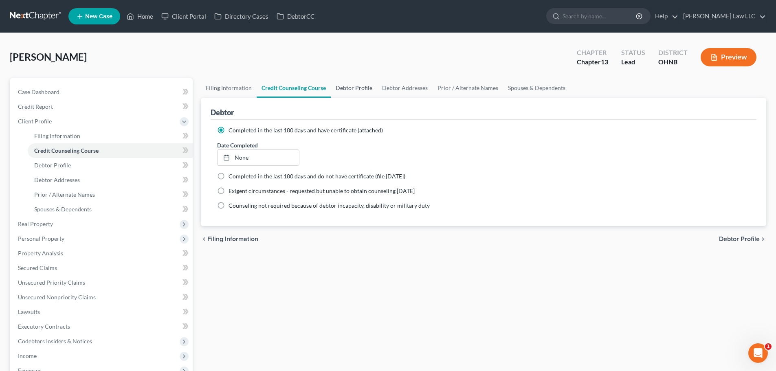
click at [340, 89] on link "Debtor Profile" at bounding box center [354, 88] width 46 height 20
select select "0"
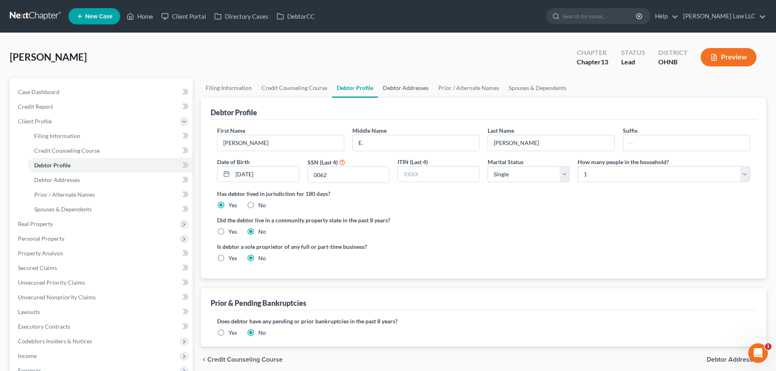
click at [406, 89] on link "Debtor Addresses" at bounding box center [405, 88] width 55 height 20
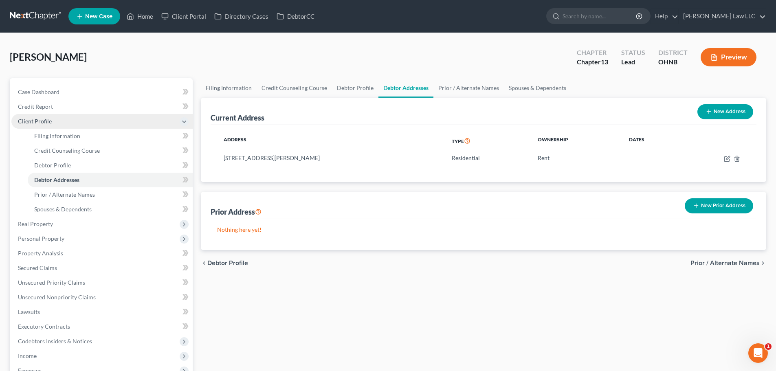
click at [71, 127] on span "Client Profile" at bounding box center [101, 121] width 181 height 15
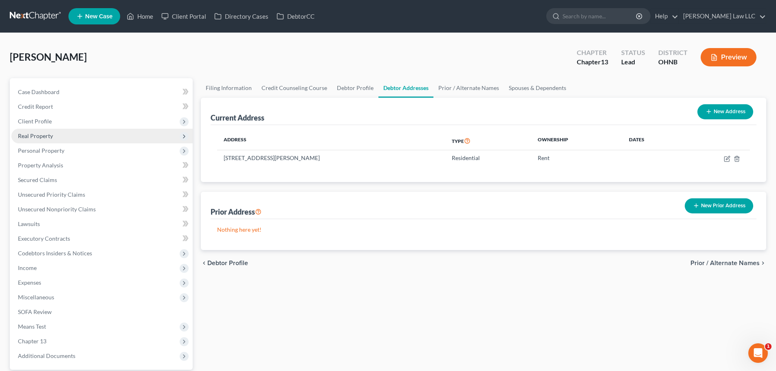
click at [77, 139] on span "Real Property" at bounding box center [101, 136] width 181 height 15
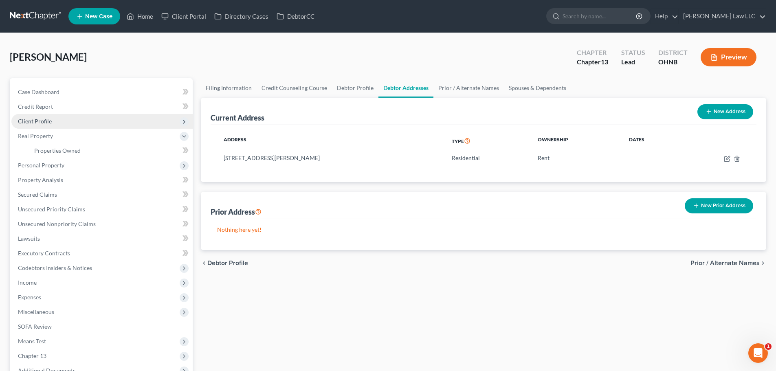
click at [60, 126] on span "Client Profile" at bounding box center [101, 121] width 181 height 15
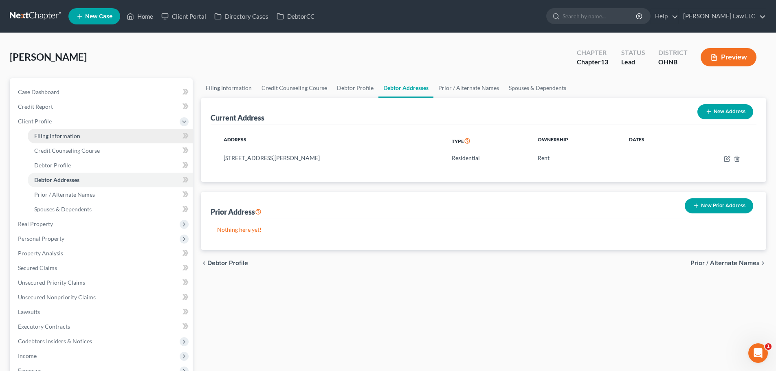
click at [68, 140] on link "Filing Information" at bounding box center [110, 136] width 165 height 15
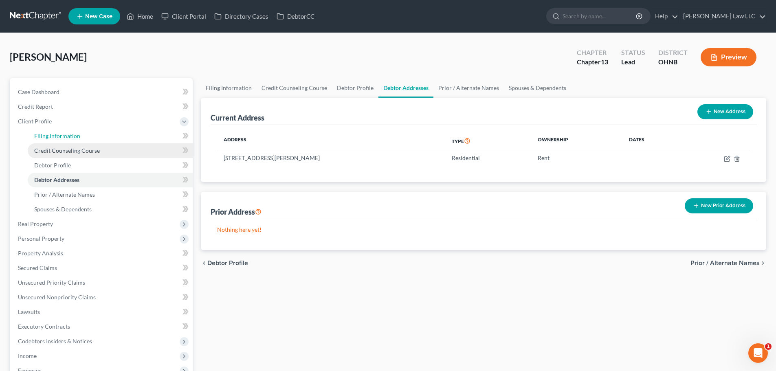
select select "1"
select select "0"
select select "3"
select select "61"
select select "0"
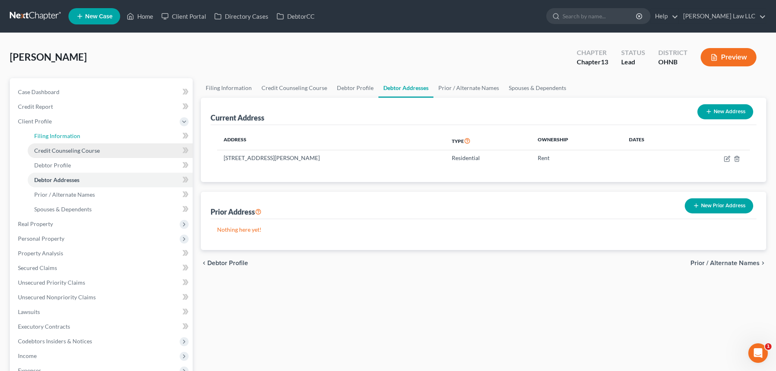
select select "36"
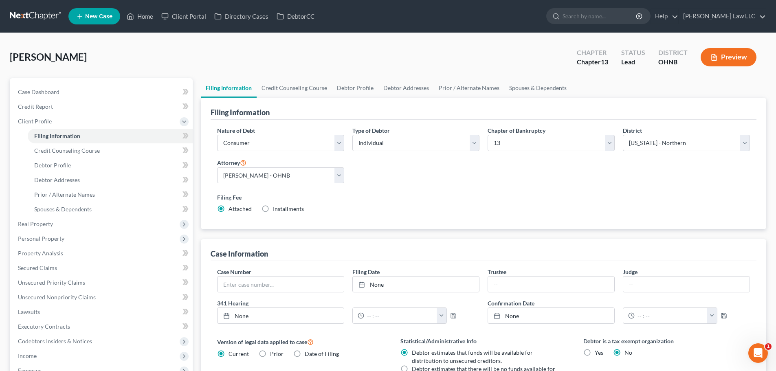
scroll to position [81, 0]
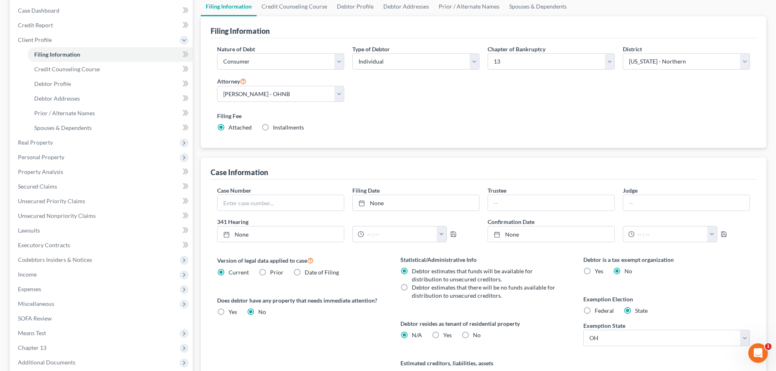
click at [443, 335] on label "Yes Yes" at bounding box center [447, 335] width 9 height 8
click at [446, 335] on input "Yes Yes" at bounding box center [448, 333] width 5 height 5
radio input "true"
radio input "false"
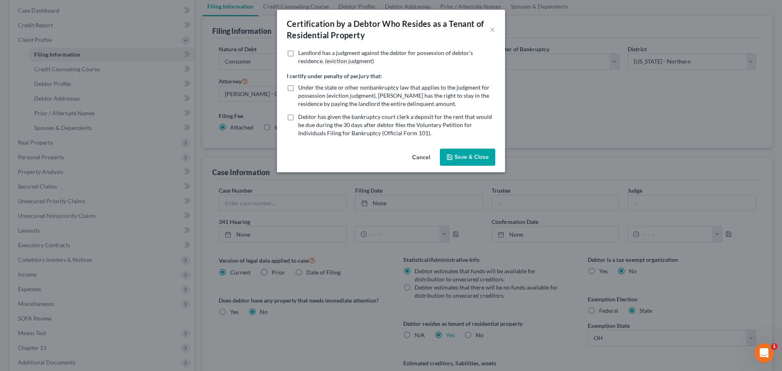
click at [467, 161] on button "Save & Close" at bounding box center [467, 157] width 55 height 17
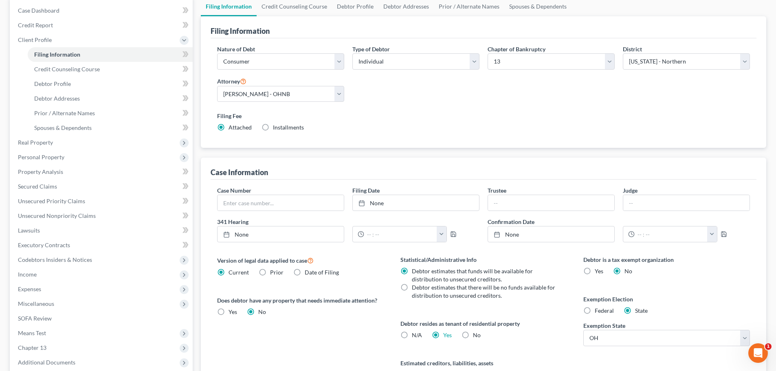
click at [354, 344] on div "Version of legal data applied to case Current Prior Date of Filing Legal data v…" at bounding box center [300, 326] width 183 height 143
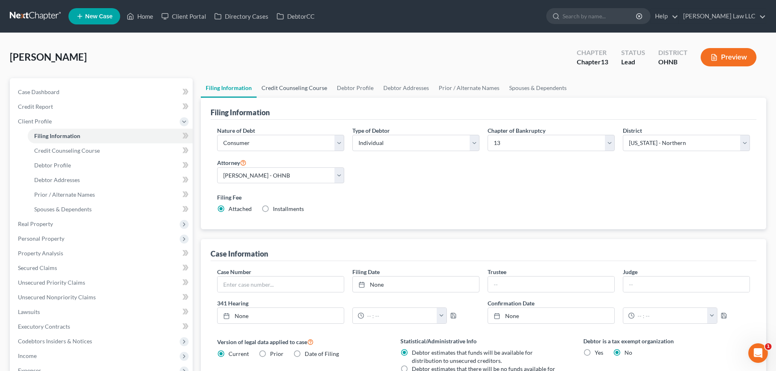
click at [300, 89] on link "Credit Counseling Course" at bounding box center [293, 88] width 75 height 20
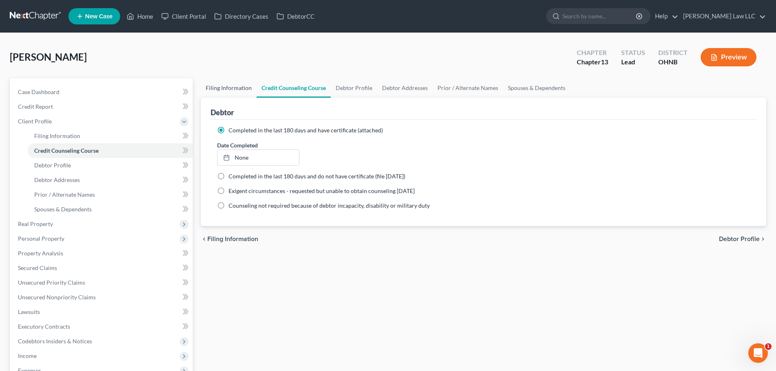
click at [219, 94] on link "Filing Information" at bounding box center [229, 88] width 56 height 20
select select "1"
select select "0"
select select "3"
select select "61"
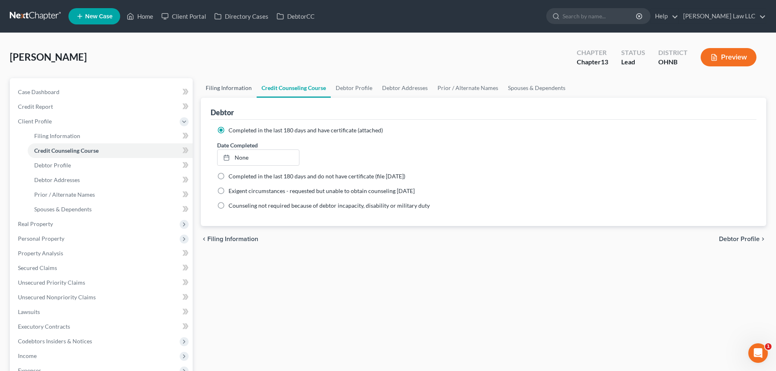
select select "0"
select select "36"
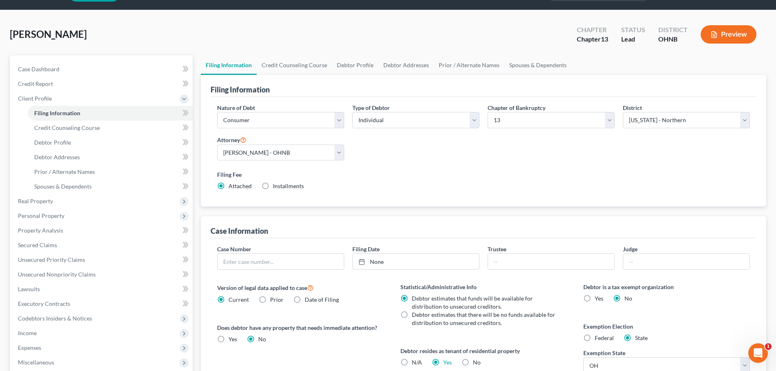
scroll to position [143, 0]
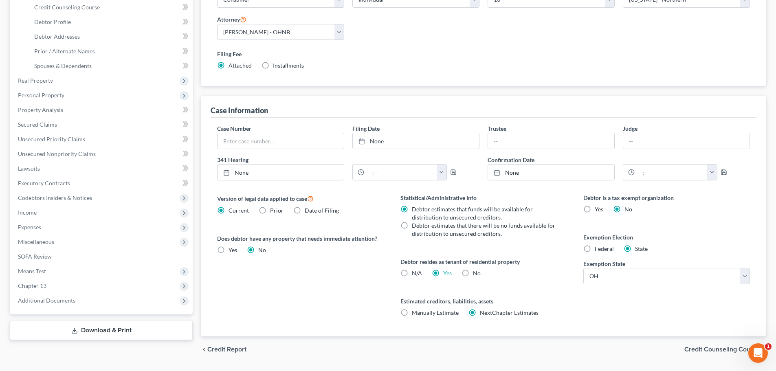
click at [527, 274] on div "Debtor resides as tenant of residential property N/A Yes Yes No" at bounding box center [483, 267] width 167 height 20
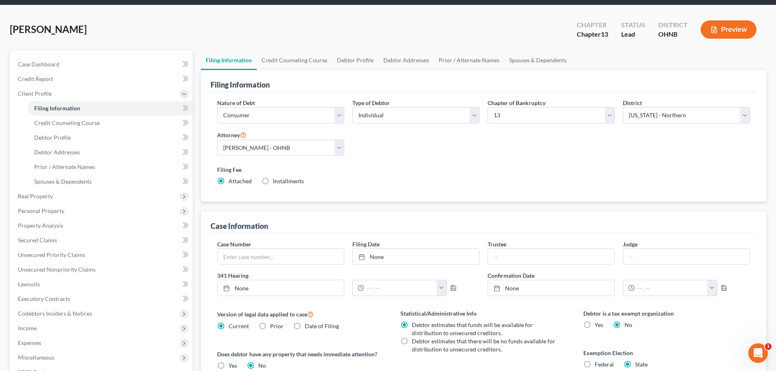
scroll to position [0, 0]
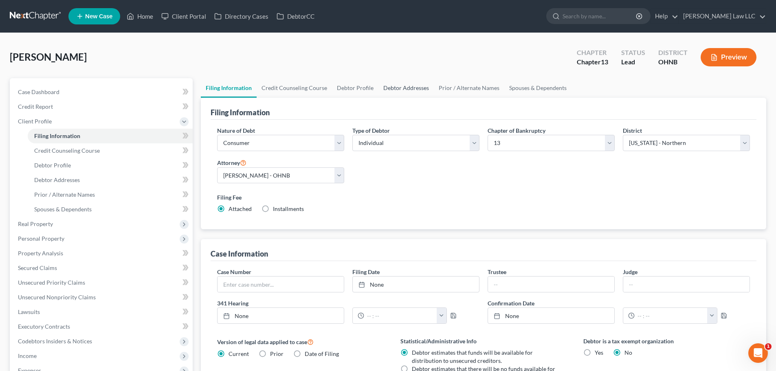
click at [400, 87] on link "Debtor Addresses" at bounding box center [405, 88] width 55 height 20
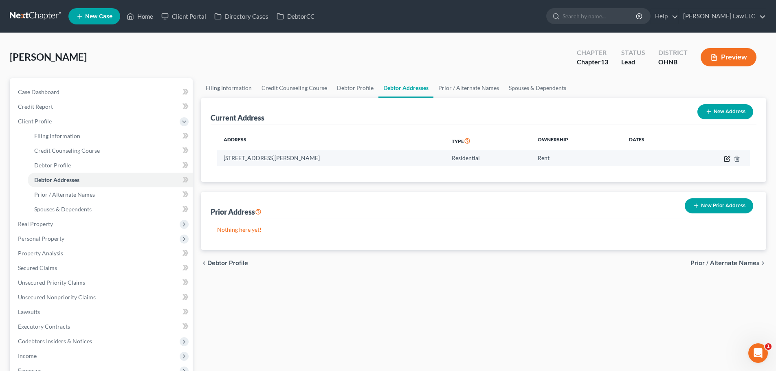
click at [724, 157] on icon "button" at bounding box center [726, 158] width 5 height 5
select select "36"
select select "0"
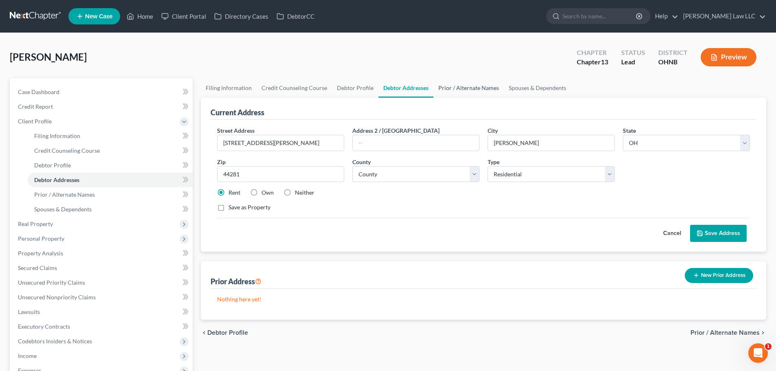
click at [451, 88] on link "Prior / Alternate Names" at bounding box center [468, 88] width 70 height 20
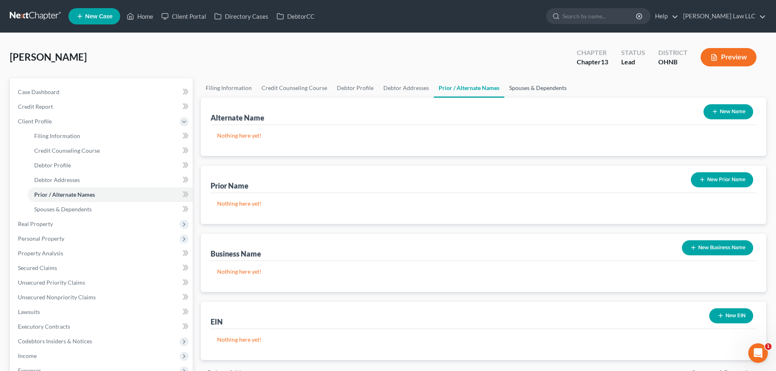
click at [554, 88] on link "Spouses & Dependents" at bounding box center [537, 88] width 67 height 20
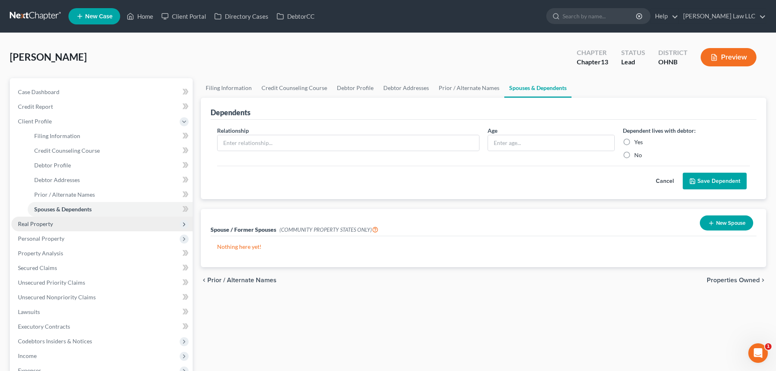
click at [56, 226] on span "Real Property" at bounding box center [101, 224] width 181 height 15
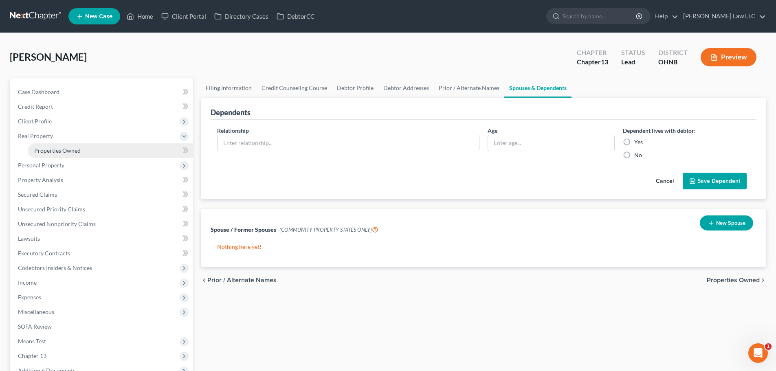
click at [82, 147] on link "Properties Owned" at bounding box center [110, 150] width 165 height 15
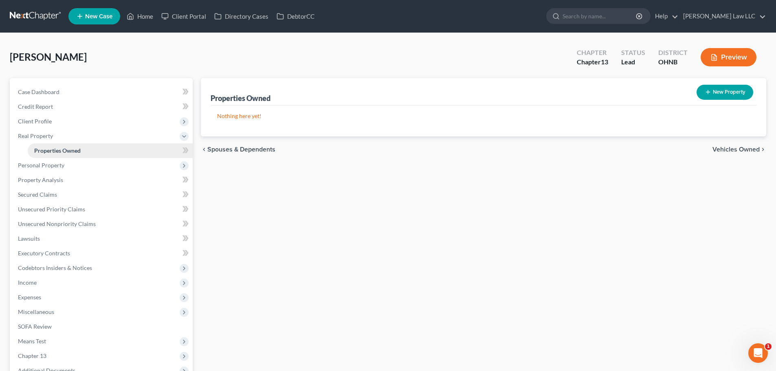
click at [62, 153] on span "Properties Owned" at bounding box center [57, 150] width 46 height 7
click at [54, 130] on span "Real Property" at bounding box center [101, 136] width 181 height 15
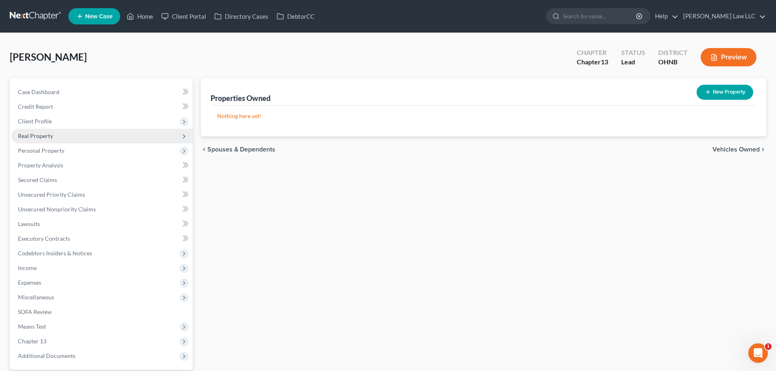
click at [64, 136] on span "Real Property" at bounding box center [101, 136] width 181 height 15
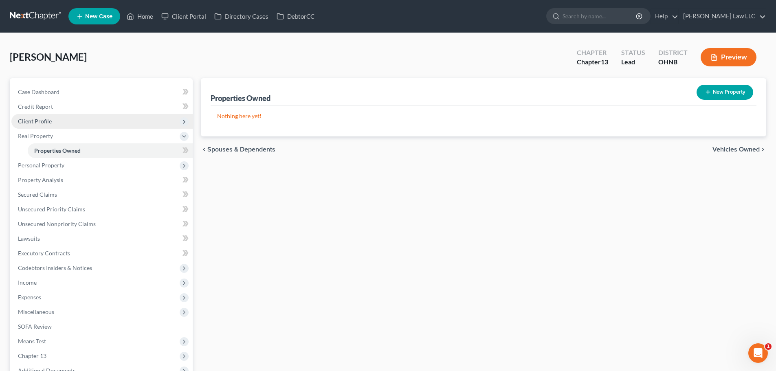
click at [36, 119] on span "Client Profile" at bounding box center [35, 121] width 34 height 7
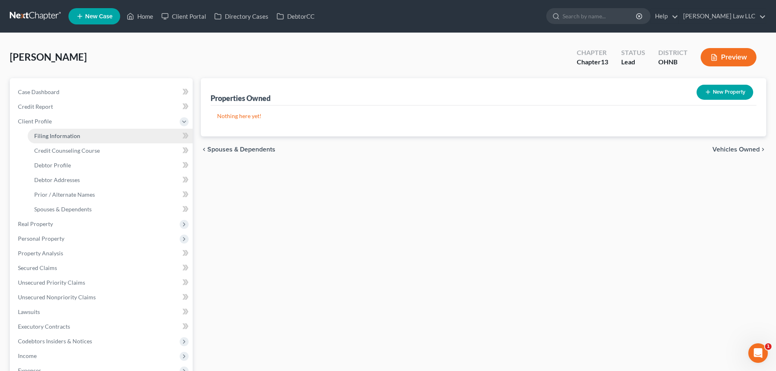
click at [54, 136] on span "Filing Information" at bounding box center [57, 135] width 46 height 7
select select "1"
select select "0"
select select "3"
select select "61"
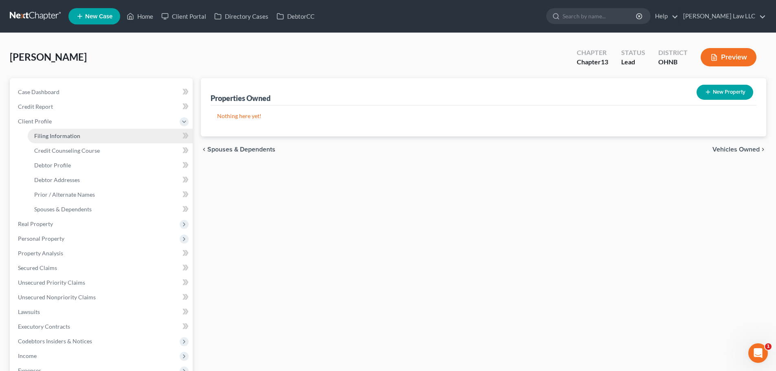
select select "0"
select select "36"
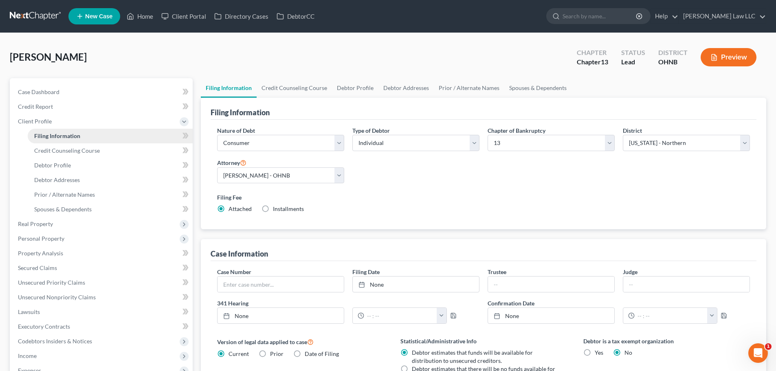
click at [86, 135] on link "Filing Information" at bounding box center [110, 136] width 165 height 15
click at [468, 173] on div "Nature of Debt Select Business Consumer Other Nature of Business Select Clearin…" at bounding box center [483, 173] width 541 height 94
click at [271, 80] on link "Credit Counseling Course" at bounding box center [293, 88] width 75 height 20
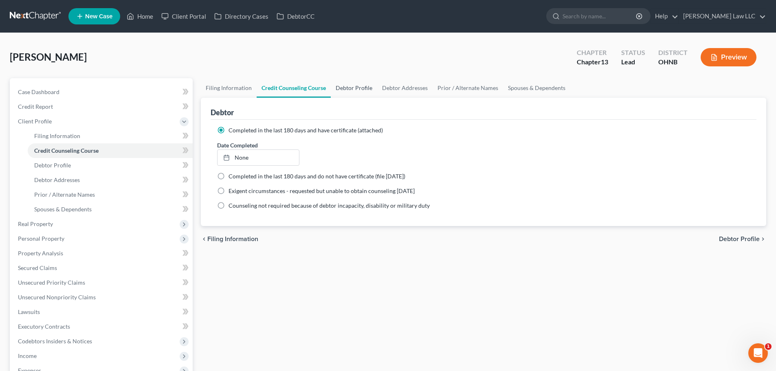
click at [343, 86] on link "Debtor Profile" at bounding box center [354, 88] width 46 height 20
select select "0"
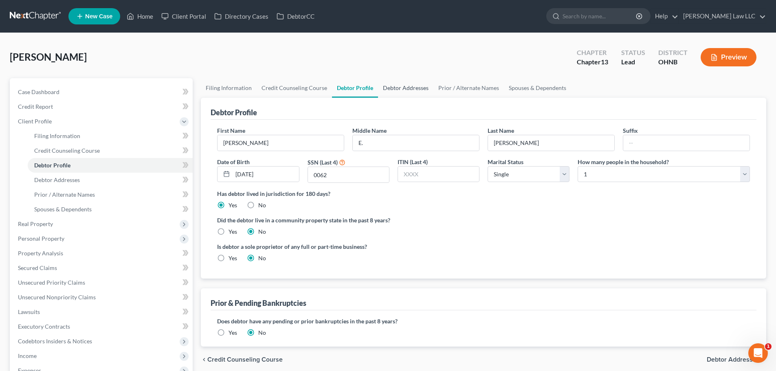
click at [399, 88] on link "Debtor Addresses" at bounding box center [405, 88] width 55 height 20
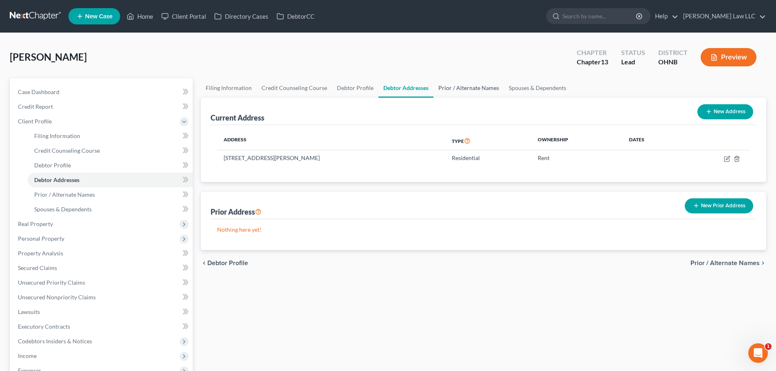
click at [458, 86] on link "Prior / Alternate Names" at bounding box center [468, 88] width 70 height 20
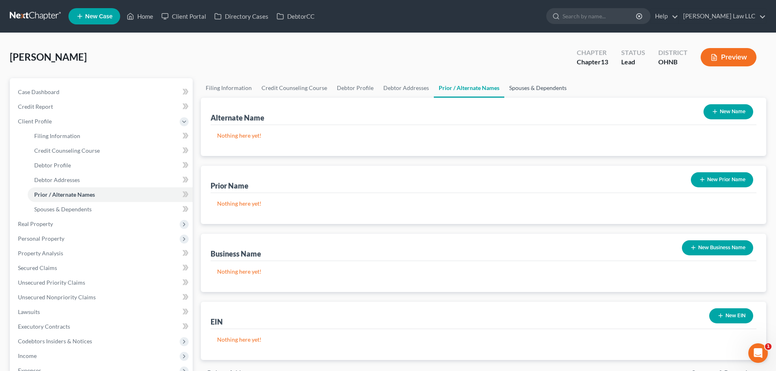
click at [529, 86] on link "Spouses & Dependents" at bounding box center [537, 88] width 67 height 20
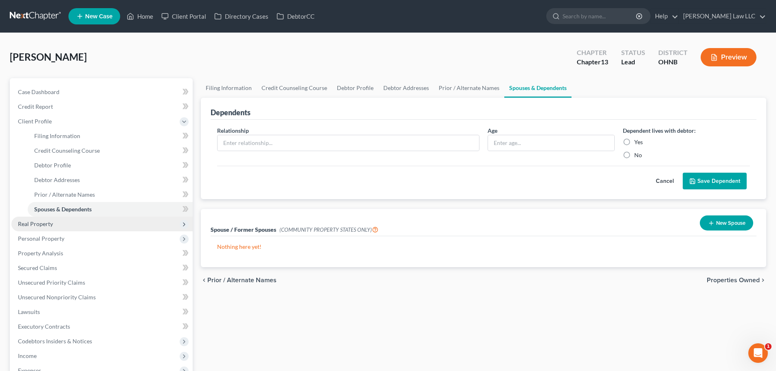
click at [67, 227] on span "Real Property" at bounding box center [101, 224] width 181 height 15
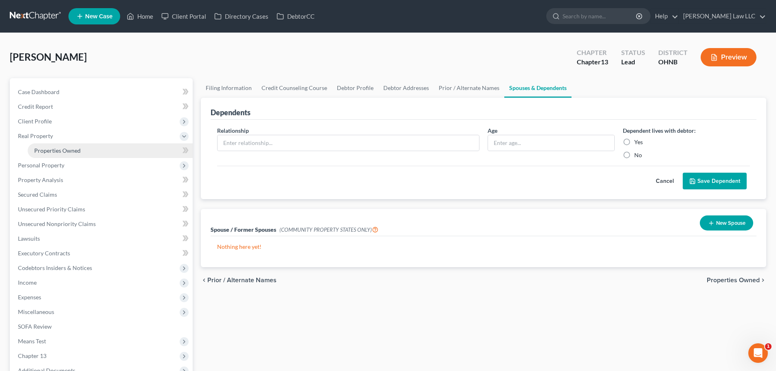
click at [91, 151] on link "Properties Owned" at bounding box center [110, 150] width 165 height 15
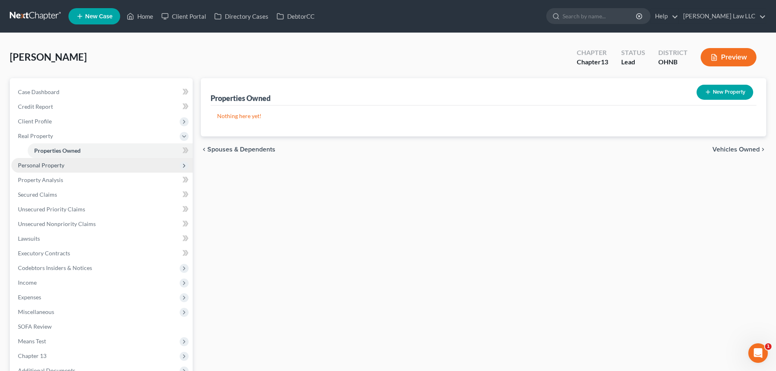
click at [59, 165] on span "Personal Property" at bounding box center [41, 165] width 46 height 7
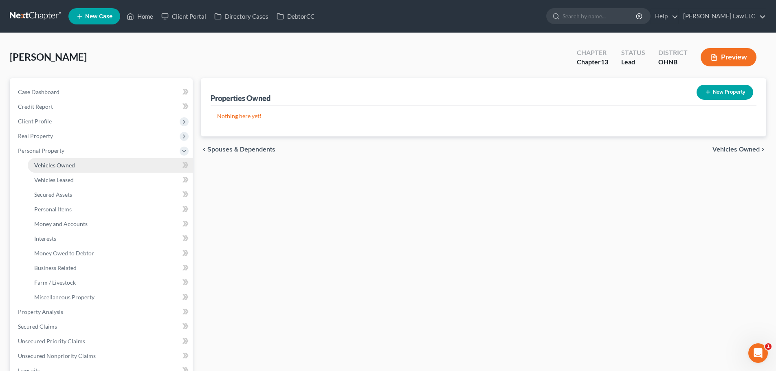
click at [95, 167] on link "Vehicles Owned" at bounding box center [110, 165] width 165 height 15
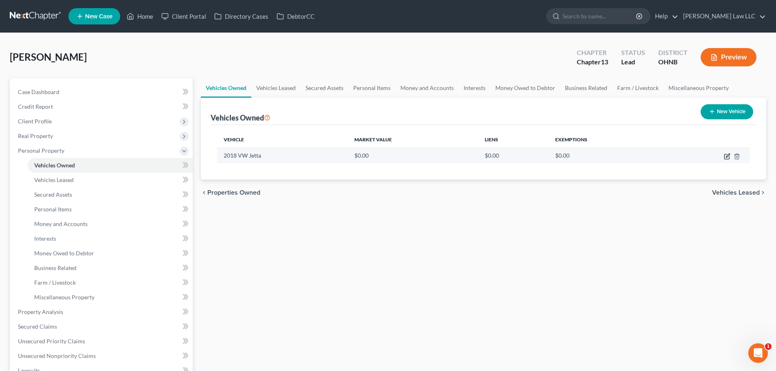
click at [727, 156] on icon "button" at bounding box center [727, 155] width 4 height 4
select select "0"
select select "8"
select select "3"
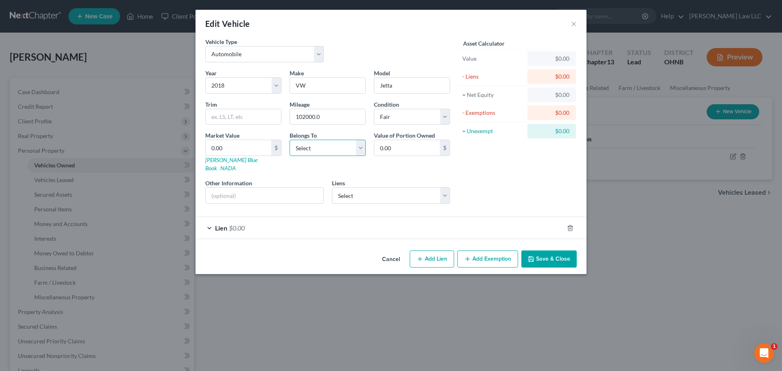
click at [316, 152] on select "Select Debtor 1 Only Debtor 2 Only Debtor 1 And Debtor 2 Only At Least One Of T…" at bounding box center [327, 148] width 76 height 16
select select "0"
click at [289, 140] on select "Select Debtor 1 Only Debtor 2 Only Debtor 1 And Debtor 2 Only At Least One Of T…" at bounding box center [327, 148] width 76 height 16
click at [476, 160] on div "Asset Calculator Value $0.00 - Liens $0.00 = Net Equity $0.00 - Exemptions $0.0…" at bounding box center [517, 123] width 127 height 173
click at [485, 164] on div "Asset Calculator Value $0.00 - Liens $0.00 = Net Equity $0.00 - Exemptions $0.0…" at bounding box center [517, 123] width 127 height 173
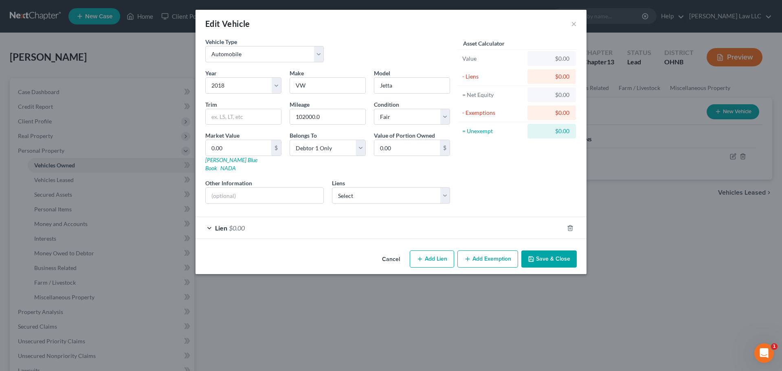
click at [350, 223] on div "Lien $0.00" at bounding box center [379, 228] width 368 height 22
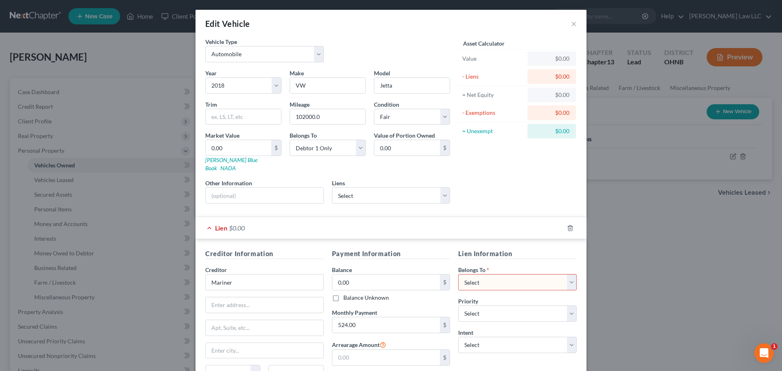
click at [350, 223] on div "Lien $0.00" at bounding box center [379, 228] width 368 height 22
click at [425, 188] on select "Select Mariner Finance - $19,374.00" at bounding box center [391, 195] width 118 height 16
select select "21"
select select "0"
click at [567, 225] on icon "button" at bounding box center [570, 228] width 7 height 7
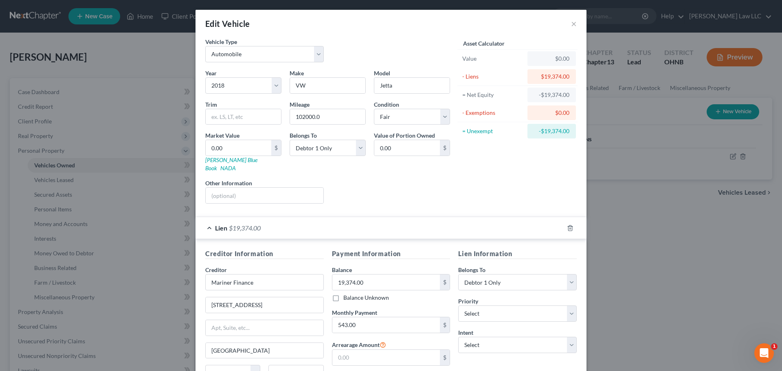
click at [373, 189] on div "Liens Select" at bounding box center [391, 191] width 127 height 25
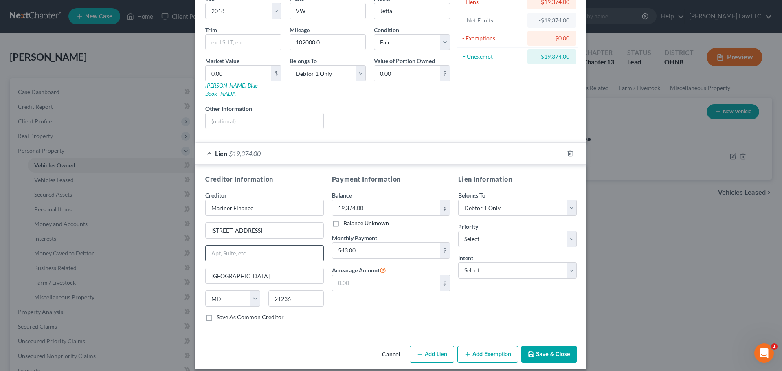
scroll to position [34, 0]
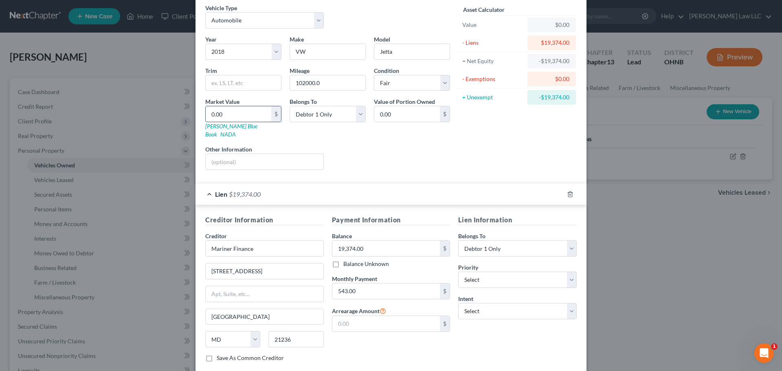
click at [247, 115] on input "0.00" at bounding box center [239, 113] width 66 height 15
type input "5"
type input "5.00"
type input "50"
type input "50.00"
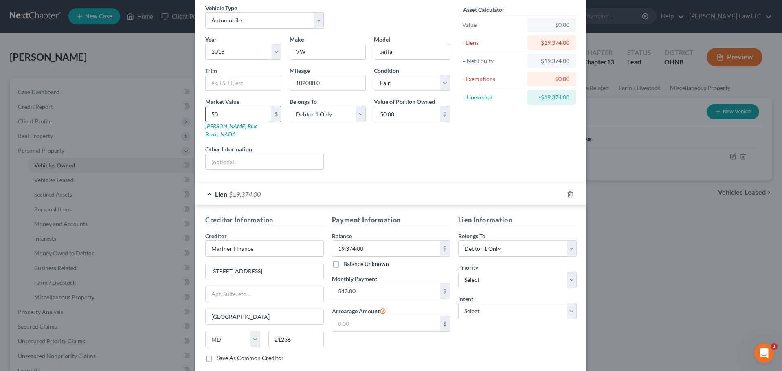
type input "509"
type input "509.00"
type input "5099"
type input "5,099.00"
type input "5,099"
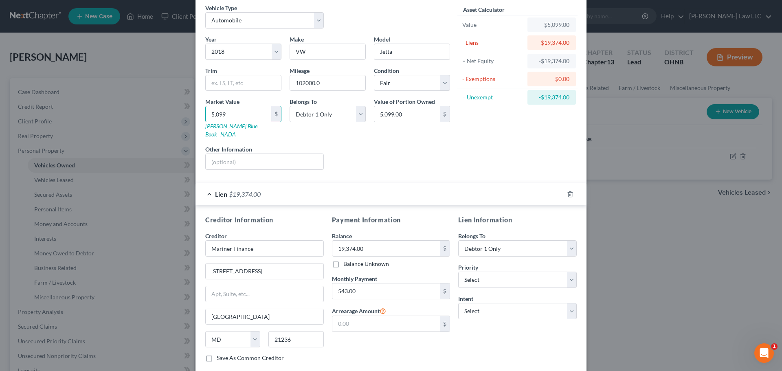
click at [403, 145] on div "Liens Select" at bounding box center [391, 157] width 127 height 25
click at [480, 136] on div "Asset Calculator Value $5,099.00 - Liens $19,374.00 = Net Equity -$19,374.00 - …" at bounding box center [517, 90] width 127 height 173
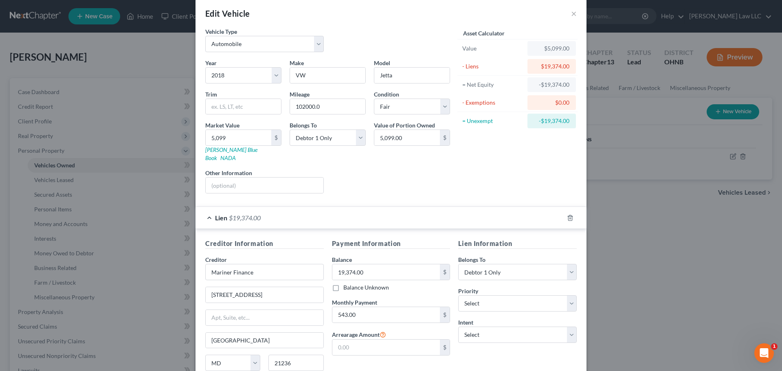
scroll to position [0, 0]
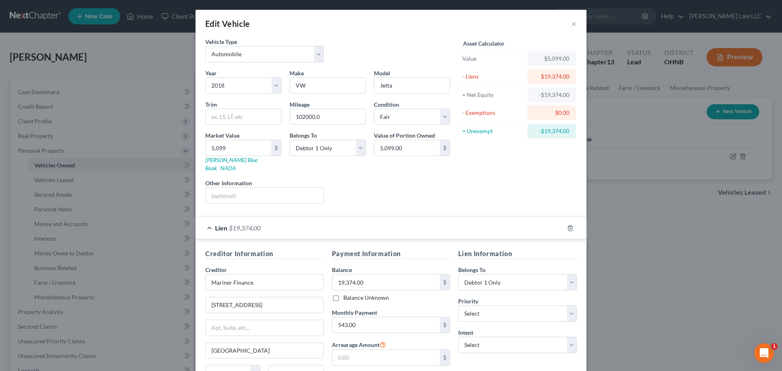
click at [377, 57] on div "Vehicle Type Select Automobile Truck Trailer Watercraft Aircraft Motor Home Atv…" at bounding box center [327, 52] width 253 height 31
click at [387, 183] on div "Liens Select" at bounding box center [391, 191] width 127 height 25
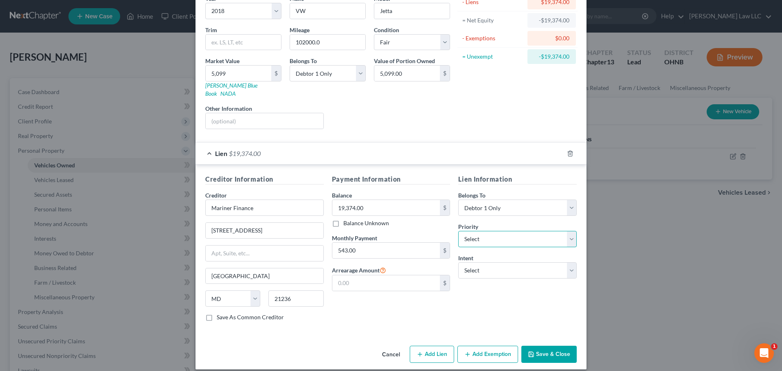
click at [481, 231] on select "Select 1st 2nd 3rd 4th 5th 6th 7th 8th 9th 10th 11th 12th 13th 14th 15th 16th 1…" at bounding box center [517, 239] width 118 height 16
select select "0"
click at [458, 231] on select "Select 1st 2nd 3rd 4th 5th 6th 7th 8th 9th 10th 11th 12th 13th 14th 15th 16th 1…" at bounding box center [517, 239] width 118 height 16
click at [487, 266] on select "Select Surrender Redeem Reaffirm Avoid Other" at bounding box center [517, 270] width 118 height 16
select select "2"
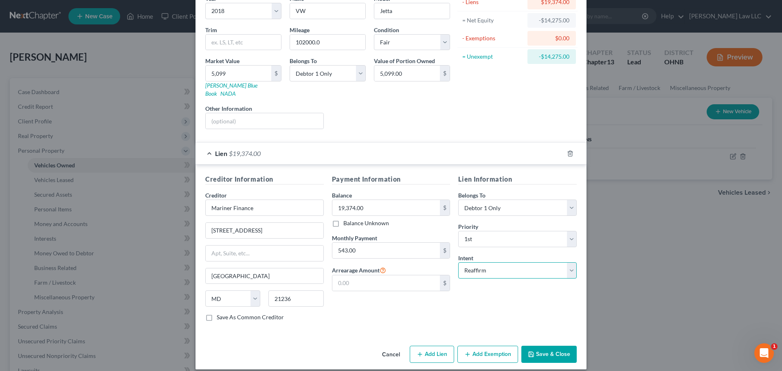
click at [458, 262] on select "Select Surrender Redeem Reaffirm Avoid Other" at bounding box center [517, 270] width 118 height 16
click at [433, 312] on div "Payment Information Balance 19,374.00 $ Balance Unknown Balance Undetermined 19…" at bounding box center [391, 250] width 127 height 153
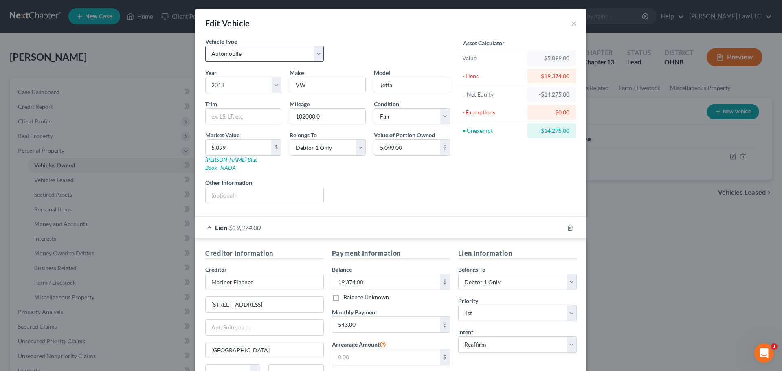
scroll to position [0, 0]
click at [362, 170] on div "Year Select 2026 2025 2024 2023 2022 2021 2020 2019 2018 2017 2016 2015 2014 20…" at bounding box center [327, 139] width 253 height 141
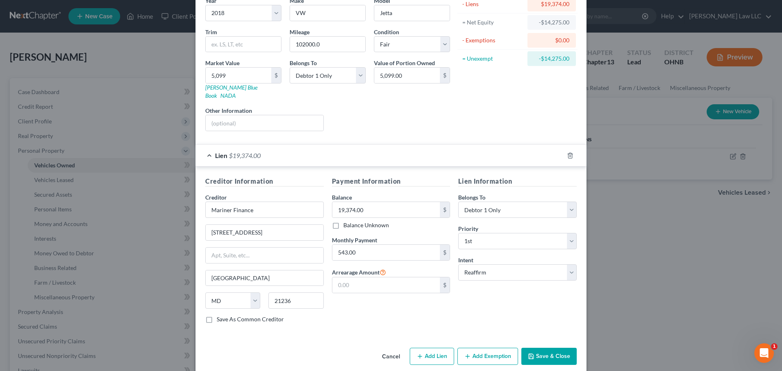
scroll to position [74, 0]
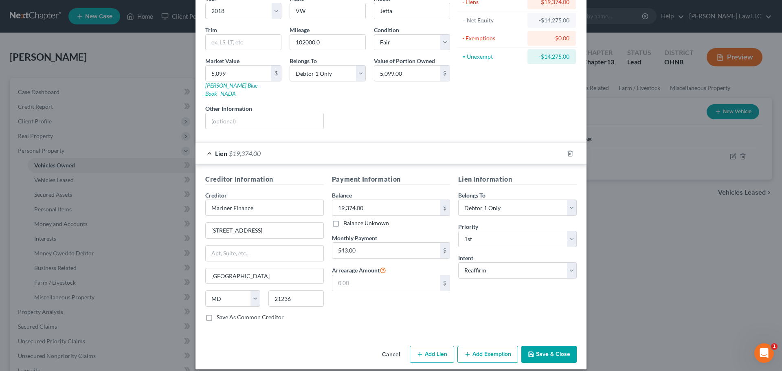
click at [401, 315] on div "Payment Information Balance 19,374.00 $ Balance Unknown Balance Undetermined 19…" at bounding box center [391, 250] width 127 height 153
click at [481, 346] on button "Add Exemption" at bounding box center [487, 354] width 61 height 17
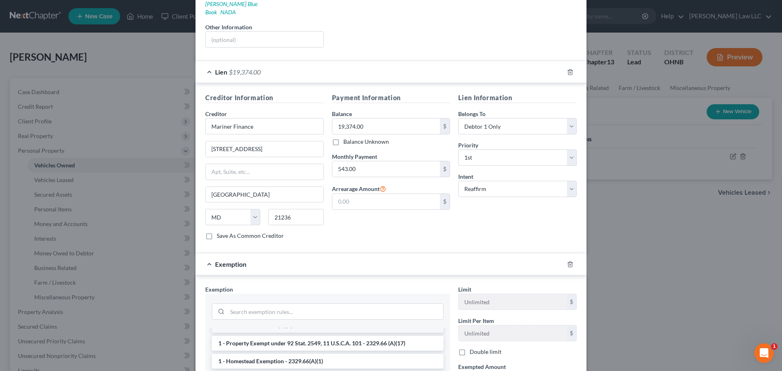
scroll to position [0, 0]
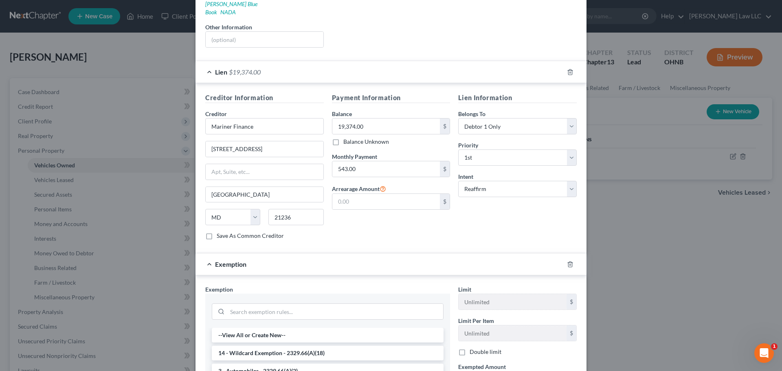
click at [277, 285] on div "Exemption * --View All or Create New-- 14 - Wildcard Exemption - 2329.66(A)(18)…" at bounding box center [327, 371] width 245 height 173
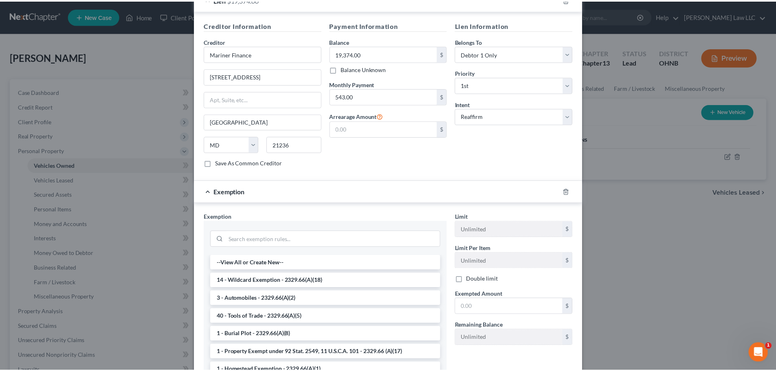
scroll to position [237, 0]
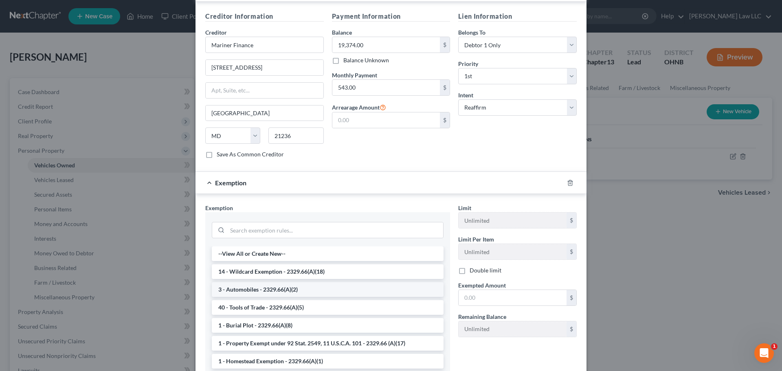
click at [257, 282] on li "3 - Automobiles - 2329.66(A)(2)" at bounding box center [328, 289] width 232 height 15
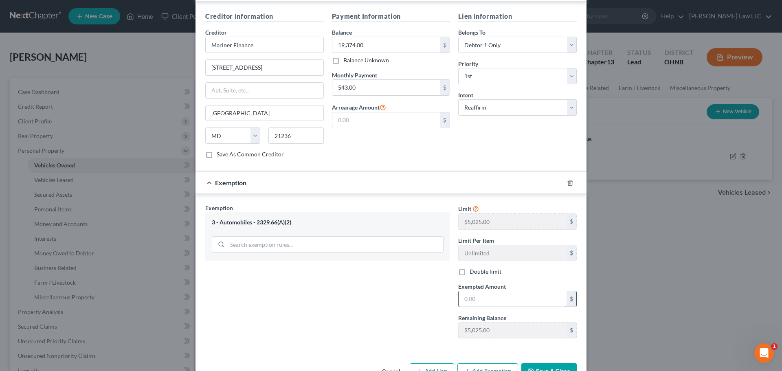
click at [487, 293] on input "text" at bounding box center [512, 298] width 108 height 15
click at [264, 277] on div "Exemption Set must be selected for CA. Exemption * 3 - Automobiles - 2329.66(A)…" at bounding box center [327, 274] width 253 height 141
click at [491, 292] on input "text" at bounding box center [512, 298] width 108 height 15
click at [416, 300] on div "Exemption Set must be selected for CA. Exemption * 3 - Automobiles - 2329.66(A)…" at bounding box center [327, 274] width 253 height 141
drag, startPoint x: 490, startPoint y: 289, endPoint x: 485, endPoint y: 289, distance: 4.9
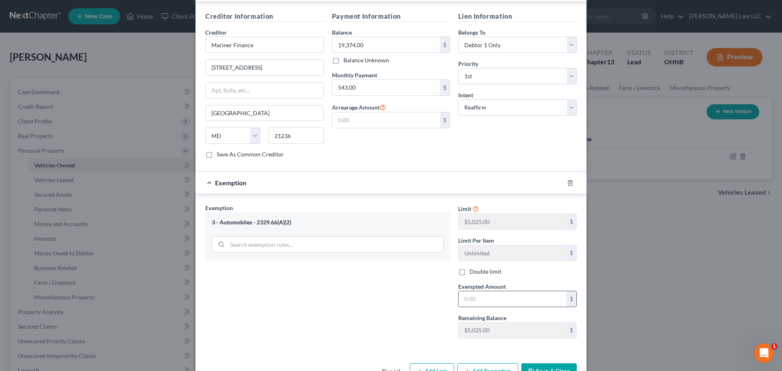
click at [490, 291] on input "text" at bounding box center [512, 298] width 108 height 15
type input "5,025"
drag, startPoint x: 351, startPoint y: 275, endPoint x: 376, endPoint y: 290, distance: 29.0
click at [351, 275] on div "Exemption Set must be selected for CA. Exemption * 3 - Automobiles - 2329.66(A)…" at bounding box center [327, 274] width 253 height 141
click at [556, 364] on button "Save & Close" at bounding box center [548, 371] width 55 height 17
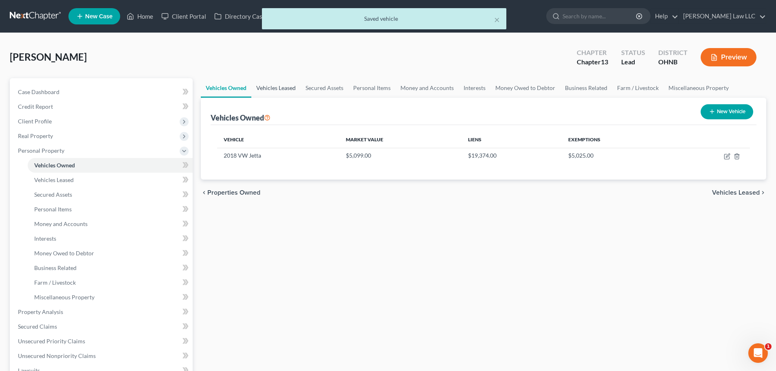
click at [287, 84] on link "Vehicles Leased" at bounding box center [275, 88] width 49 height 20
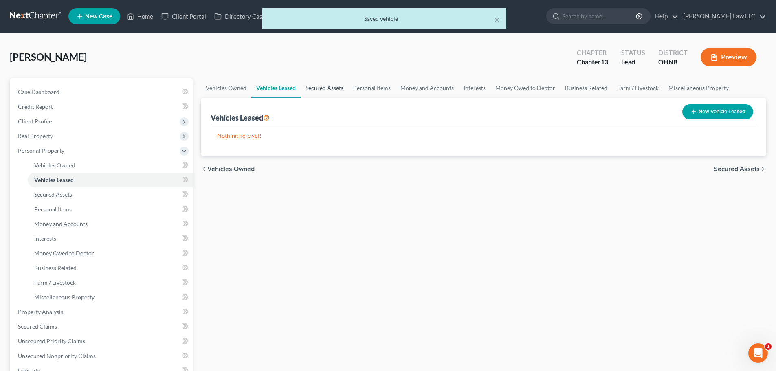
click at [321, 89] on link "Secured Assets" at bounding box center [324, 88] width 48 height 20
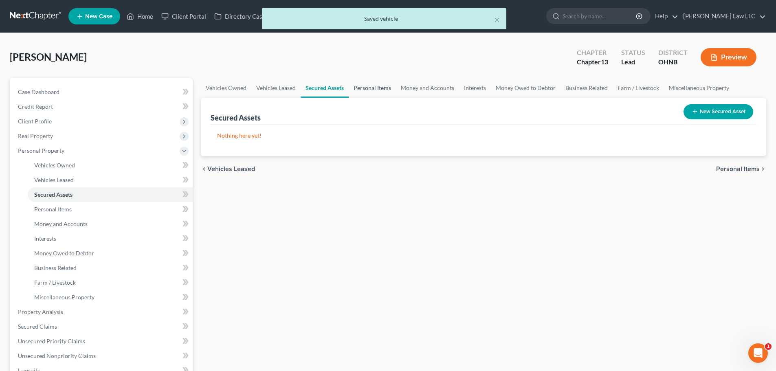
click at [366, 90] on link "Personal Items" at bounding box center [371, 88] width 47 height 20
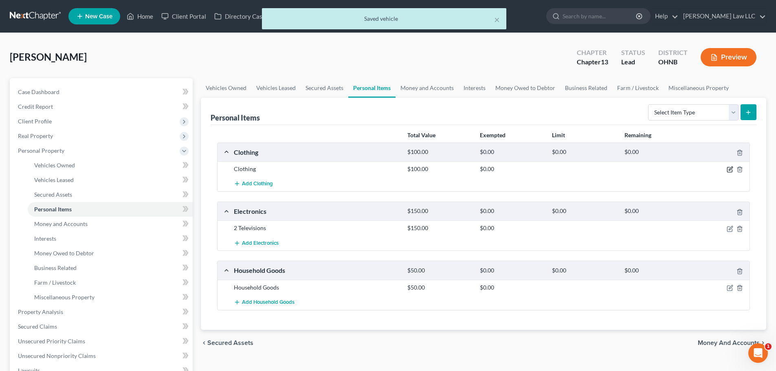
click at [730, 170] on icon "button" at bounding box center [729, 169] width 7 height 7
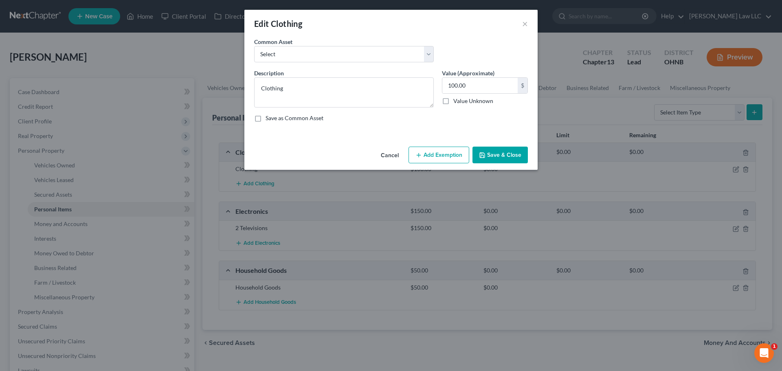
click at [435, 155] on button "Add Exemption" at bounding box center [438, 155] width 61 height 17
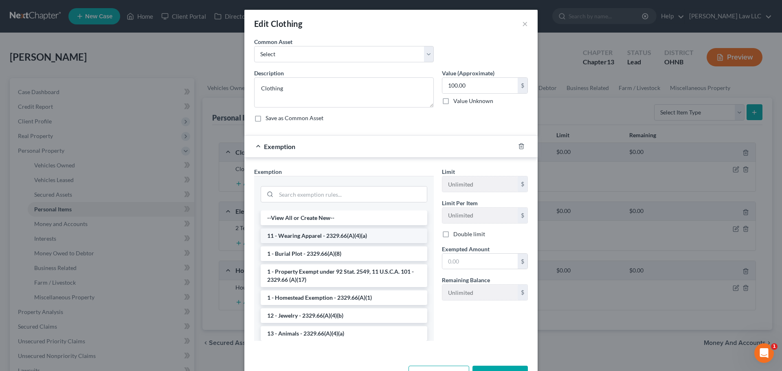
click at [308, 239] on li "11 - Wearing Apparel - 2329.66(A)(4)(a)" at bounding box center [344, 235] width 167 height 15
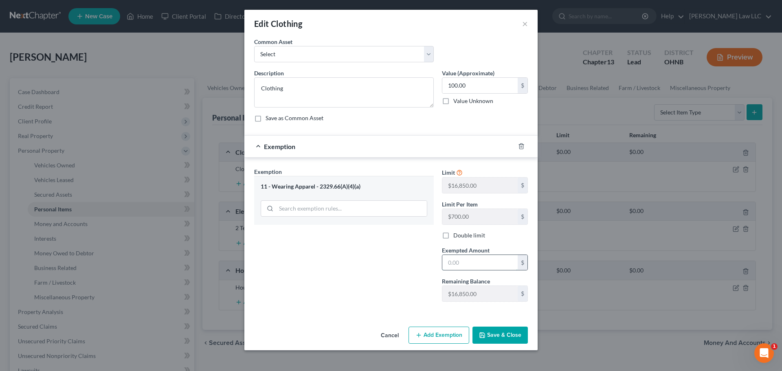
click at [471, 262] on input "text" at bounding box center [479, 262] width 75 height 15
type input "100"
click at [374, 269] on div "Exemption Set must be selected for CA. Exemption * 11 - Wearing Apparel - 2329.…" at bounding box center [344, 237] width 188 height 141
click at [497, 334] on button "Save & Close" at bounding box center [499, 334] width 55 height 17
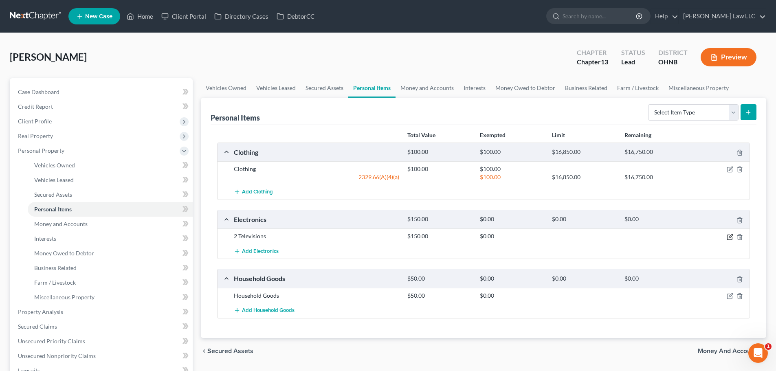
click at [730, 234] on icon "button" at bounding box center [729, 237] width 7 height 7
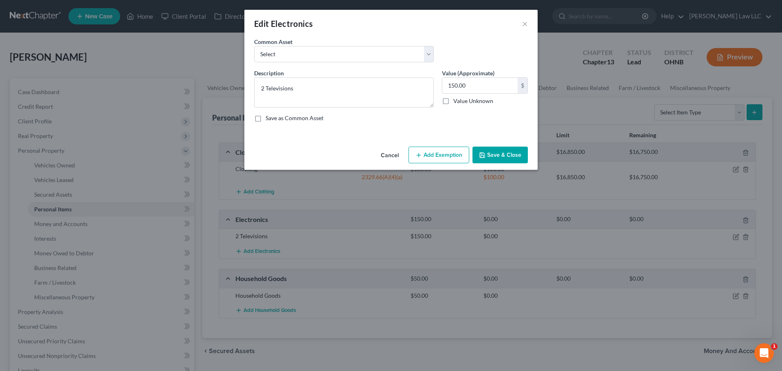
click at [430, 158] on button "Add Exemption" at bounding box center [438, 155] width 61 height 17
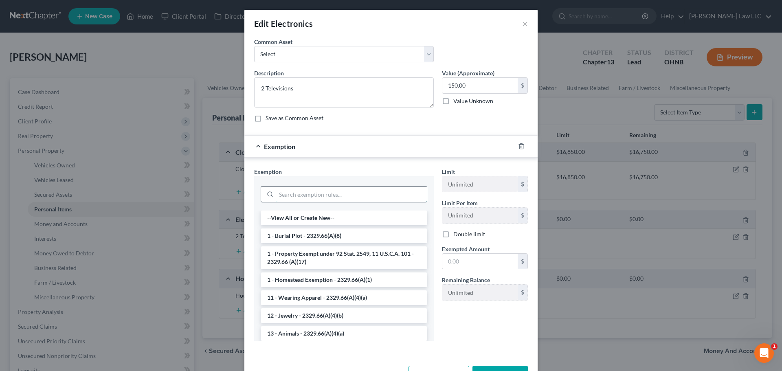
click at [299, 194] on input "search" at bounding box center [351, 193] width 151 height 15
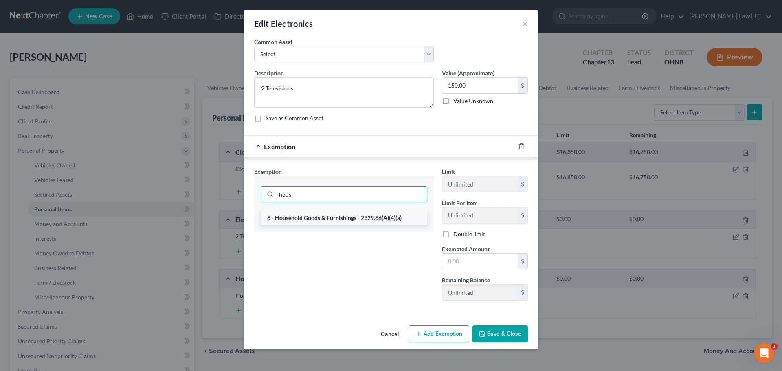
type input "hous"
click at [308, 222] on li "6 - Household Goods & Furnishings - 2329.66(A)(4)(a)" at bounding box center [344, 217] width 167 height 15
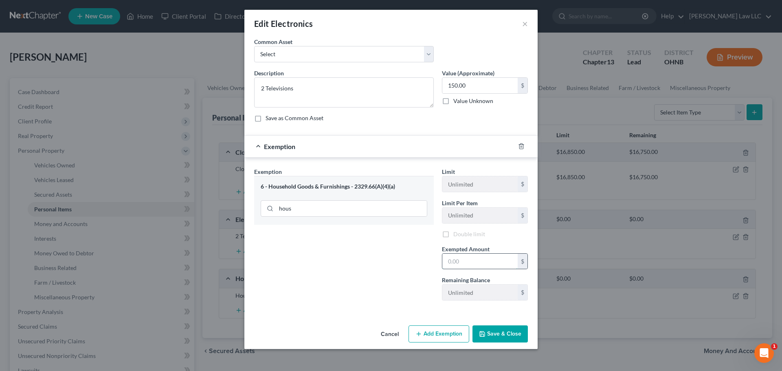
click at [473, 258] on input "text" at bounding box center [479, 261] width 75 height 15
type input "150"
click at [347, 260] on div "Exemption Set must be selected for CA. Exemption * 6 - Household Goods & Furnis…" at bounding box center [344, 237] width 188 height 141
click at [297, 255] on div "Exemption Set must be selected for CA. Exemption * 6 - Household Goods & Furnis…" at bounding box center [344, 237] width 188 height 141
click at [504, 331] on button "Save & Close" at bounding box center [499, 334] width 55 height 17
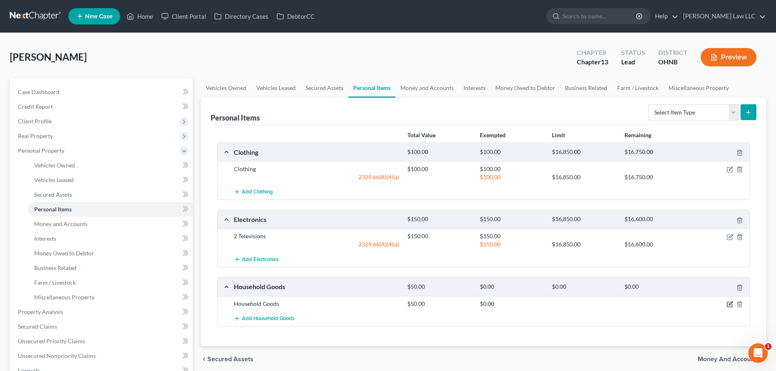
click at [728, 305] on icon "button" at bounding box center [729, 304] width 7 height 7
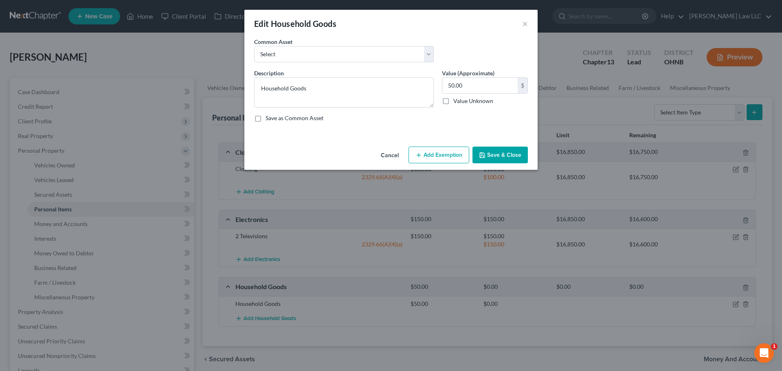
click at [424, 170] on div "Edit Household Goods × An exemption set must first be selected from the Filing …" at bounding box center [391, 185] width 782 height 371
click at [432, 161] on button "Add Exemption" at bounding box center [438, 155] width 61 height 17
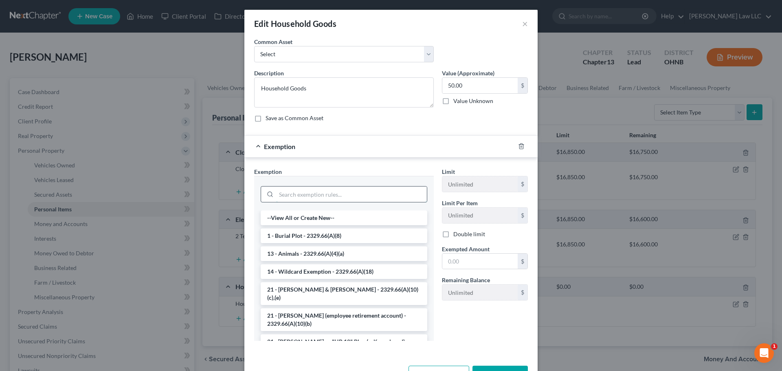
click at [327, 191] on input "search" at bounding box center [351, 193] width 151 height 15
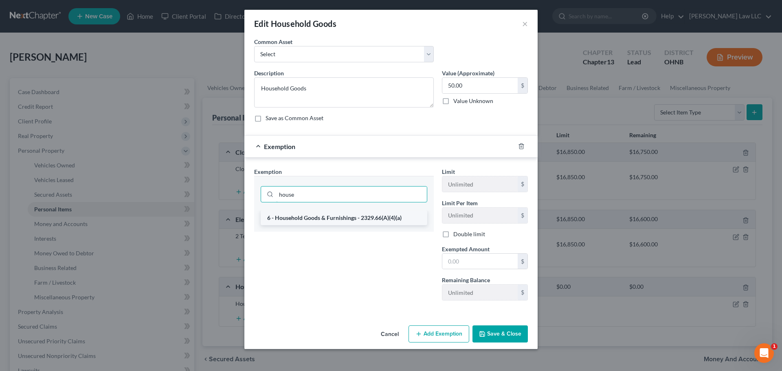
type input "house"
click at [313, 219] on li "6 - Household Goods & Furnishings - 2329.66(A)(4)(a)" at bounding box center [344, 217] width 167 height 15
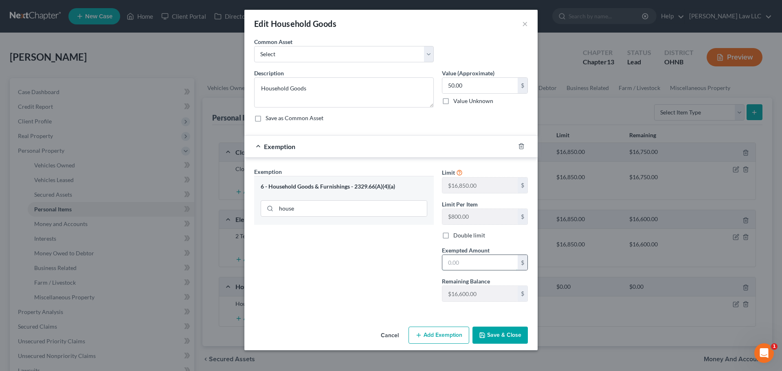
drag, startPoint x: 471, startPoint y: 267, endPoint x: 465, endPoint y: 264, distance: 7.1
click at [471, 267] on input "text" at bounding box center [479, 262] width 75 height 15
type input "50"
click at [338, 256] on div "Exemption Set must be selected for CA. Exemption * 6 - Household Goods & Furnis…" at bounding box center [344, 237] width 188 height 141
click at [490, 337] on button "Save & Close" at bounding box center [499, 334] width 55 height 17
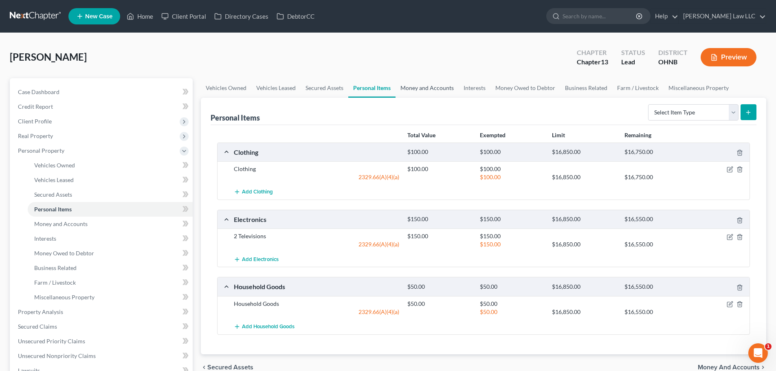
click at [436, 88] on link "Money and Accounts" at bounding box center [426, 88] width 63 height 20
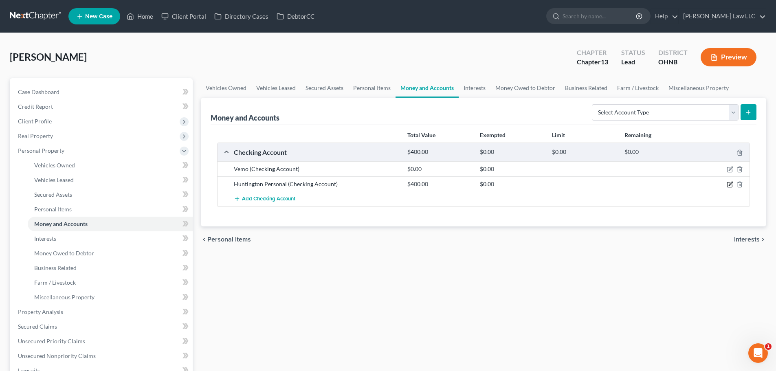
click at [728, 183] on icon "button" at bounding box center [729, 184] width 7 height 7
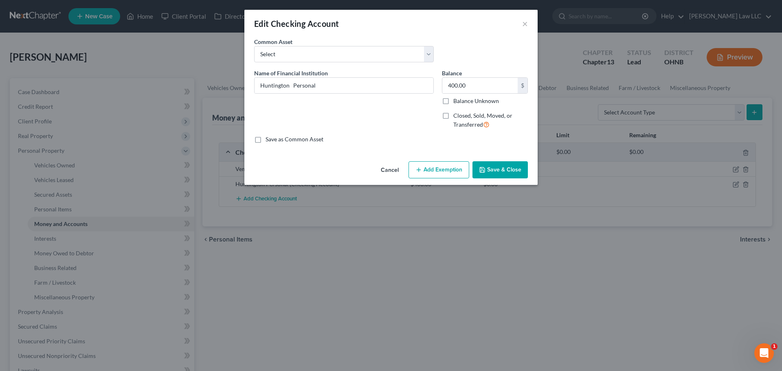
click at [423, 172] on button "Add Exemption" at bounding box center [438, 169] width 61 height 17
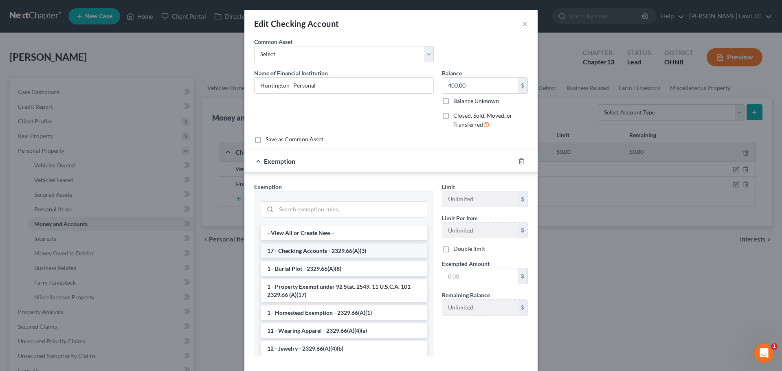
click at [307, 252] on li "17 - Checking Accounts - 2329.66(A)(3)" at bounding box center [344, 250] width 167 height 15
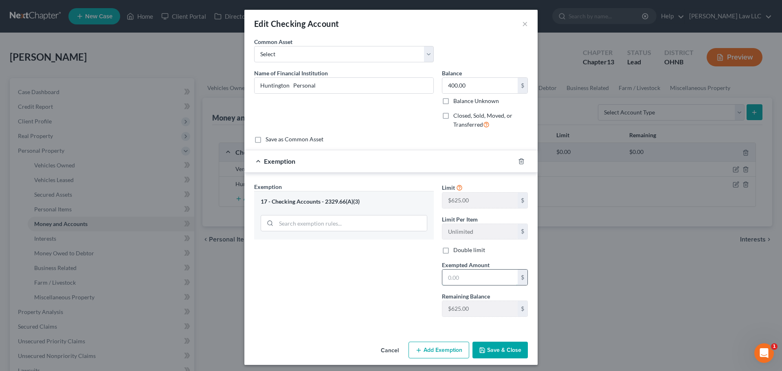
click at [459, 278] on input "text" at bounding box center [479, 276] width 75 height 15
type input "400"
click at [500, 353] on button "Save & Close" at bounding box center [499, 350] width 55 height 17
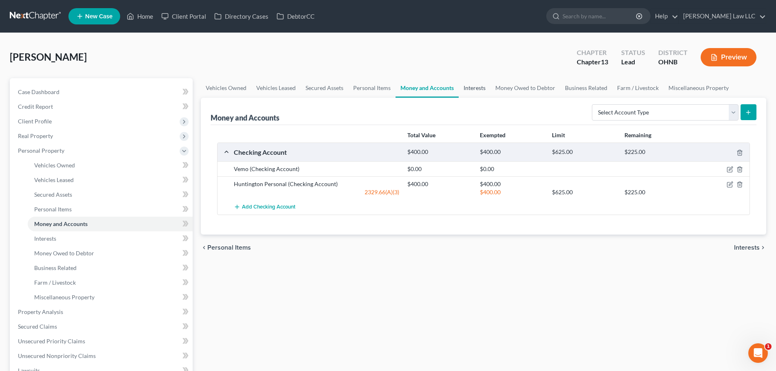
click at [462, 89] on link "Interests" at bounding box center [474, 88] width 32 height 20
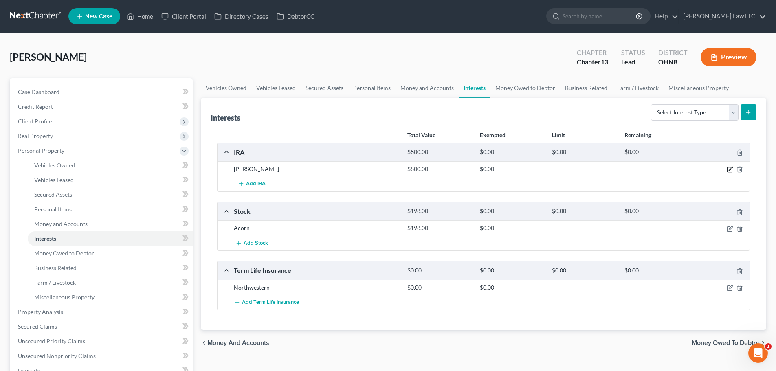
click at [731, 168] on icon "button" at bounding box center [729, 169] width 7 height 7
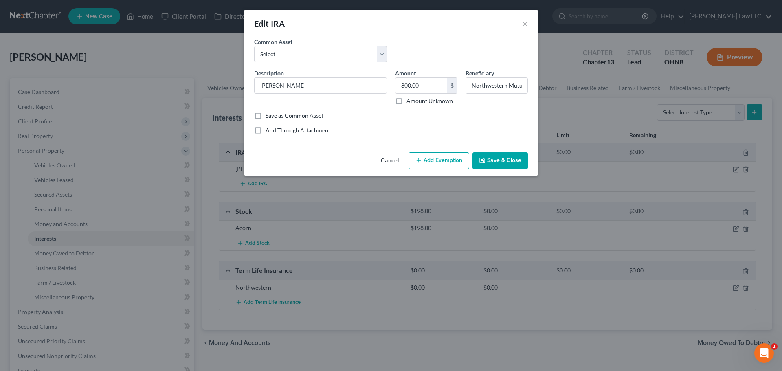
click at [433, 160] on button "Add Exemption" at bounding box center [438, 160] width 61 height 17
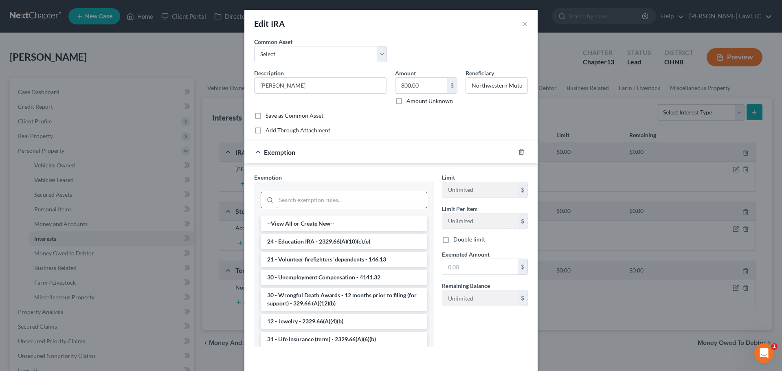
click at [305, 197] on input "search" at bounding box center [351, 199] width 151 height 15
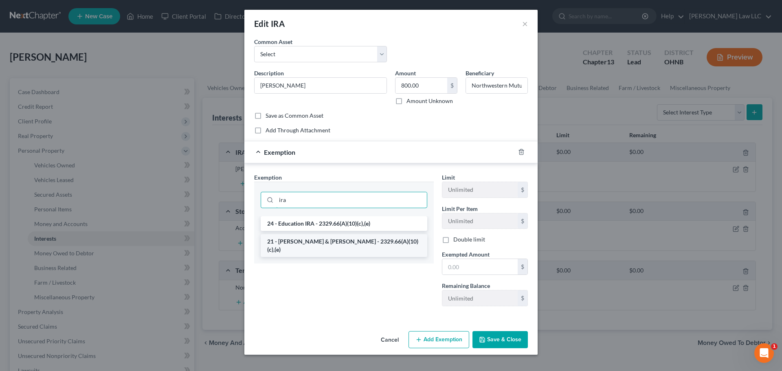
type input "ira"
click at [305, 244] on li "21 - [PERSON_NAME] & [PERSON_NAME] - 2329.66(A)(10)(c),(e)" at bounding box center [344, 245] width 167 height 23
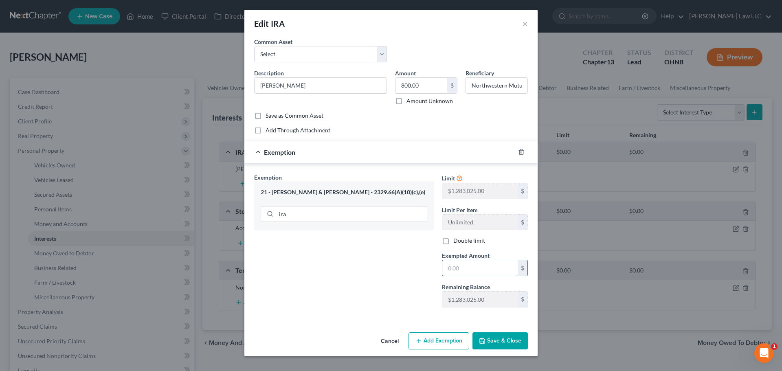
click at [474, 267] on input "text" at bounding box center [479, 267] width 75 height 15
type input "800"
click at [333, 272] on div "Exemption Set must be selected for CA. Exemption * 21 - IRA & [PERSON_NAME] - 2…" at bounding box center [344, 243] width 188 height 141
click at [495, 342] on button "Save & Close" at bounding box center [499, 340] width 55 height 17
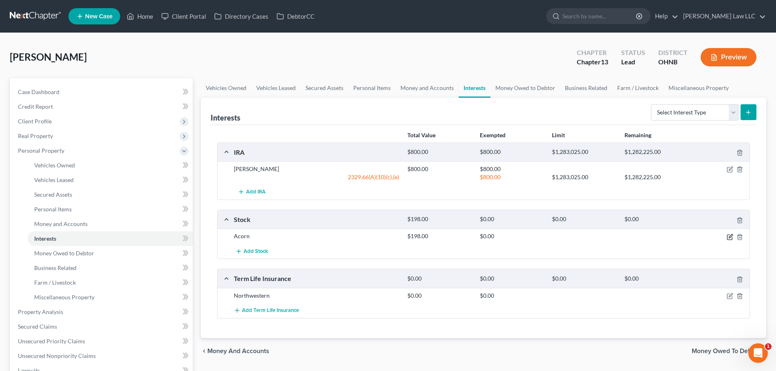
click at [730, 237] on icon "button" at bounding box center [729, 237] width 7 height 7
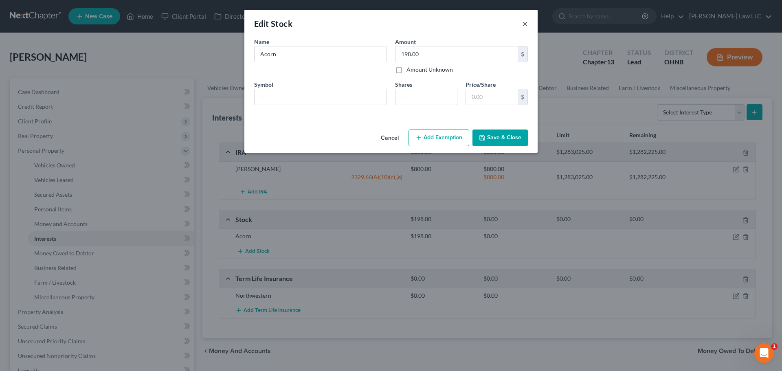
click at [525, 22] on button "×" at bounding box center [525, 24] width 6 height 10
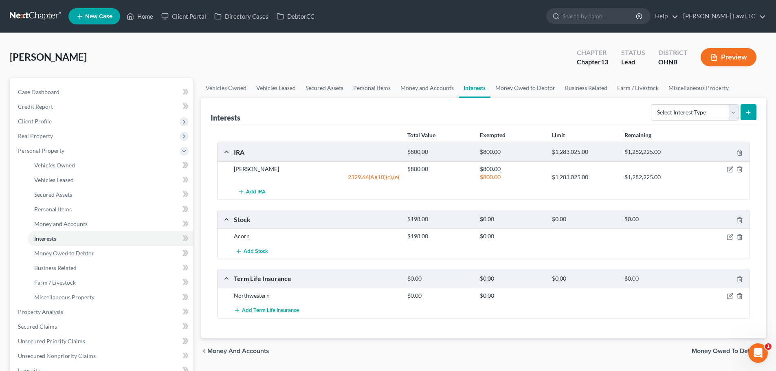
scroll to position [41, 0]
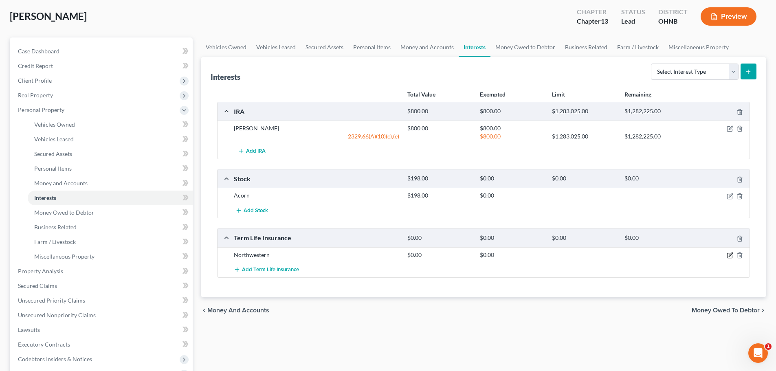
click at [727, 256] on icon "button" at bounding box center [729, 255] width 7 height 7
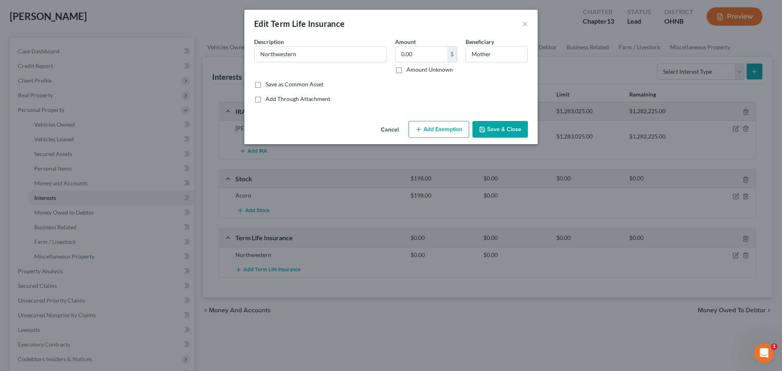
click at [426, 129] on button "Add Exemption" at bounding box center [438, 129] width 61 height 17
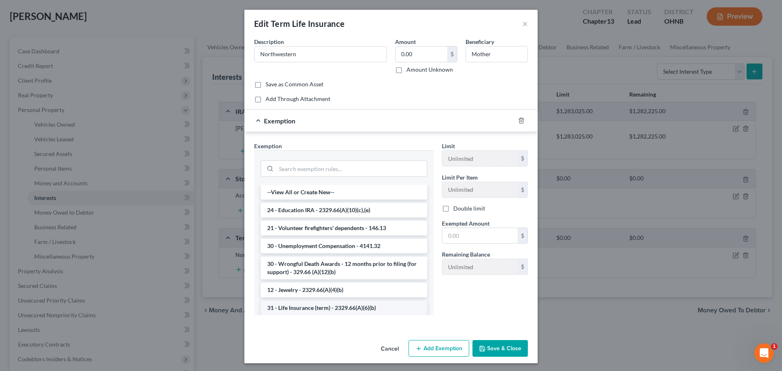
click at [310, 307] on li "31 - Life Insurance (term) - 2329.66(A)(6)(b)" at bounding box center [344, 307] width 167 height 15
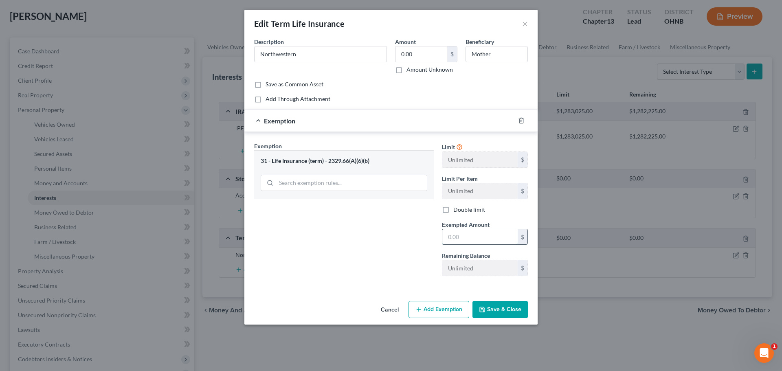
click at [479, 239] on input "text" at bounding box center [479, 236] width 75 height 15
type input "0"
click at [405, 263] on div "Exemption Set must be selected for CA. Exemption * 31 - Life Insurance (term) -…" at bounding box center [344, 212] width 188 height 141
click at [500, 309] on button "Save & Close" at bounding box center [499, 309] width 55 height 17
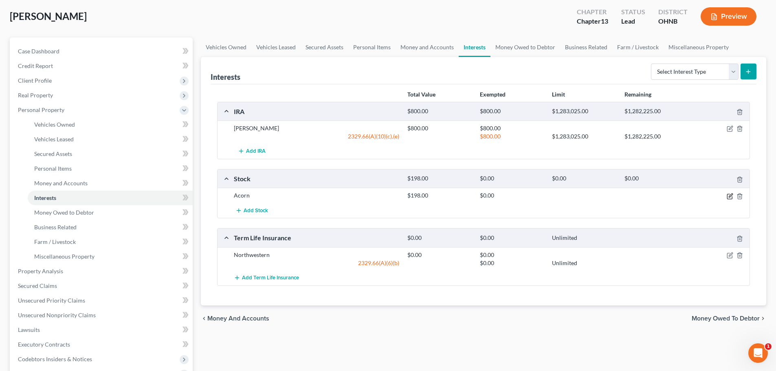
click at [728, 193] on icon "button" at bounding box center [729, 196] width 7 height 7
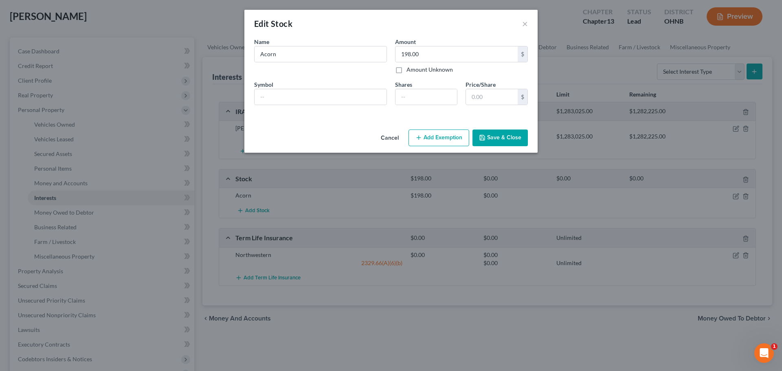
click at [432, 137] on button "Add Exemption" at bounding box center [438, 137] width 61 height 17
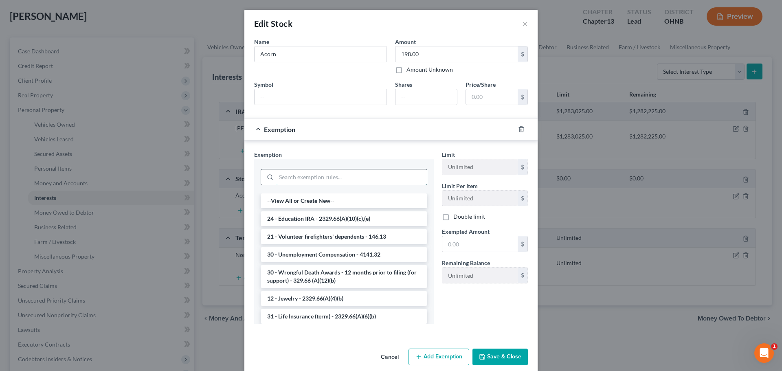
click at [298, 177] on input "search" at bounding box center [351, 176] width 151 height 15
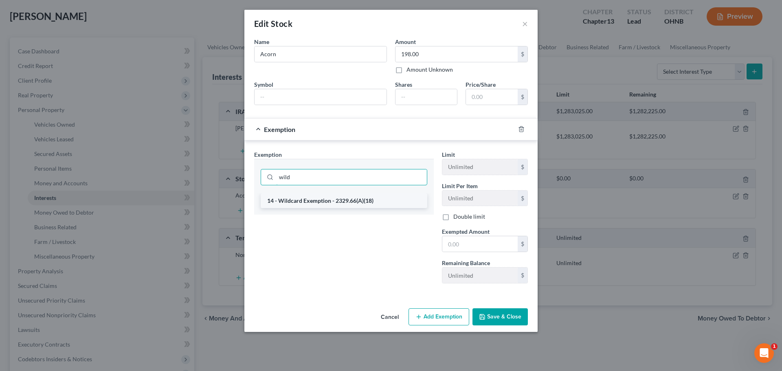
type input "wild"
click at [298, 202] on li "14 - Wildcard Exemption - 2329.66(A)(18)" at bounding box center [344, 200] width 167 height 15
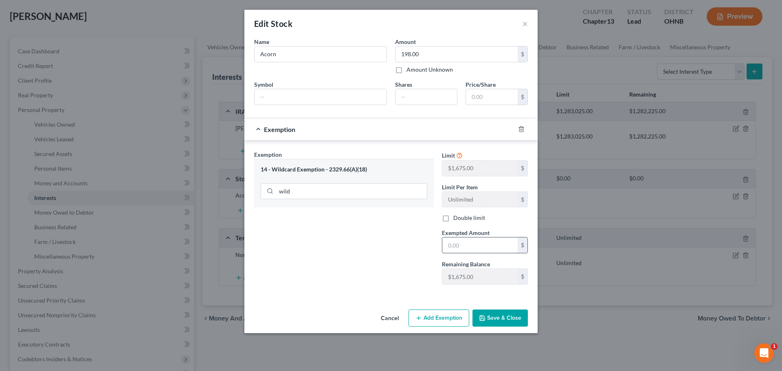
click at [502, 244] on input "text" at bounding box center [479, 244] width 75 height 15
type input "198"
click at [402, 261] on div "Exemption Set must be selected for CA. Exemption * 14 - Wildcard Exemption - 23…" at bounding box center [344, 220] width 188 height 141
click at [496, 315] on button "Save & Close" at bounding box center [499, 317] width 55 height 17
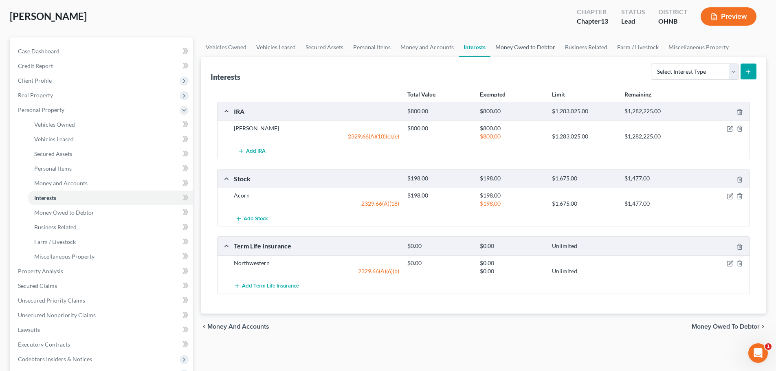
click at [508, 45] on link "Money Owed to Debtor" at bounding box center [525, 47] width 70 height 20
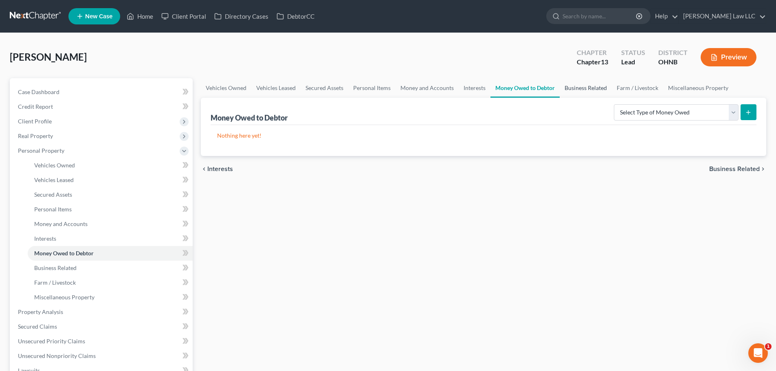
click at [574, 91] on link "Business Related" at bounding box center [585, 88] width 52 height 20
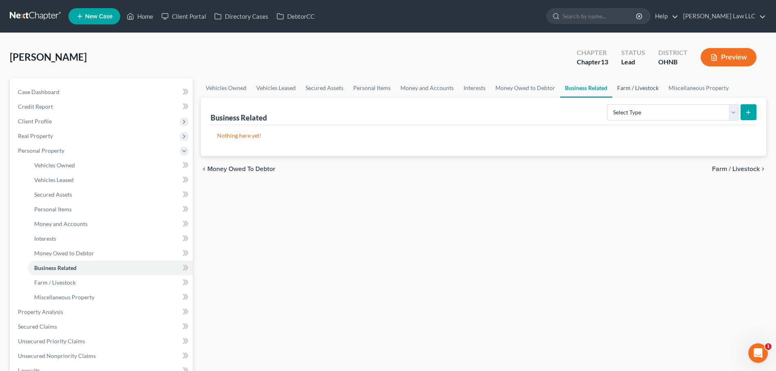
click at [624, 91] on link "Farm / Livestock" at bounding box center [637, 88] width 51 height 20
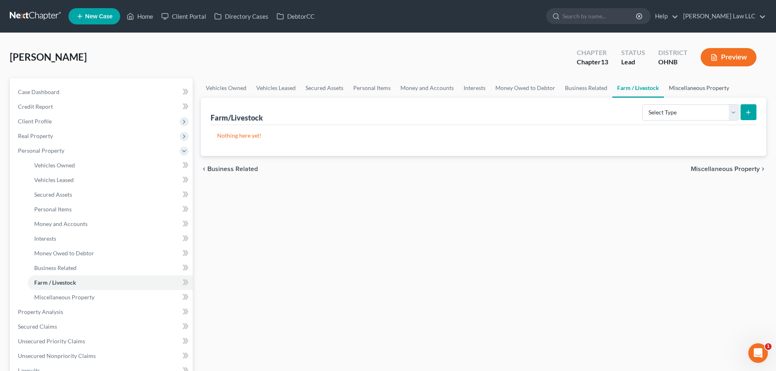
click at [678, 89] on link "Miscellaneous Property" at bounding box center [699, 88] width 70 height 20
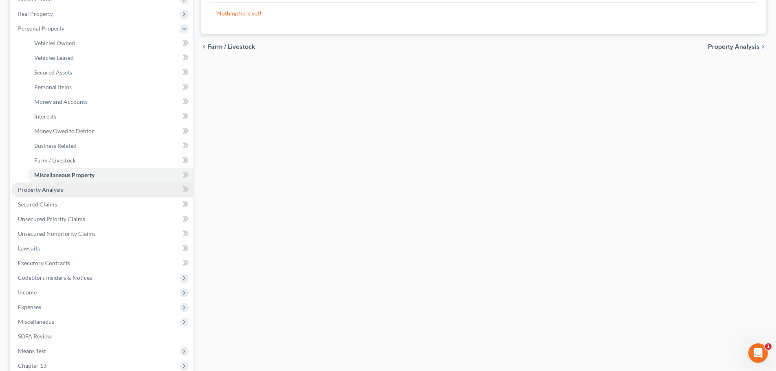
click at [43, 192] on span "Property Analysis" at bounding box center [40, 189] width 45 height 7
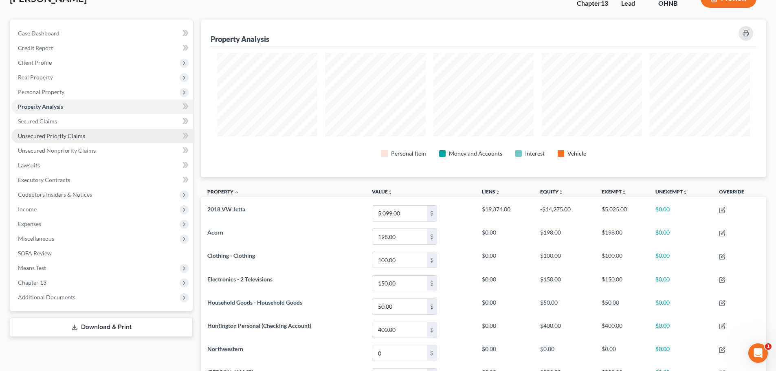
scroll to position [57, 0]
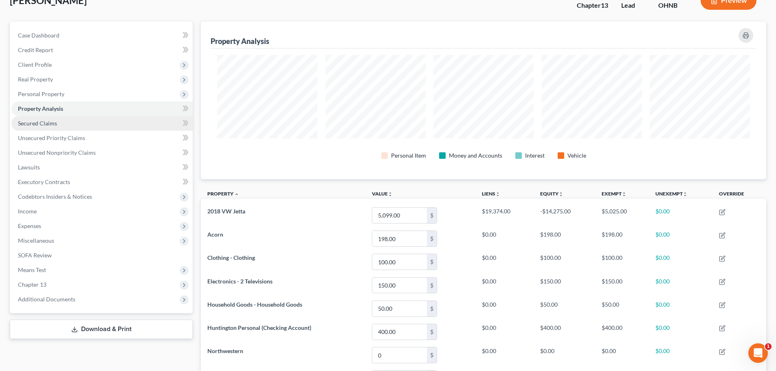
click at [38, 122] on span "Secured Claims" at bounding box center [37, 123] width 39 height 7
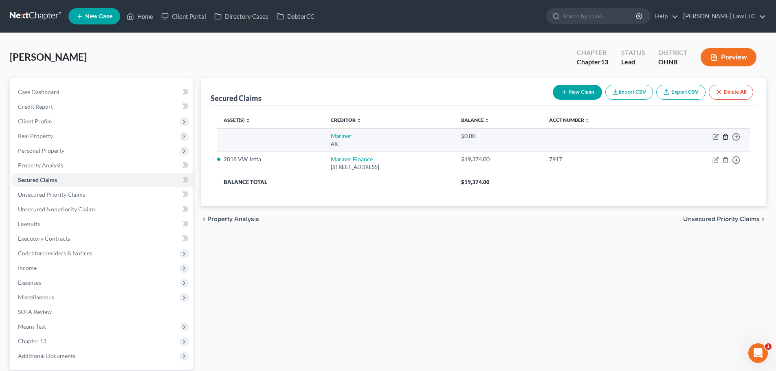
click at [727, 138] on icon "button" at bounding box center [725, 136] width 4 height 5
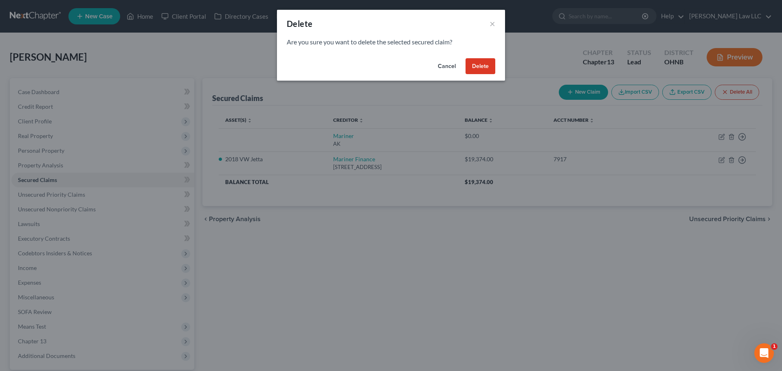
click at [478, 67] on button "Delete" at bounding box center [480, 66] width 30 height 16
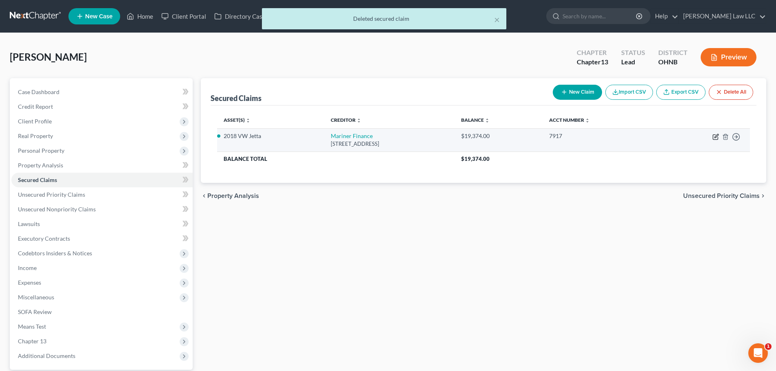
click at [713, 137] on icon "button" at bounding box center [714, 137] width 5 height 5
select select "21"
select select "2"
select select "0"
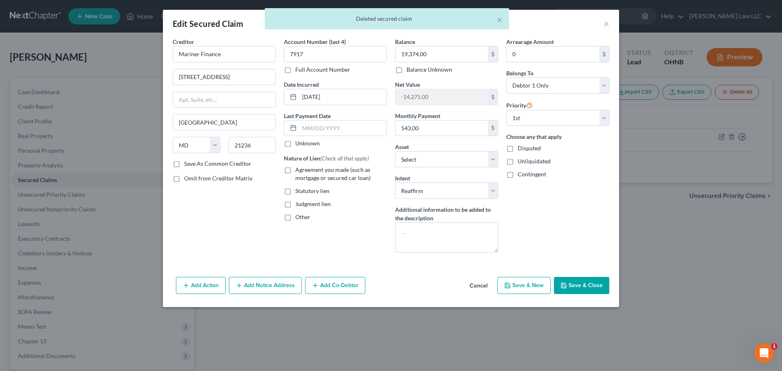
click at [328, 171] on span "Agreement you made (such as mortgage or secured car loan)" at bounding box center [332, 173] width 75 height 15
click at [304, 171] on input "Agreement you made (such as mortgage or secured car loan)" at bounding box center [300, 168] width 5 height 5
checkbox input "true"
click at [216, 258] on div "Creditor * Mariner Finance [STREET_ADDRESS][GEOGRAPHIC_DATA][US_STATE] CA CO CT…" at bounding box center [224, 147] width 111 height 221
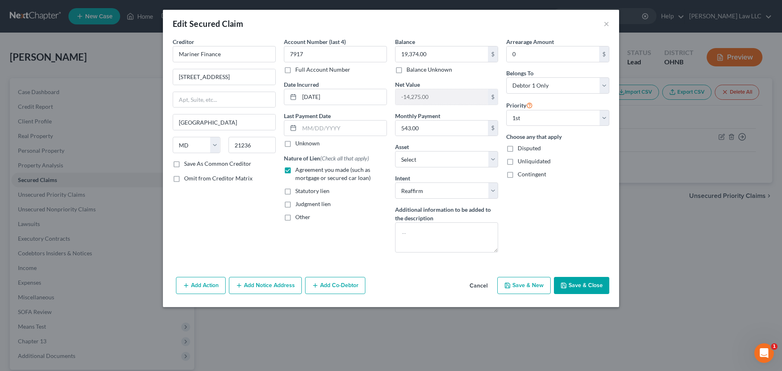
click at [590, 287] on button "Save & Close" at bounding box center [581, 285] width 55 height 17
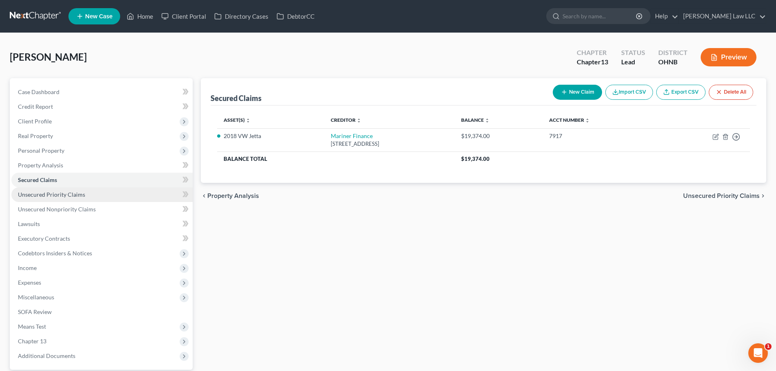
click at [58, 192] on span "Unsecured Priority Claims" at bounding box center [51, 194] width 67 height 7
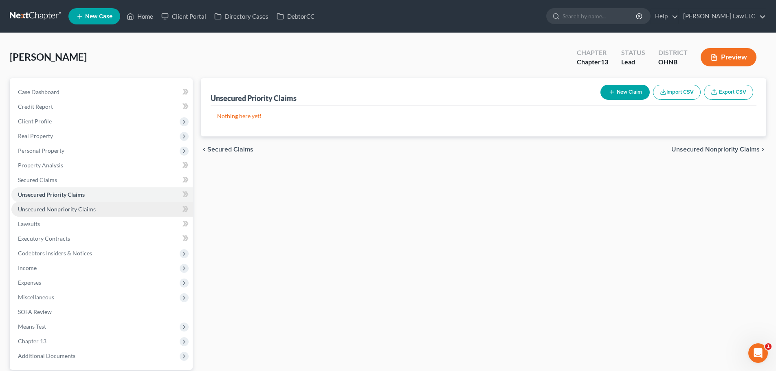
click at [66, 214] on link "Unsecured Nonpriority Claims" at bounding box center [101, 209] width 181 height 15
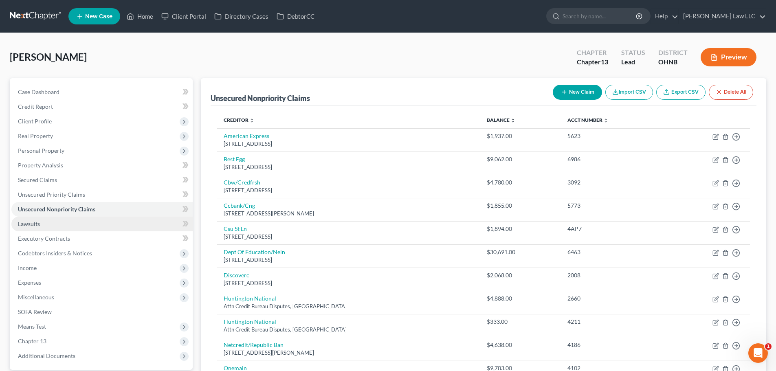
click at [57, 225] on link "Lawsuits" at bounding box center [101, 224] width 181 height 15
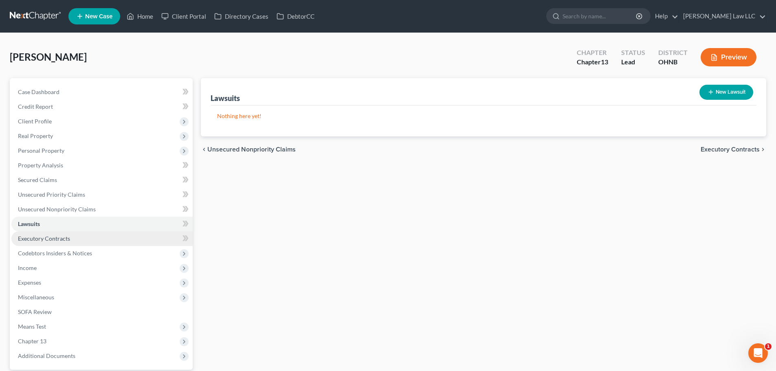
click at [61, 242] on link "Executory Contracts" at bounding box center [101, 238] width 181 height 15
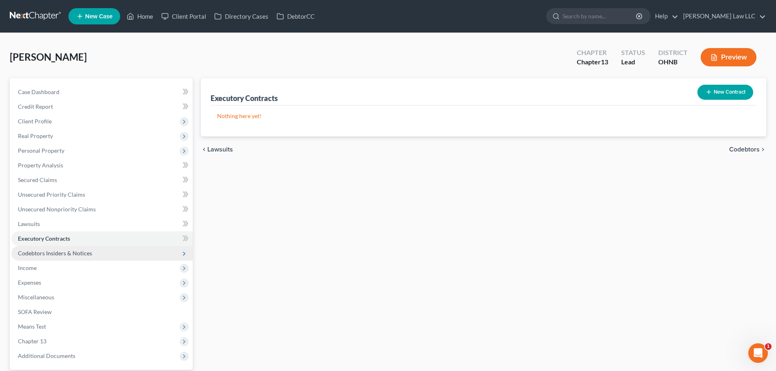
click at [63, 252] on span "Codebtors Insiders & Notices" at bounding box center [55, 253] width 74 height 7
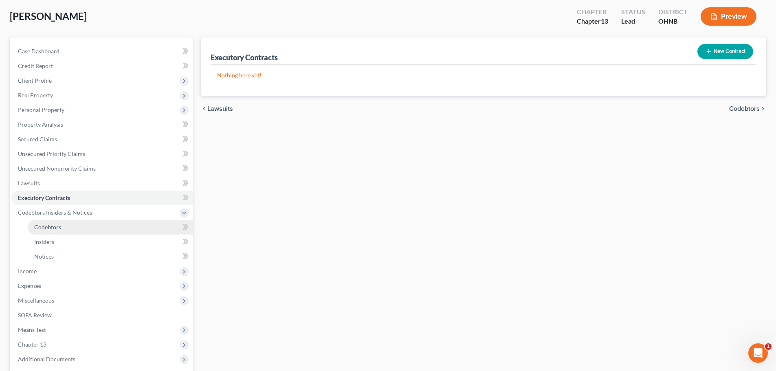
scroll to position [81, 0]
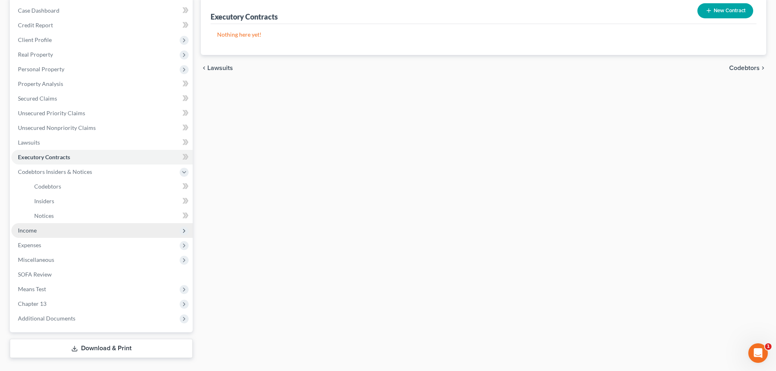
click at [39, 231] on span "Income" at bounding box center [101, 230] width 181 height 15
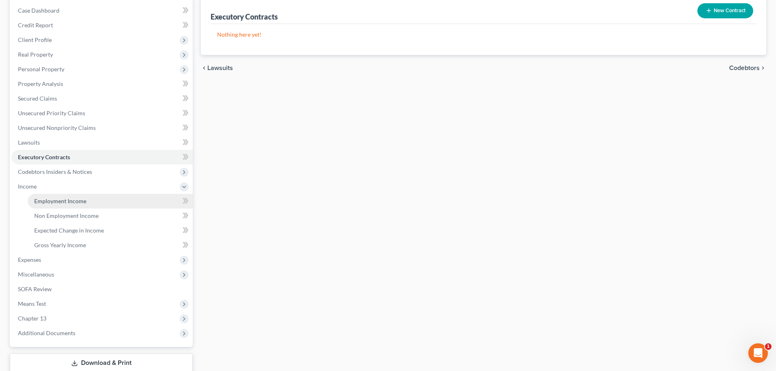
click at [64, 207] on link "Employment Income" at bounding box center [110, 201] width 165 height 15
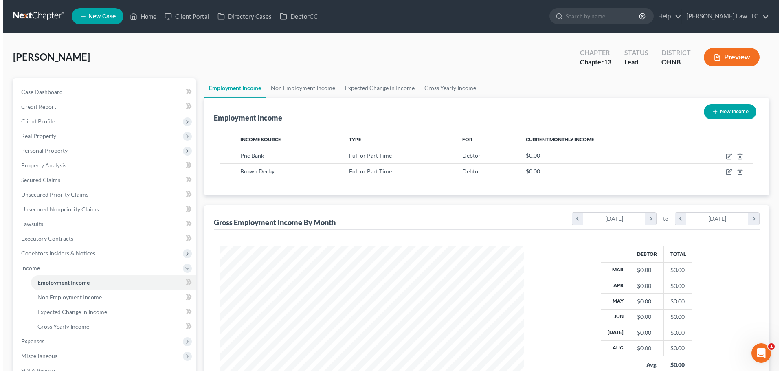
scroll to position [152, 320]
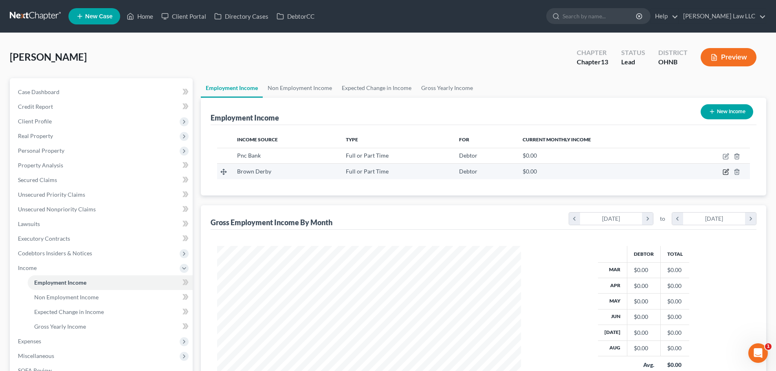
click at [725, 174] on icon "button" at bounding box center [725, 172] width 7 height 7
select select "0"
select select "1"
select select "2"
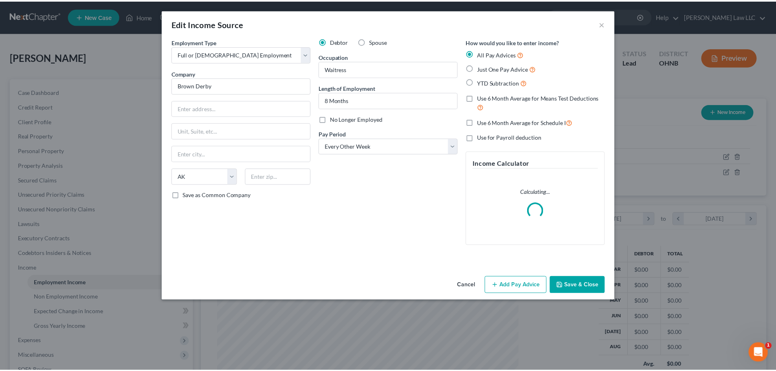
scroll to position [153, 323]
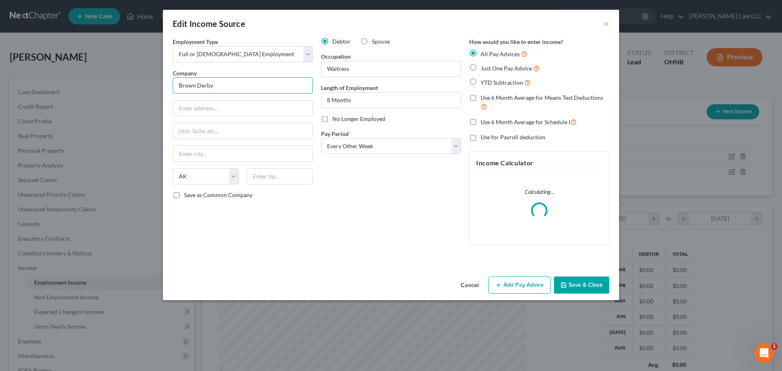
click at [219, 85] on input "Brown Derby" at bounding box center [243, 85] width 140 height 16
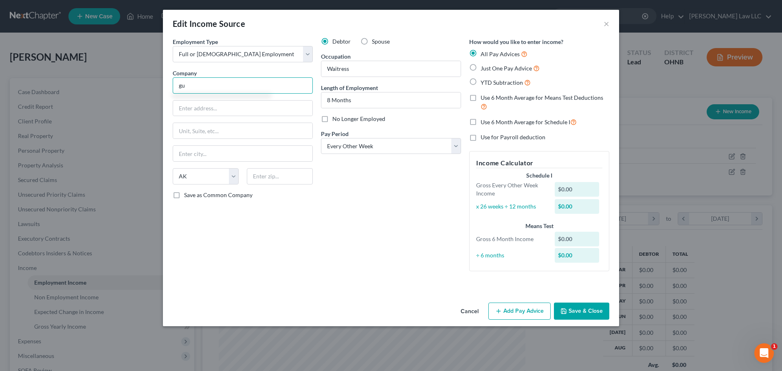
type input "g"
type input "[PERSON_NAME] One"
type input "[STREET_ADDRESS]"
click at [267, 173] on input "text" at bounding box center [280, 176] width 66 height 16
type input "44236"
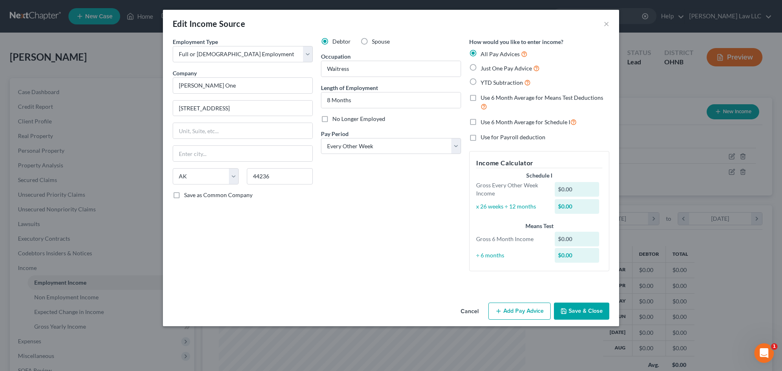
type input "[PERSON_NAME]"
select select "36"
click at [188, 221] on div "Employment Type * Select Full or [DEMOGRAPHIC_DATA] Employment Self Employment …" at bounding box center [243, 157] width 148 height 240
click at [587, 309] on button "Save & Close" at bounding box center [581, 310] width 55 height 17
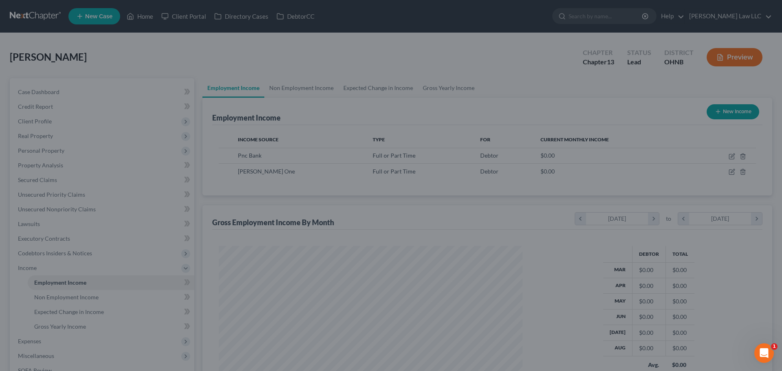
scroll to position [406944, 406776]
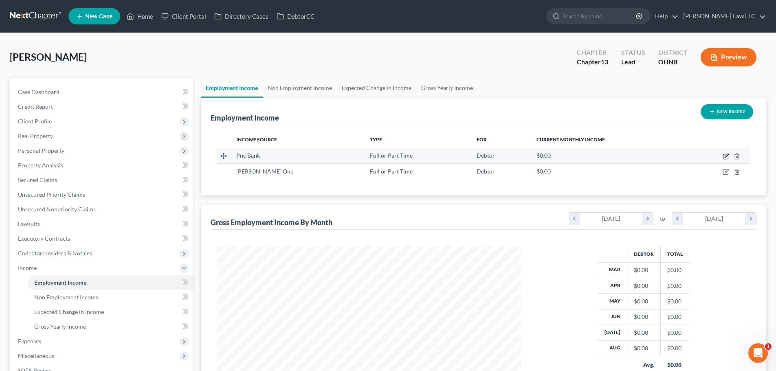
click at [726, 157] on icon "button" at bounding box center [725, 156] width 7 height 7
select select "0"
select select "1"
select select "2"
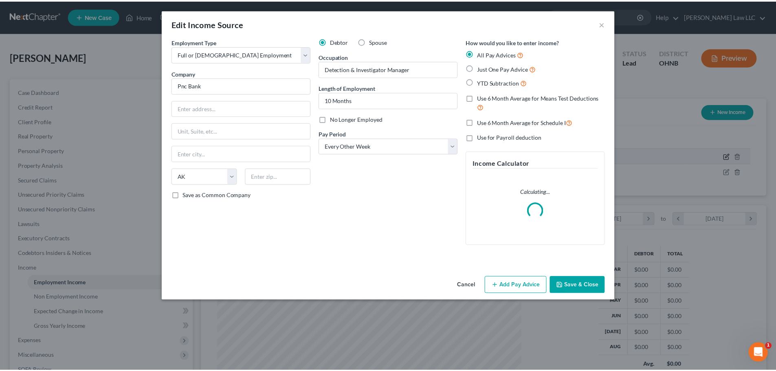
scroll to position [153, 323]
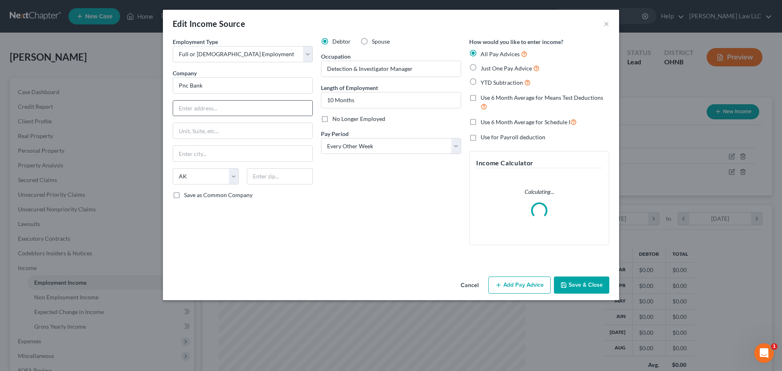
click at [254, 112] on input "text" at bounding box center [242, 108] width 139 height 15
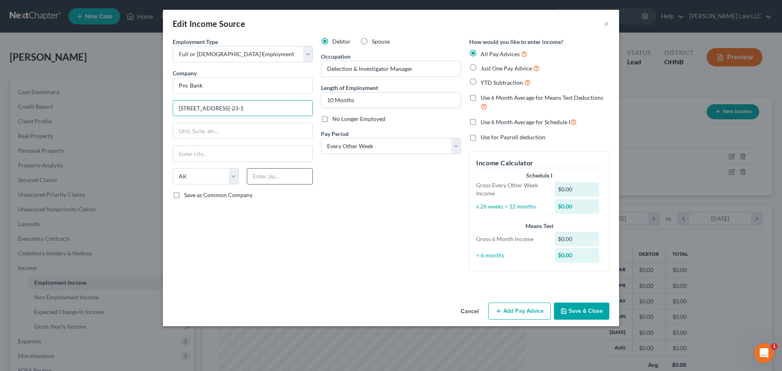
type input "[STREET_ADDRESS]-23-1"
click at [278, 179] on input "text" at bounding box center [280, 176] width 66 height 16
type input "44114"
type input "[GEOGRAPHIC_DATA]"
select select "36"
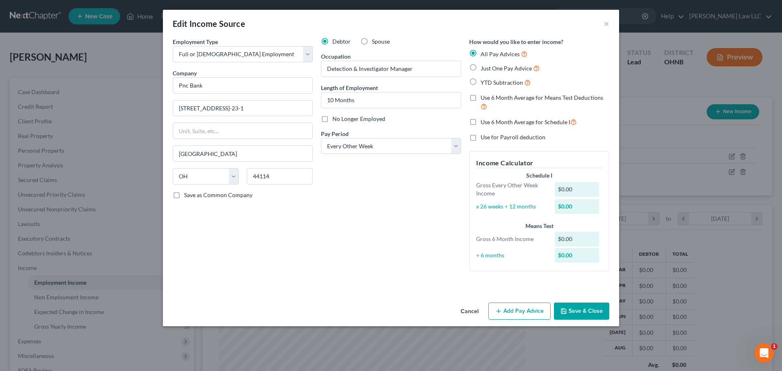
drag, startPoint x: 227, startPoint y: 235, endPoint x: 243, endPoint y: 241, distance: 17.0
click at [227, 235] on div "Employment Type * Select Full or [DEMOGRAPHIC_DATA] Employment Self Employment …" at bounding box center [243, 157] width 148 height 240
click at [580, 311] on button "Save & Close" at bounding box center [581, 310] width 55 height 17
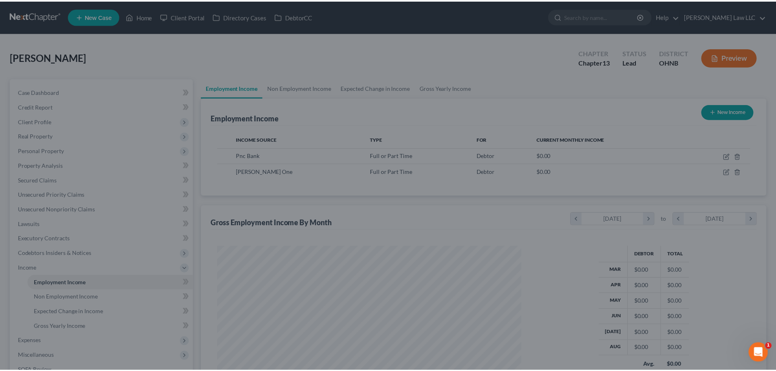
scroll to position [406944, 406776]
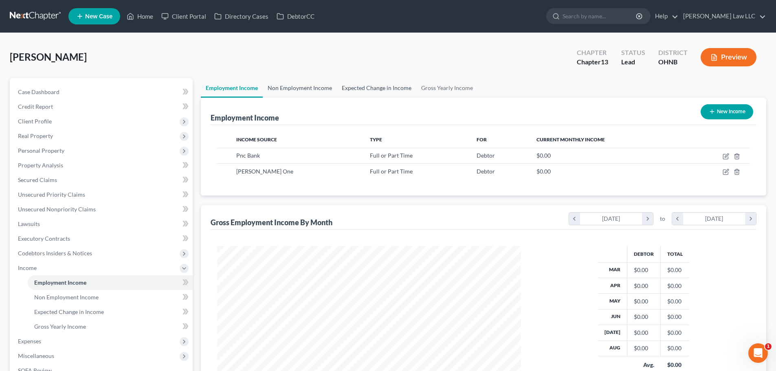
drag, startPoint x: 313, startPoint y: 87, endPoint x: 348, endPoint y: 87, distance: 35.8
click at [313, 87] on link "Non Employment Income" at bounding box center [300, 88] width 74 height 20
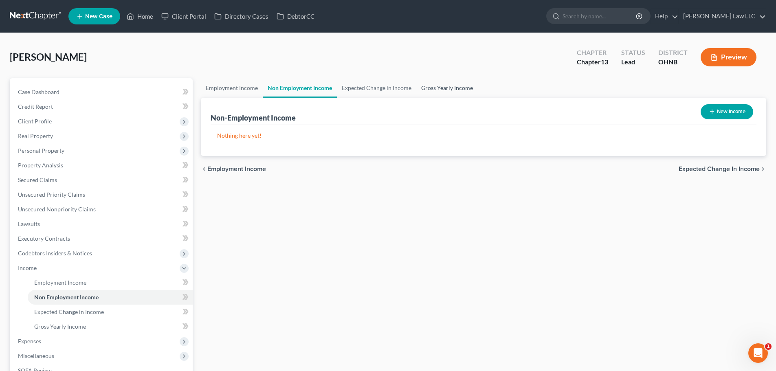
click at [416, 87] on link "Gross Yearly Income" at bounding box center [446, 88] width 61 height 20
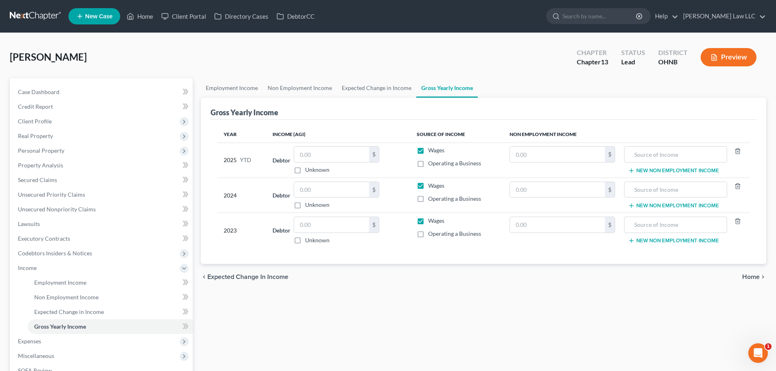
scroll to position [114, 0]
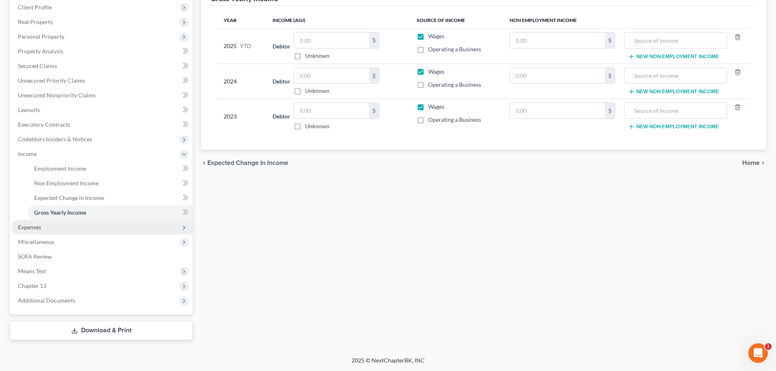
click at [49, 225] on span "Expenses" at bounding box center [101, 227] width 181 height 15
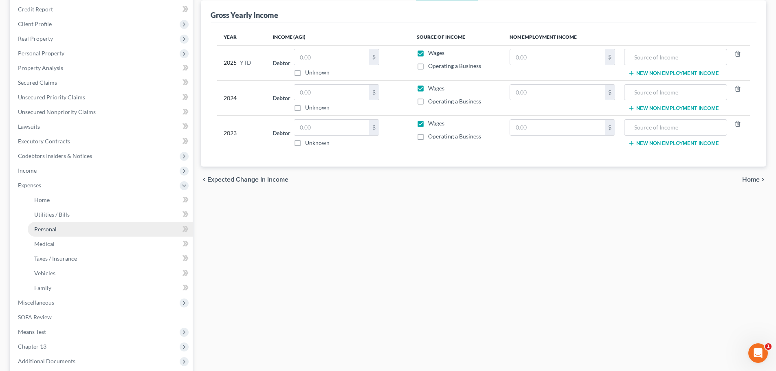
scroll to position [122, 0]
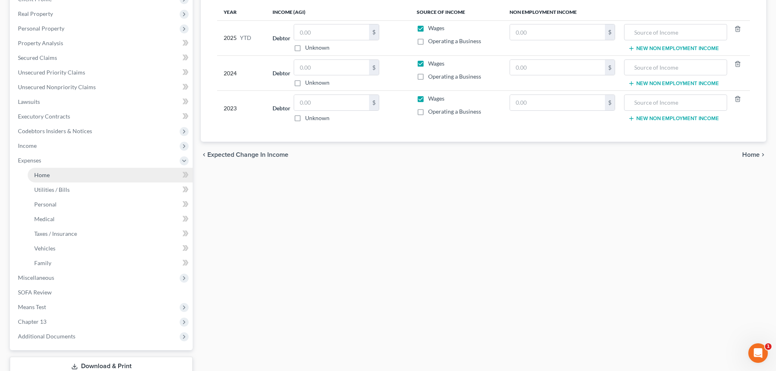
click at [78, 178] on link "Home" at bounding box center [110, 175] width 165 height 15
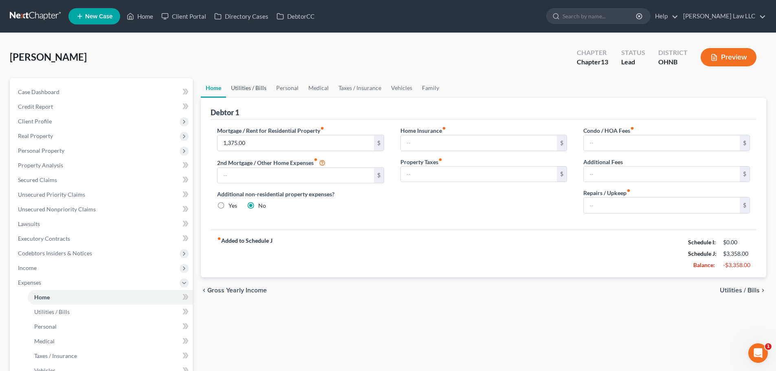
click at [255, 81] on link "Utilities / Bills" at bounding box center [248, 88] width 45 height 20
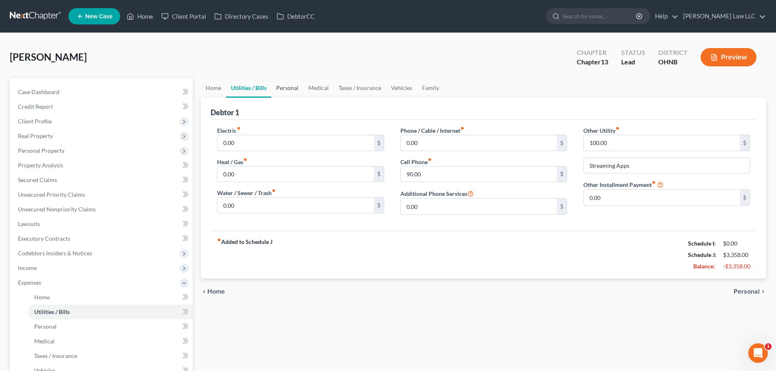
click at [296, 88] on link "Personal" at bounding box center [287, 88] width 32 height 20
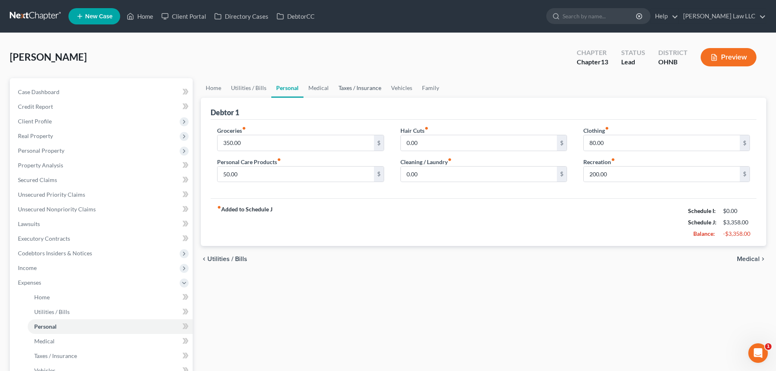
click at [339, 90] on link "Taxes / Insurance" at bounding box center [359, 88] width 53 height 20
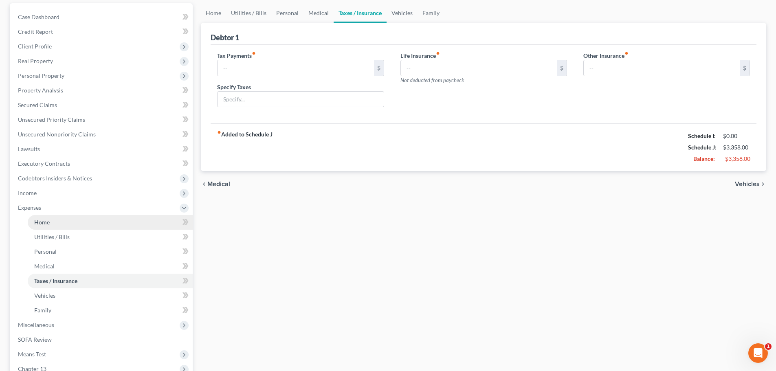
scroll to position [158, 0]
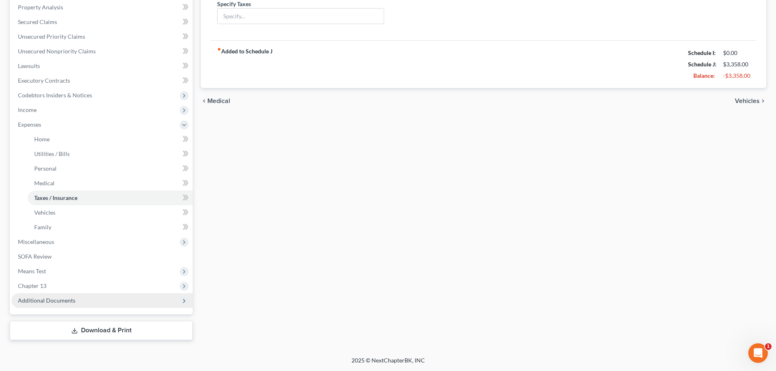
click at [65, 300] on span "Additional Documents" at bounding box center [46, 300] width 57 height 7
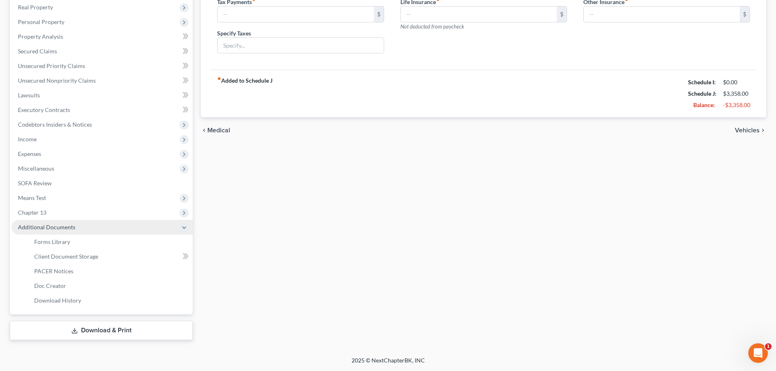
scroll to position [129, 0]
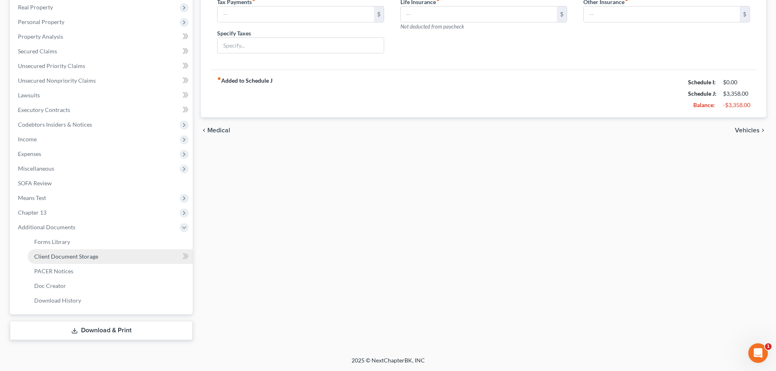
click at [90, 257] on span "Client Document Storage" at bounding box center [66, 256] width 64 height 7
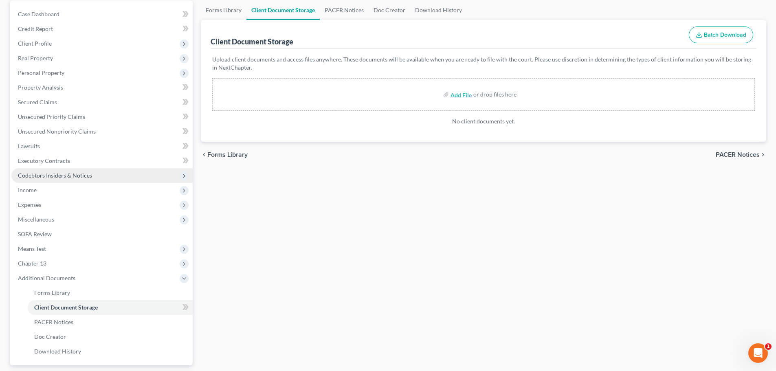
scroll to position [81, 0]
